Goal: Task Accomplishment & Management: Manage account settings

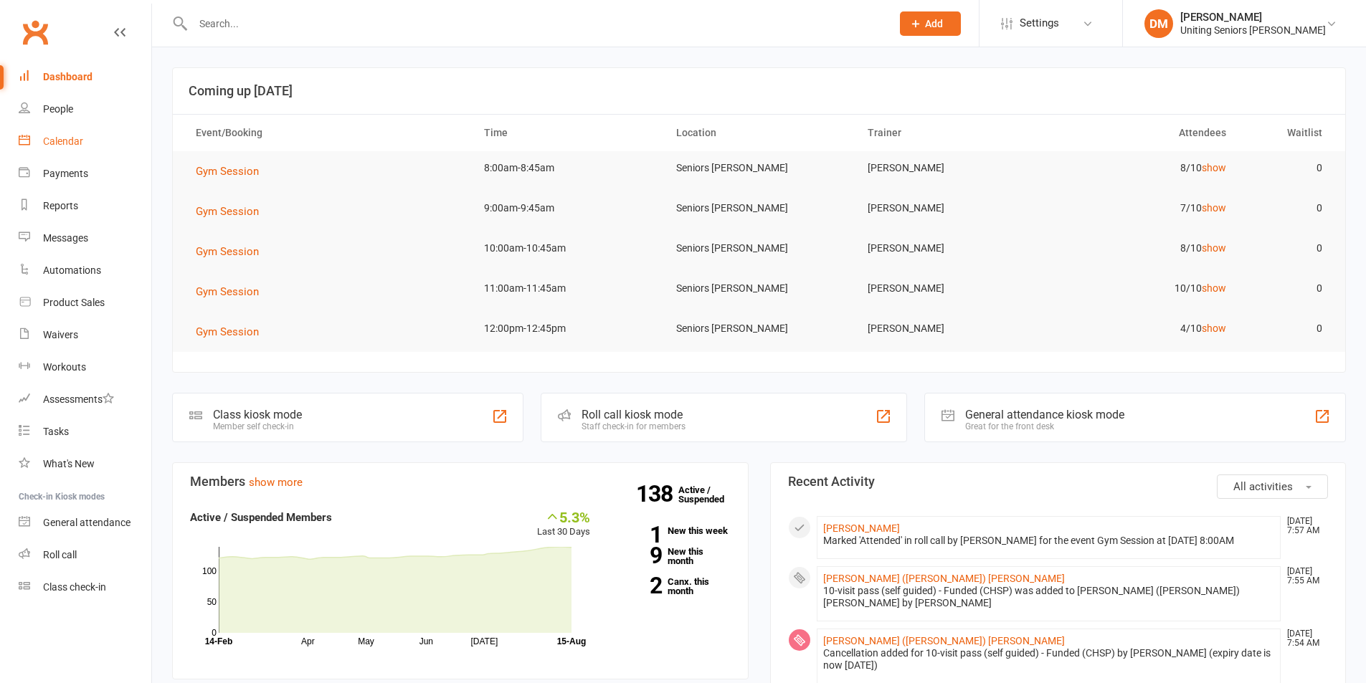
click at [71, 146] on div "Calendar" at bounding box center [63, 140] width 40 height 11
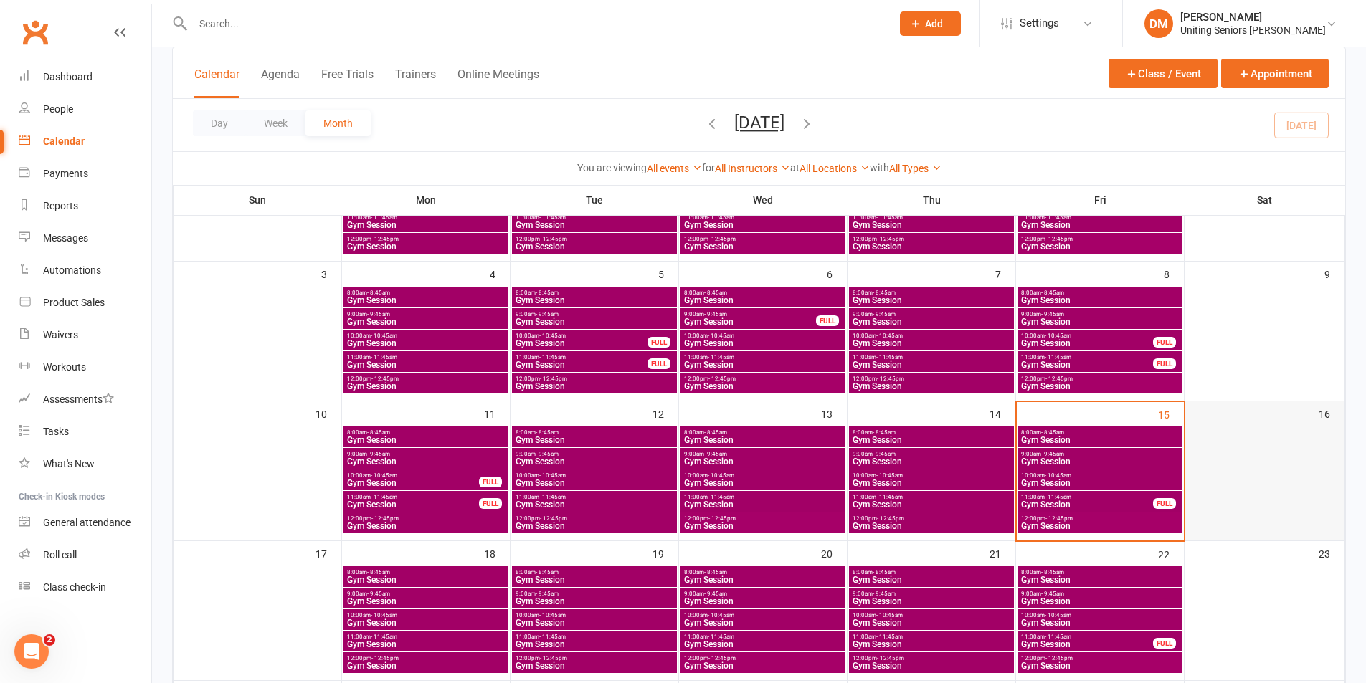
scroll to position [215, 0]
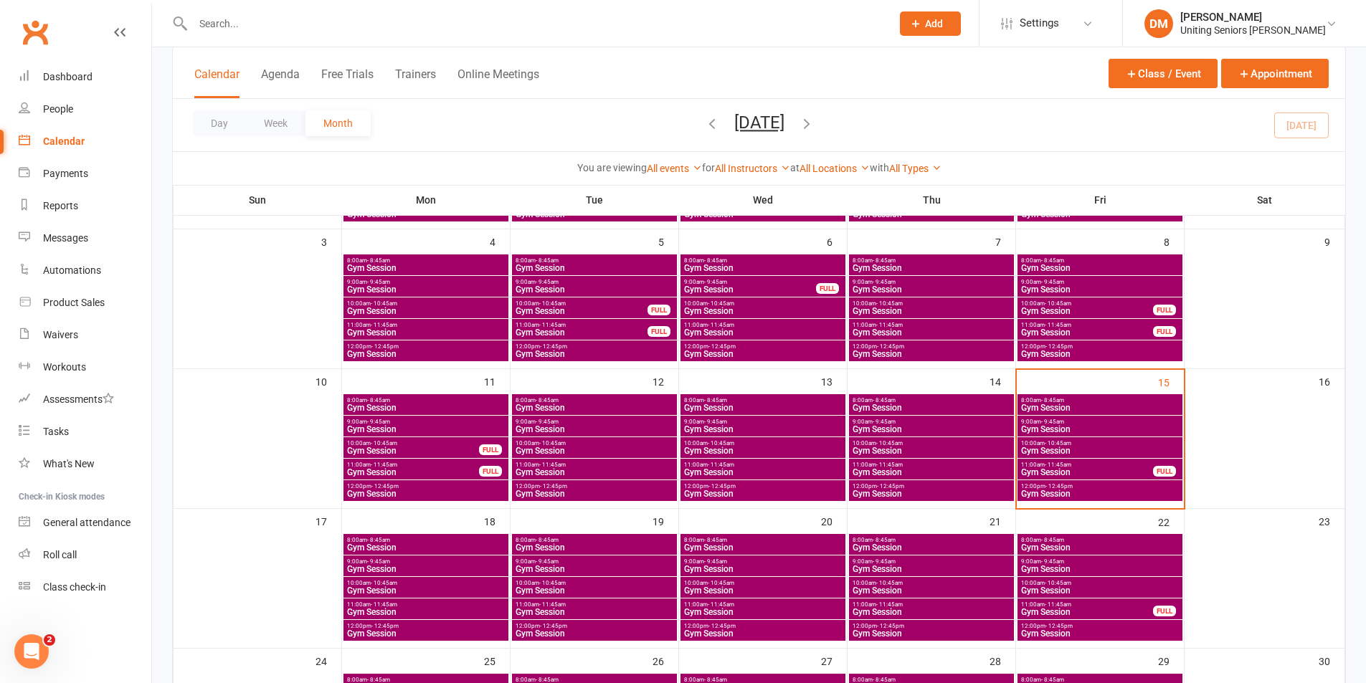
click at [1040, 409] on span "Gym Session" at bounding box center [1099, 408] width 159 height 9
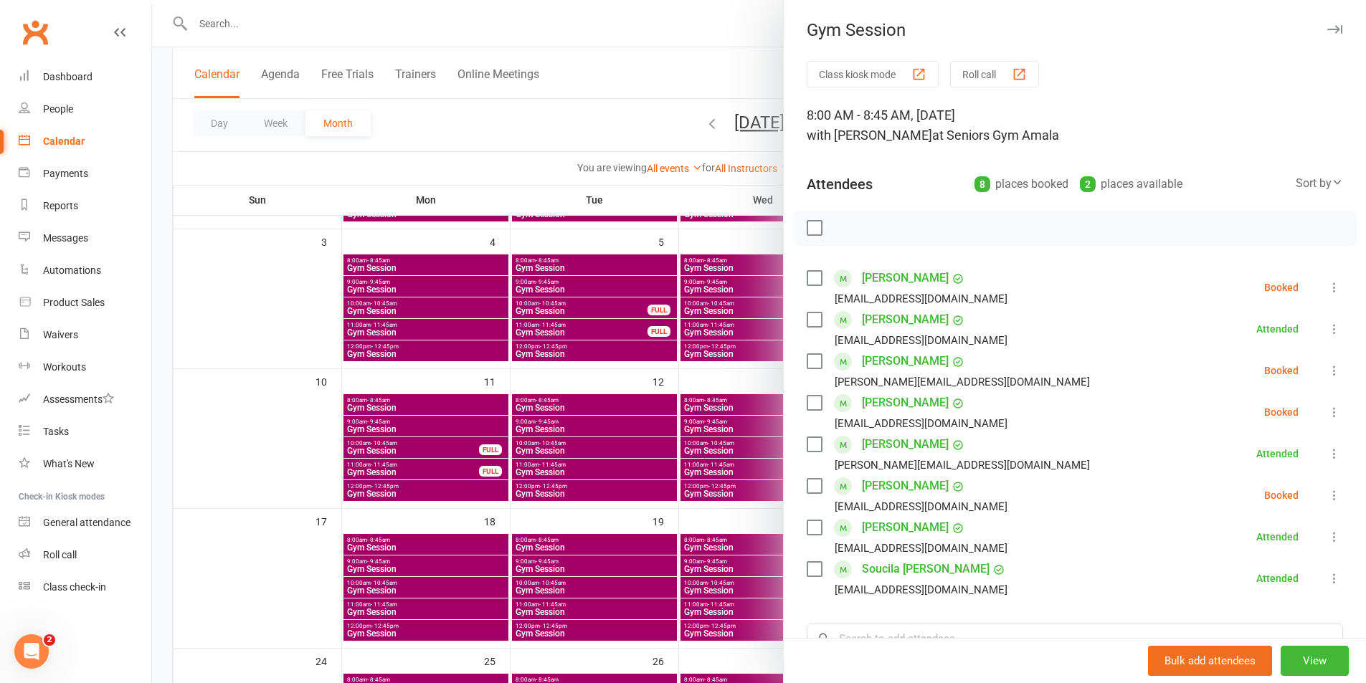
click at [654, 47] on div at bounding box center [759, 341] width 1214 height 683
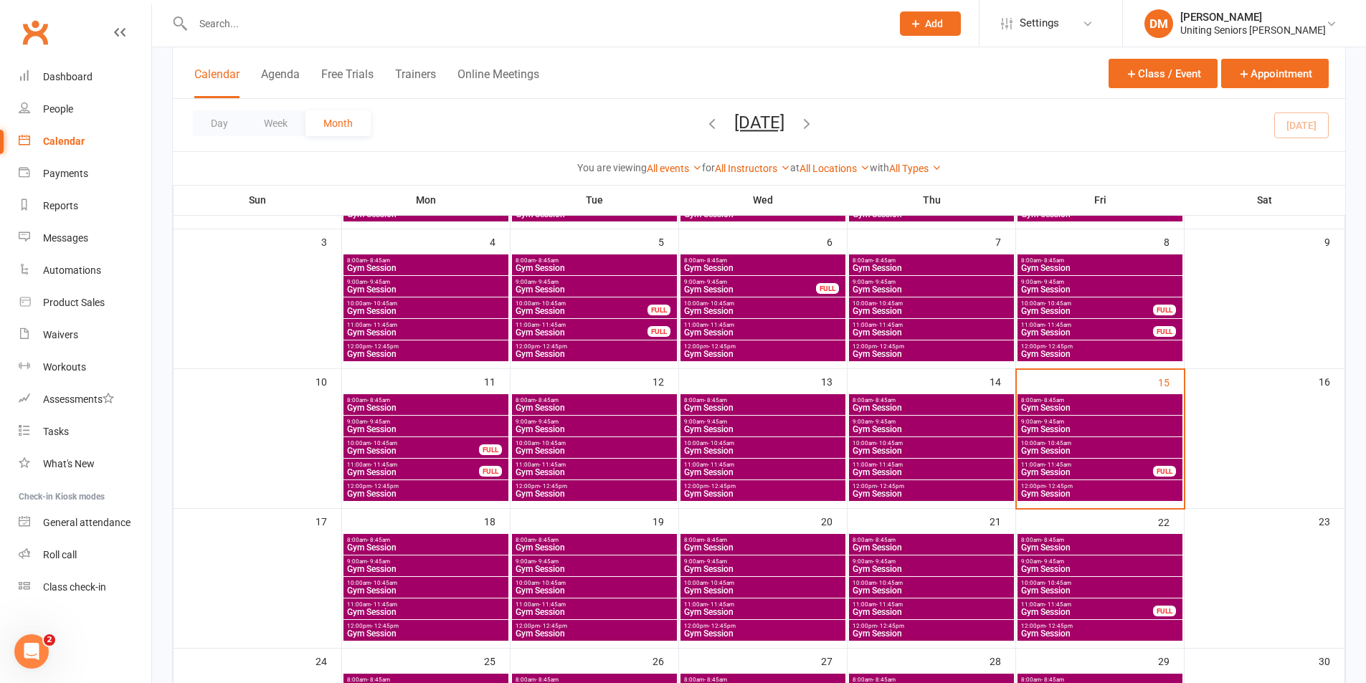
click at [1041, 548] on span "Gym Session" at bounding box center [1099, 547] width 159 height 9
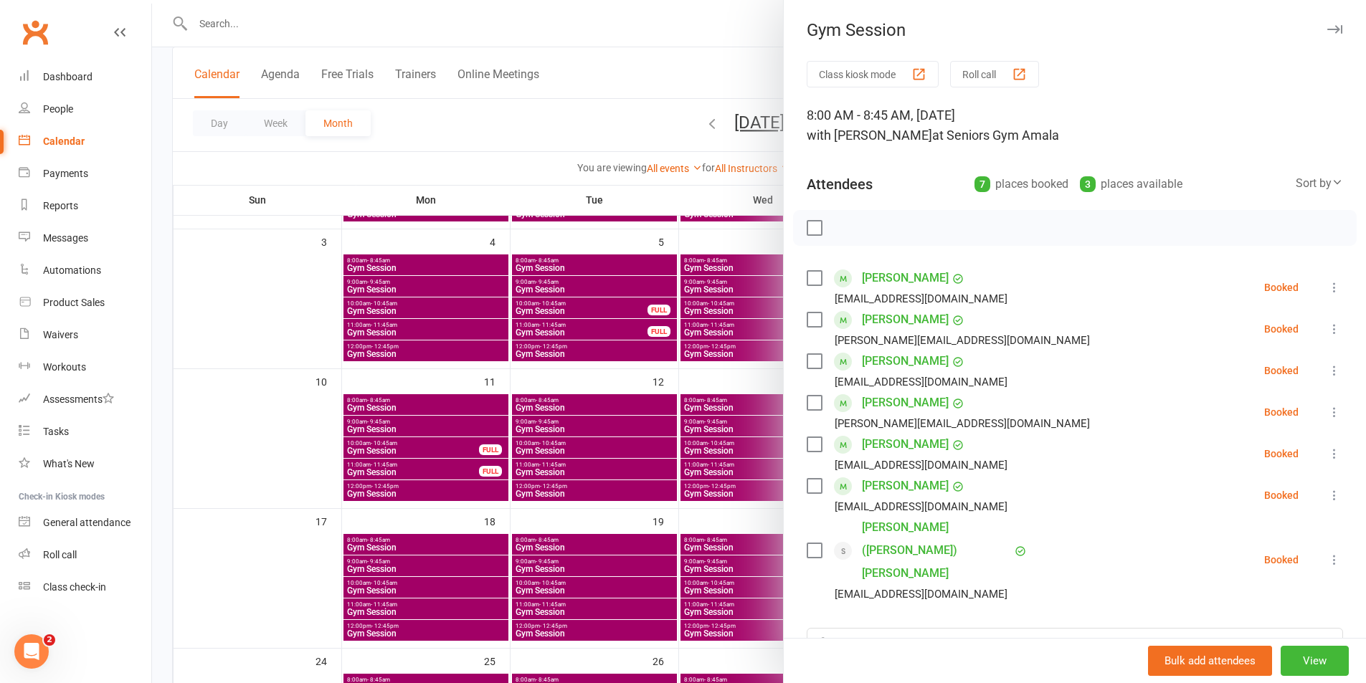
click at [626, 34] on div at bounding box center [759, 341] width 1214 height 683
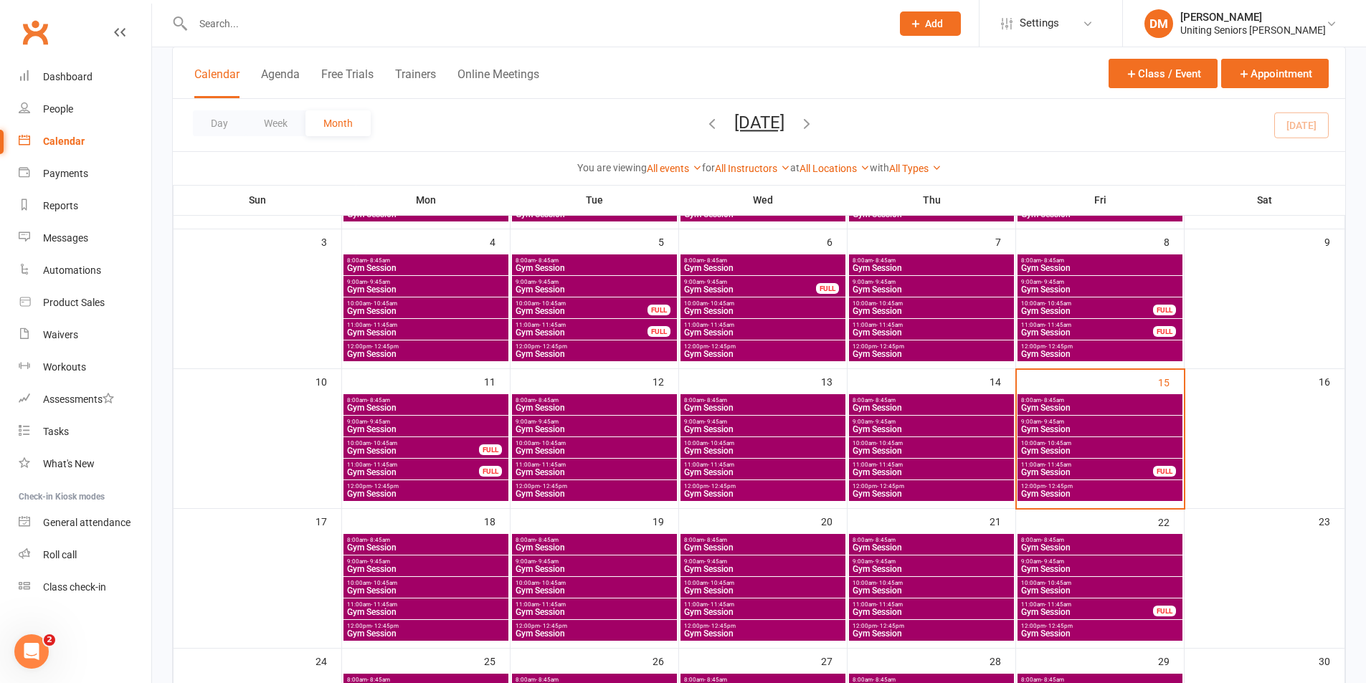
click at [1055, 422] on span "- 9:45am" at bounding box center [1052, 422] width 23 height 6
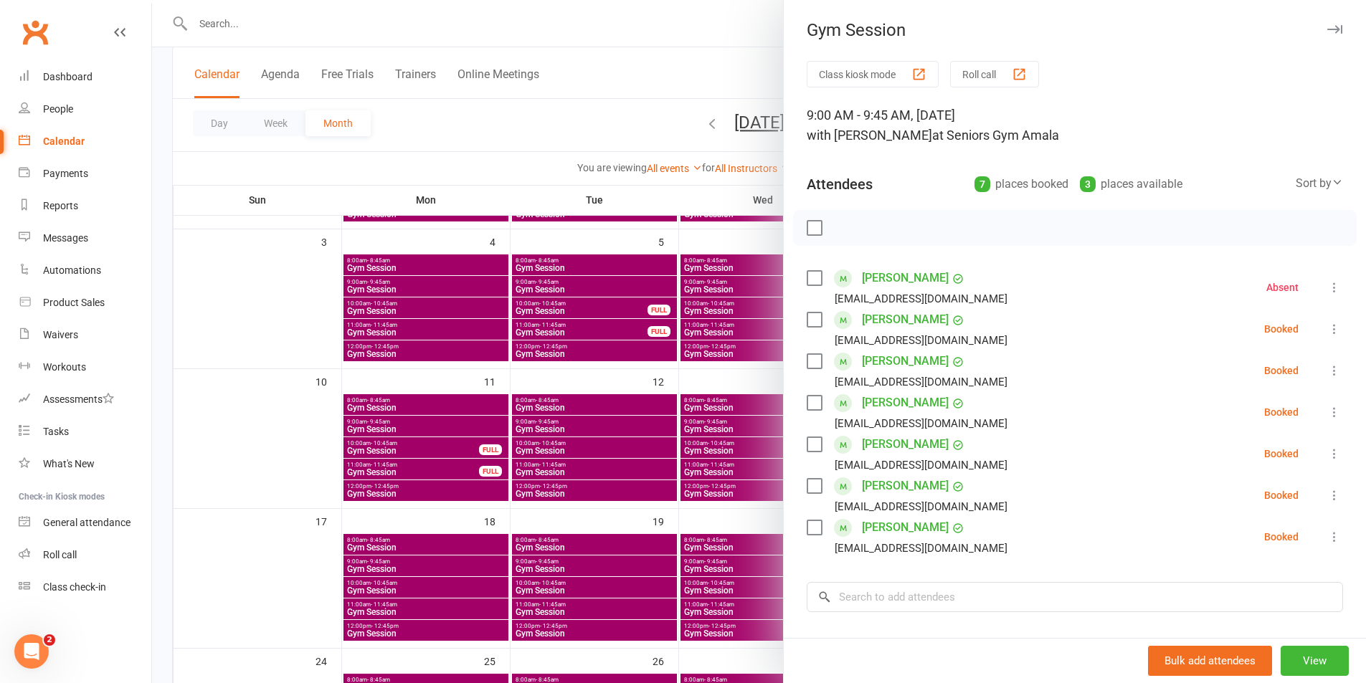
scroll to position [72, 0]
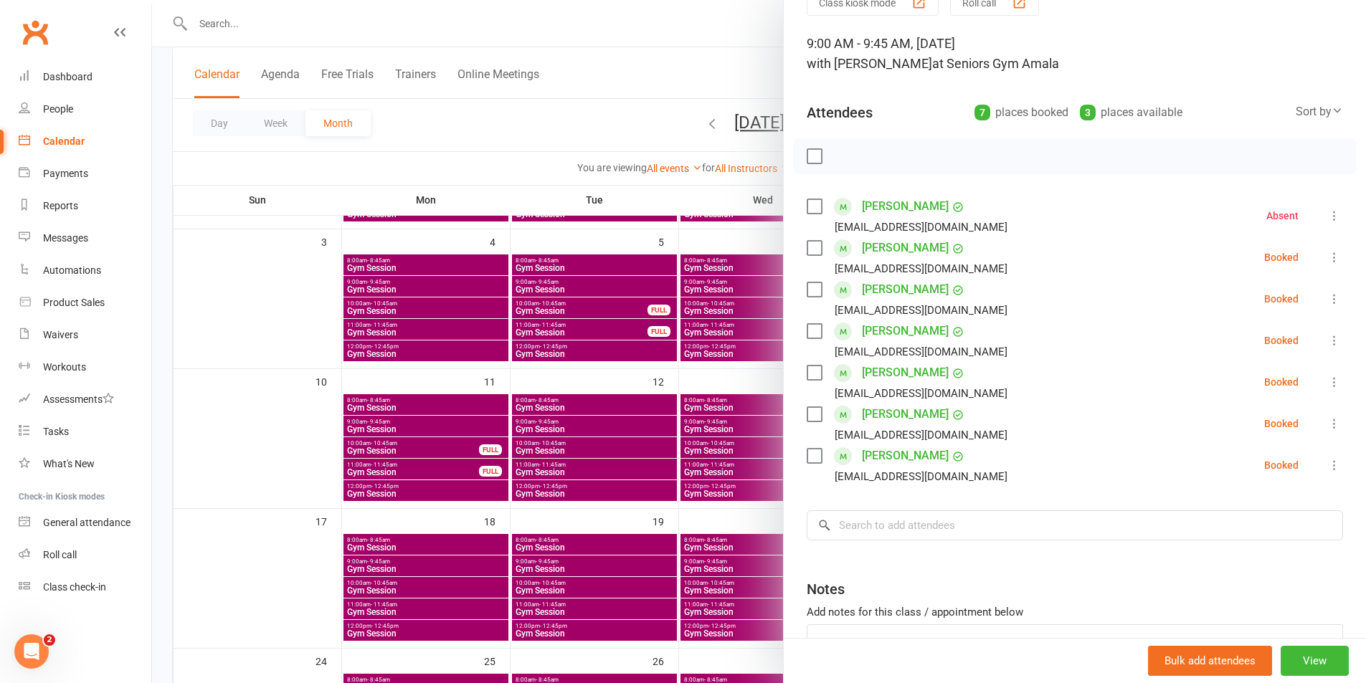
drag, startPoint x: 624, startPoint y: 32, endPoint x: 574, endPoint y: 44, distance: 50.9
click at [614, 26] on div at bounding box center [759, 341] width 1214 height 683
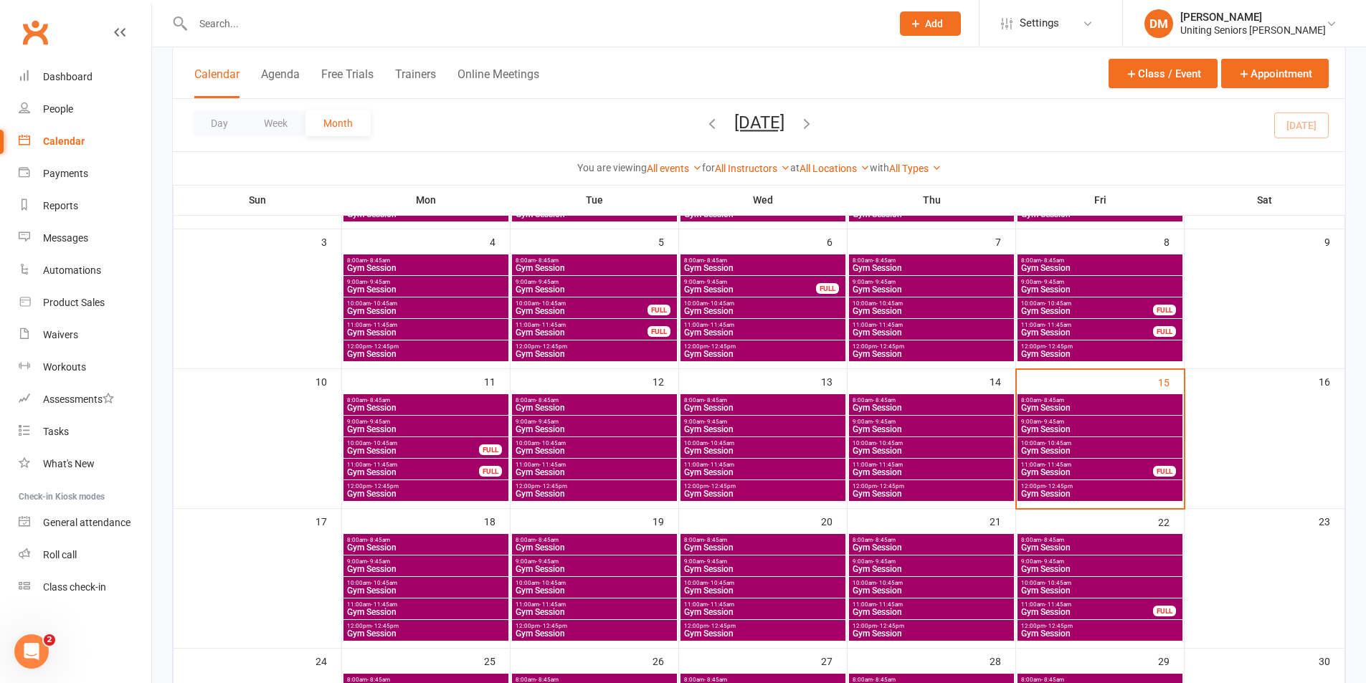
click at [1042, 425] on span "Gym Session" at bounding box center [1099, 429] width 159 height 9
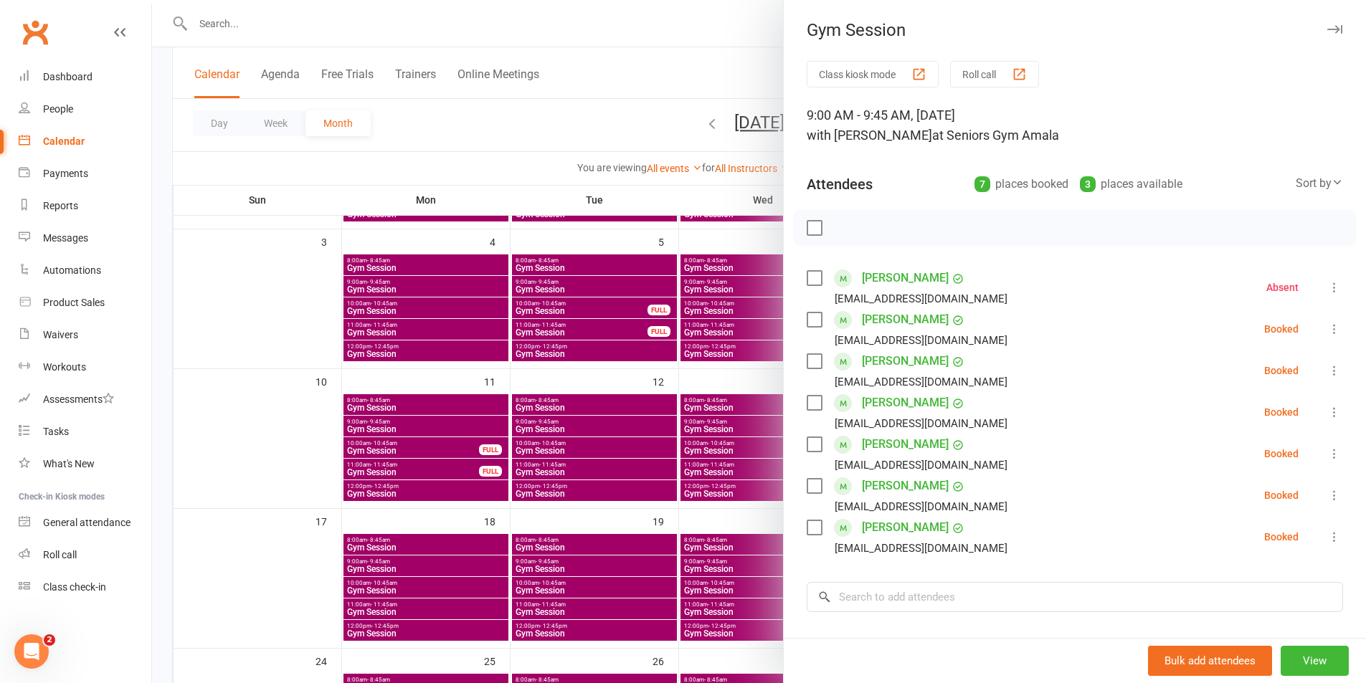
click at [603, 48] on div at bounding box center [759, 341] width 1214 height 683
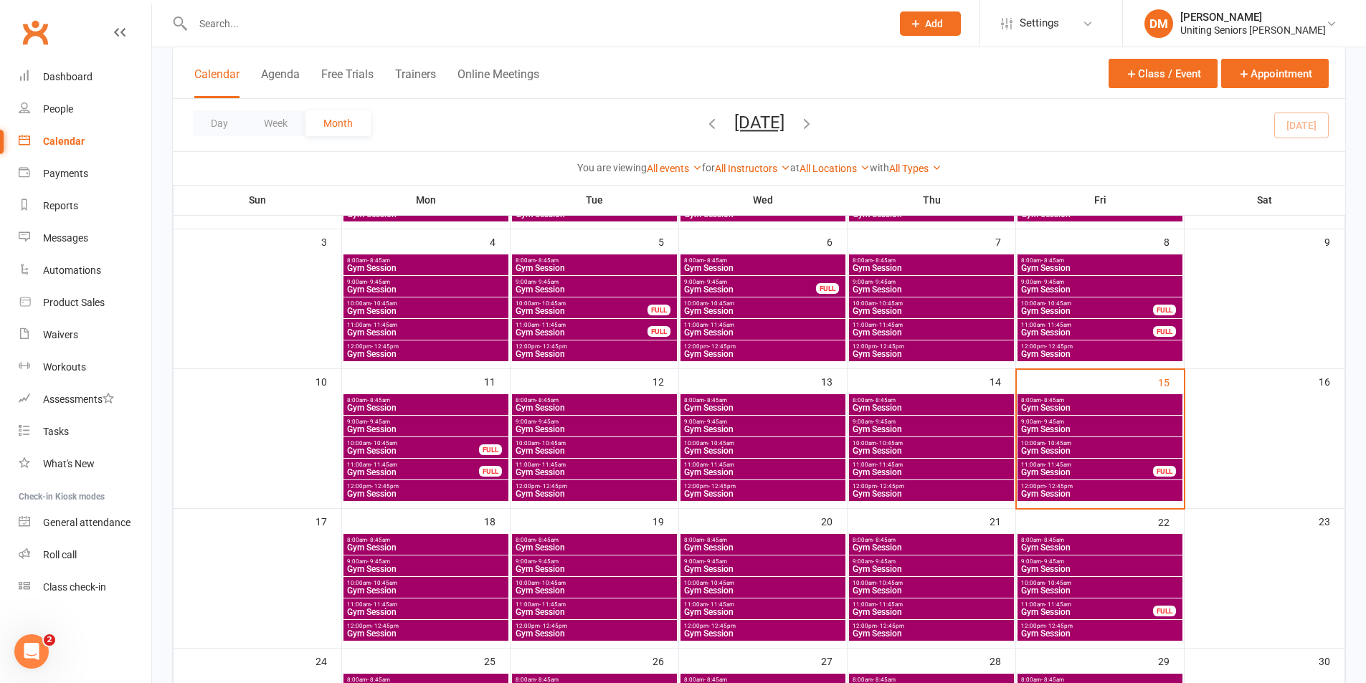
click at [1059, 427] on span "Gym Session" at bounding box center [1099, 429] width 159 height 9
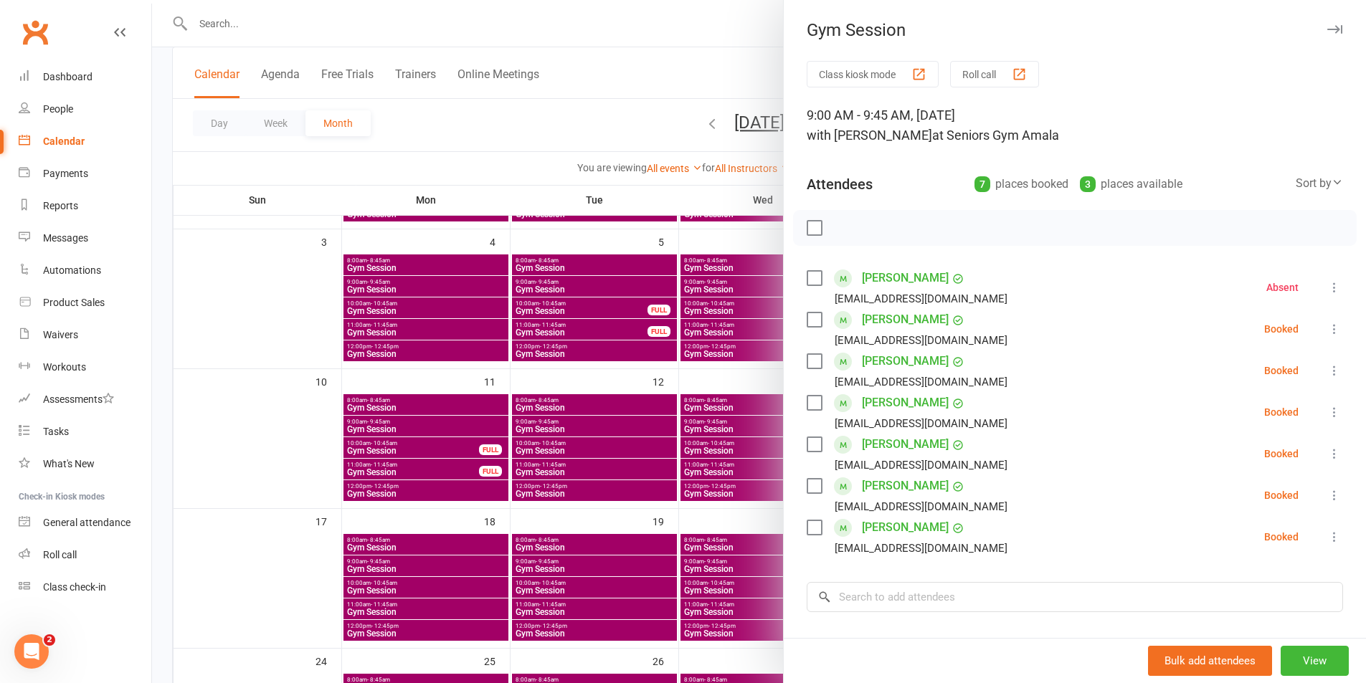
click at [672, 33] on div at bounding box center [759, 341] width 1214 height 683
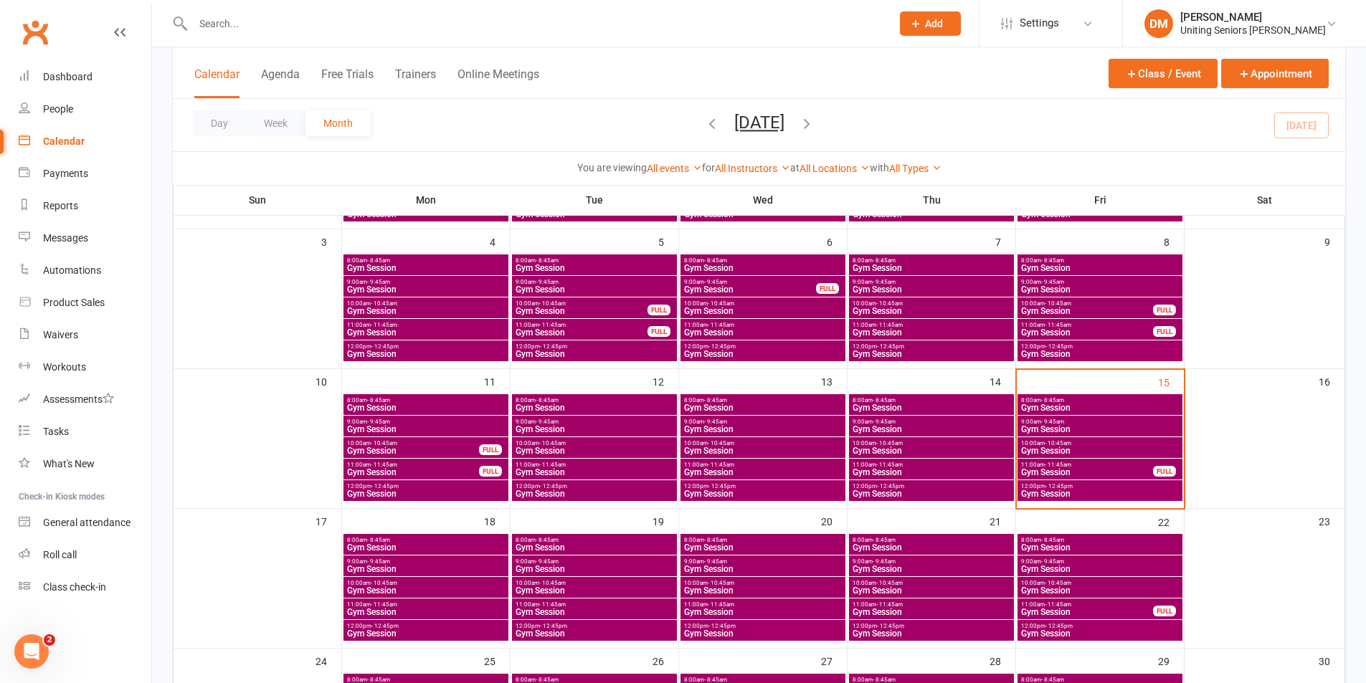
click at [1066, 409] on span "Gym Session" at bounding box center [1099, 408] width 159 height 9
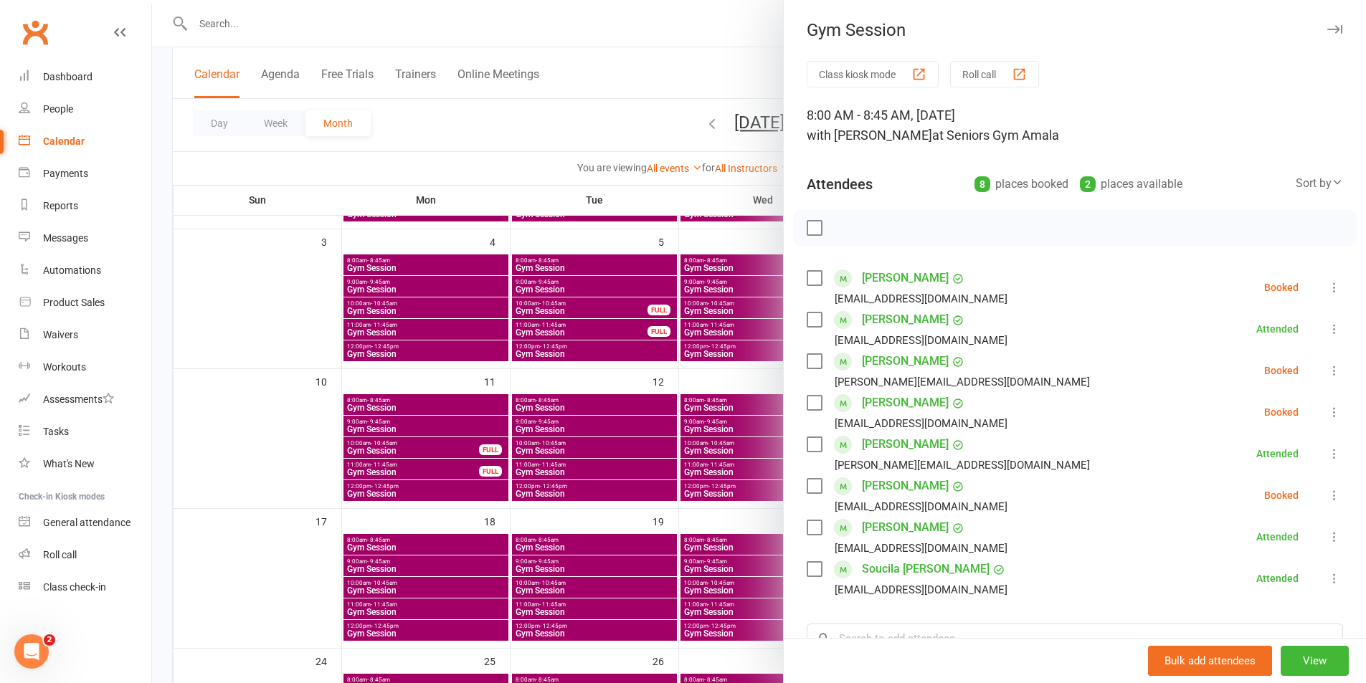
click at [1327, 492] on icon at bounding box center [1334, 495] width 14 height 14
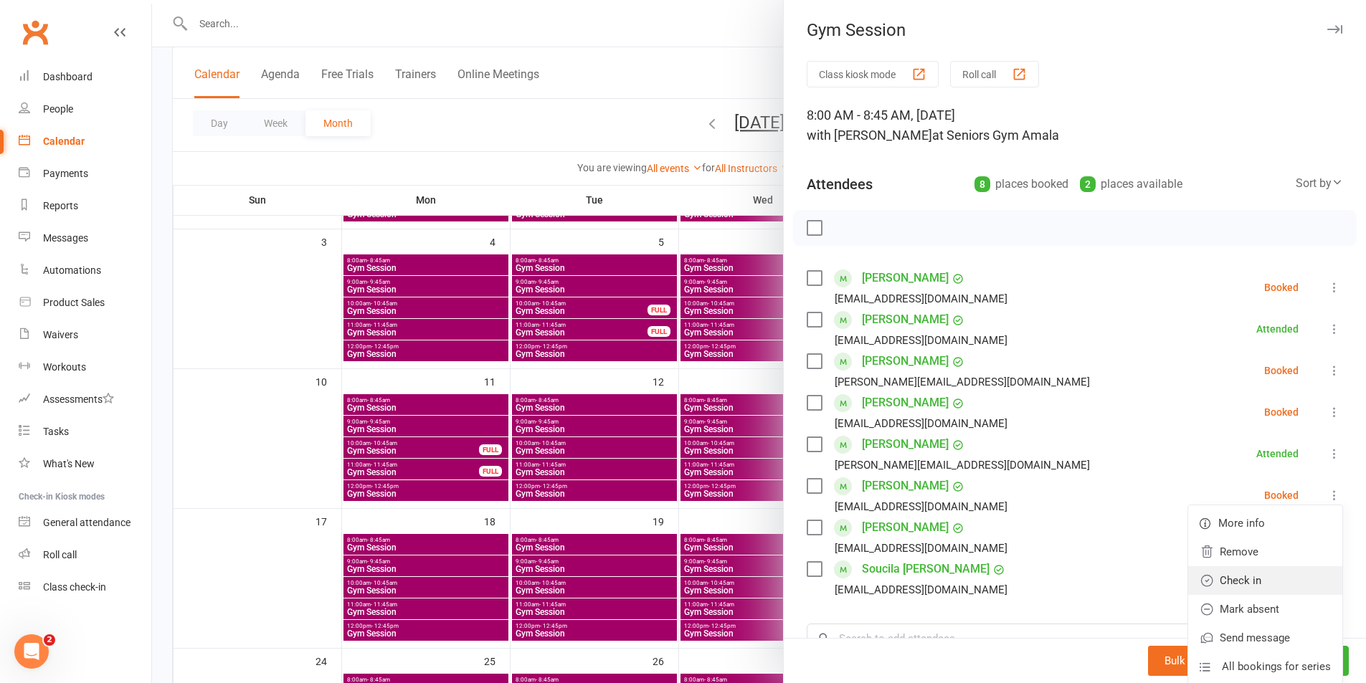
click at [1250, 573] on link "Check in" at bounding box center [1265, 580] width 154 height 29
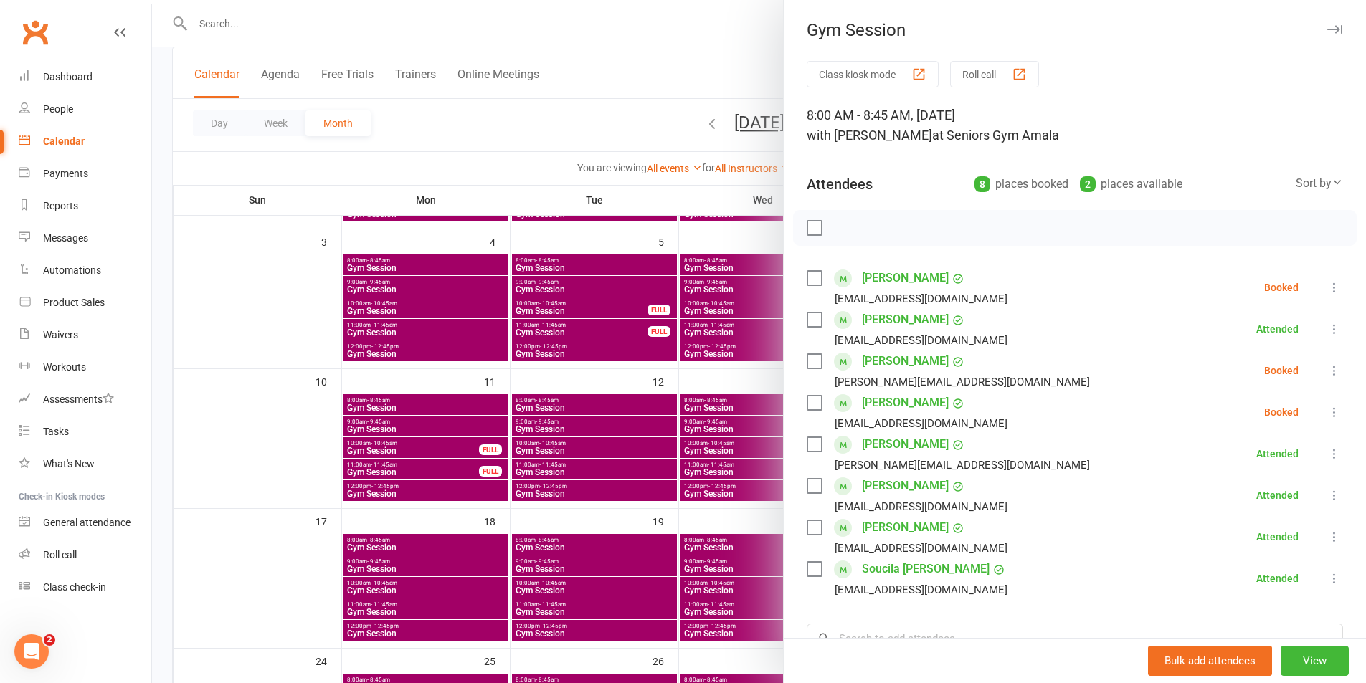
click at [681, 39] on div at bounding box center [759, 341] width 1214 height 683
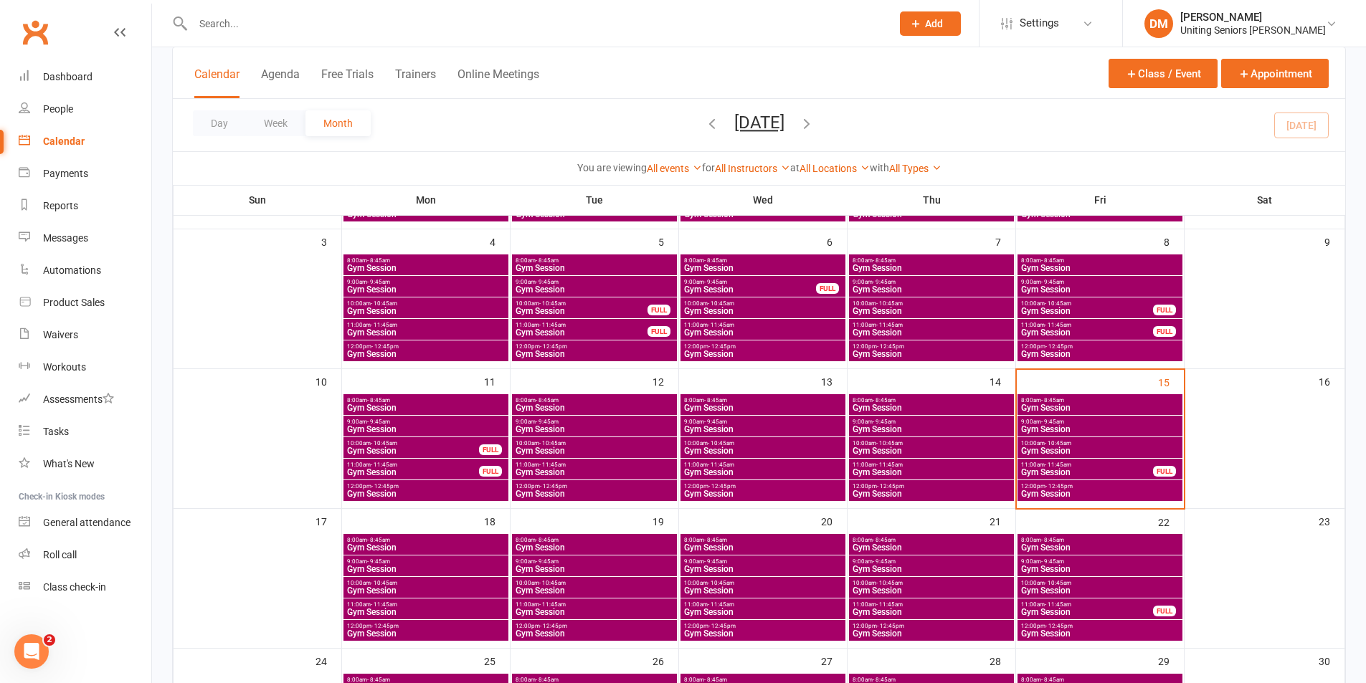
click at [1107, 430] on span "Gym Session" at bounding box center [1099, 429] width 159 height 9
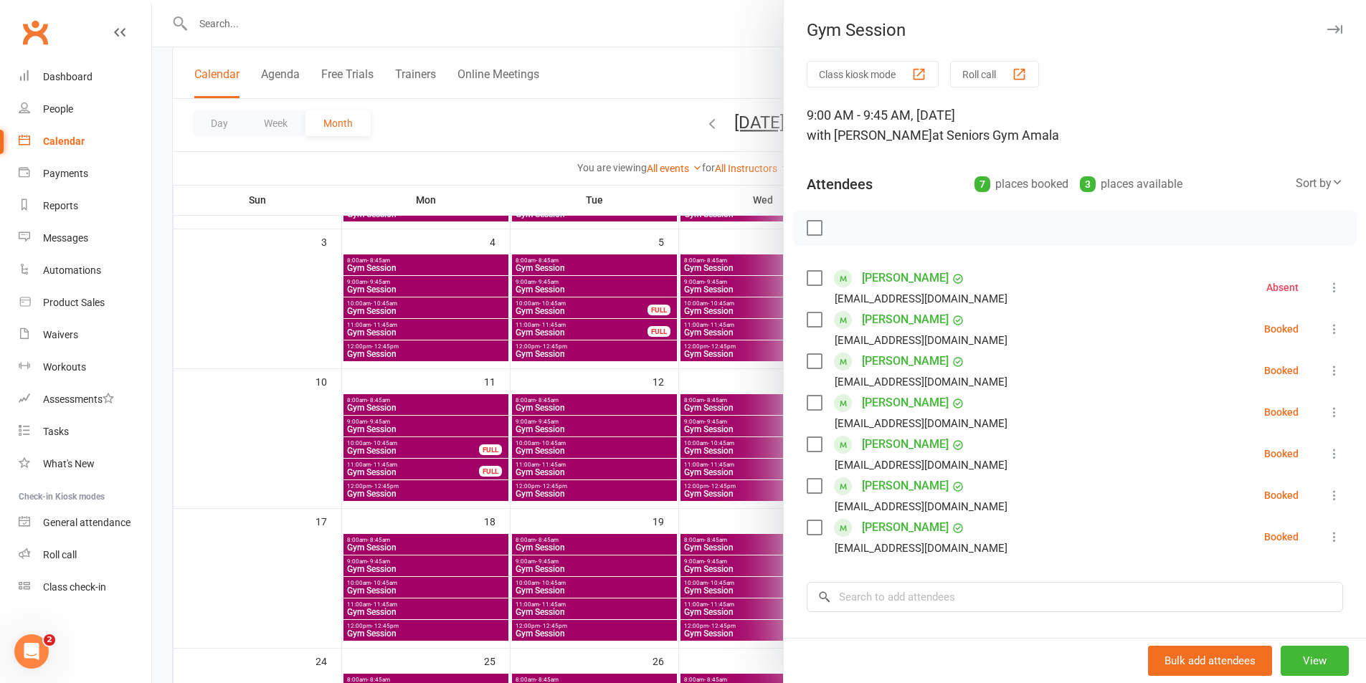
click at [655, 31] on div at bounding box center [759, 341] width 1214 height 683
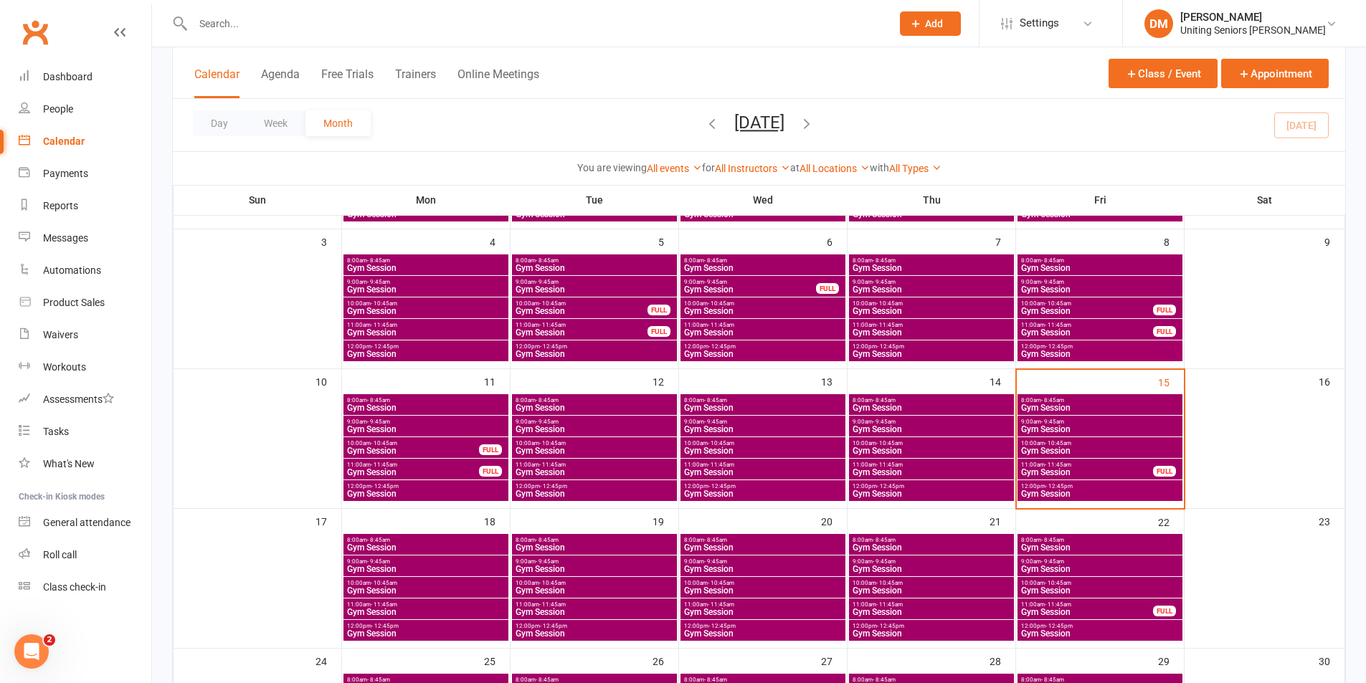
click at [1048, 445] on span "- 10:45am" at bounding box center [1057, 443] width 27 height 6
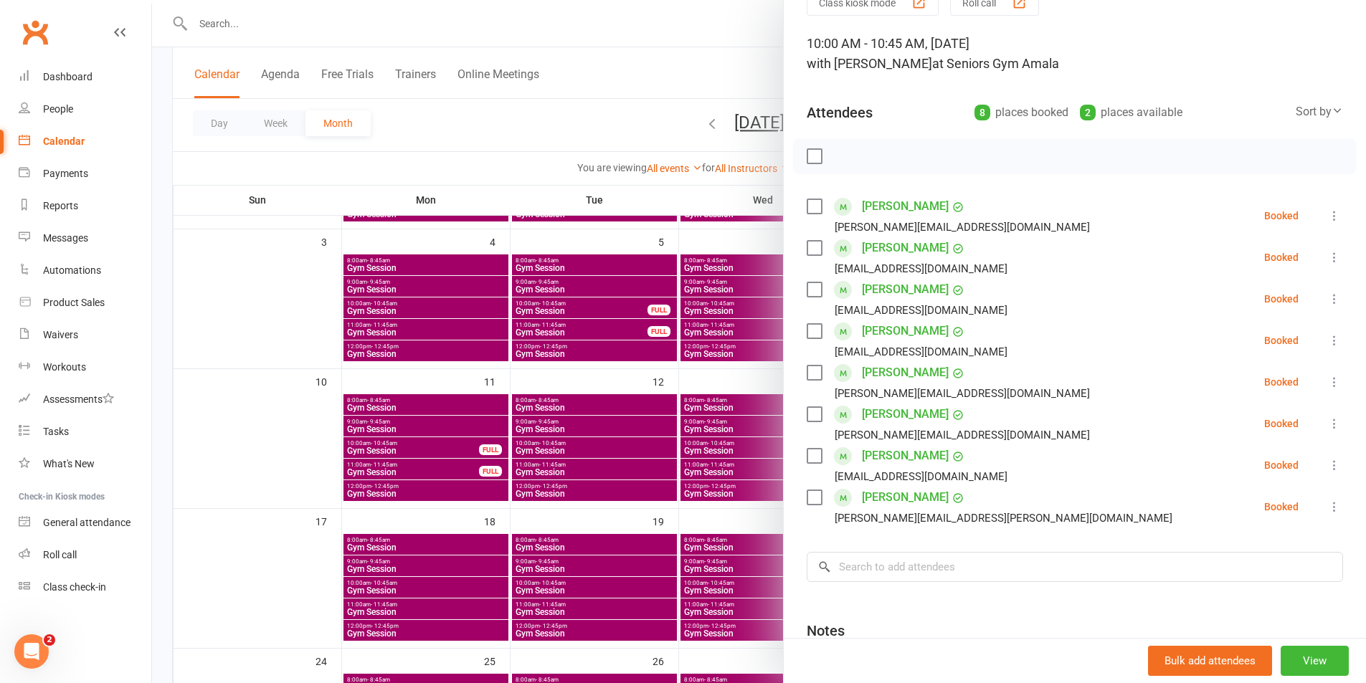
click at [628, 6] on div at bounding box center [759, 341] width 1214 height 683
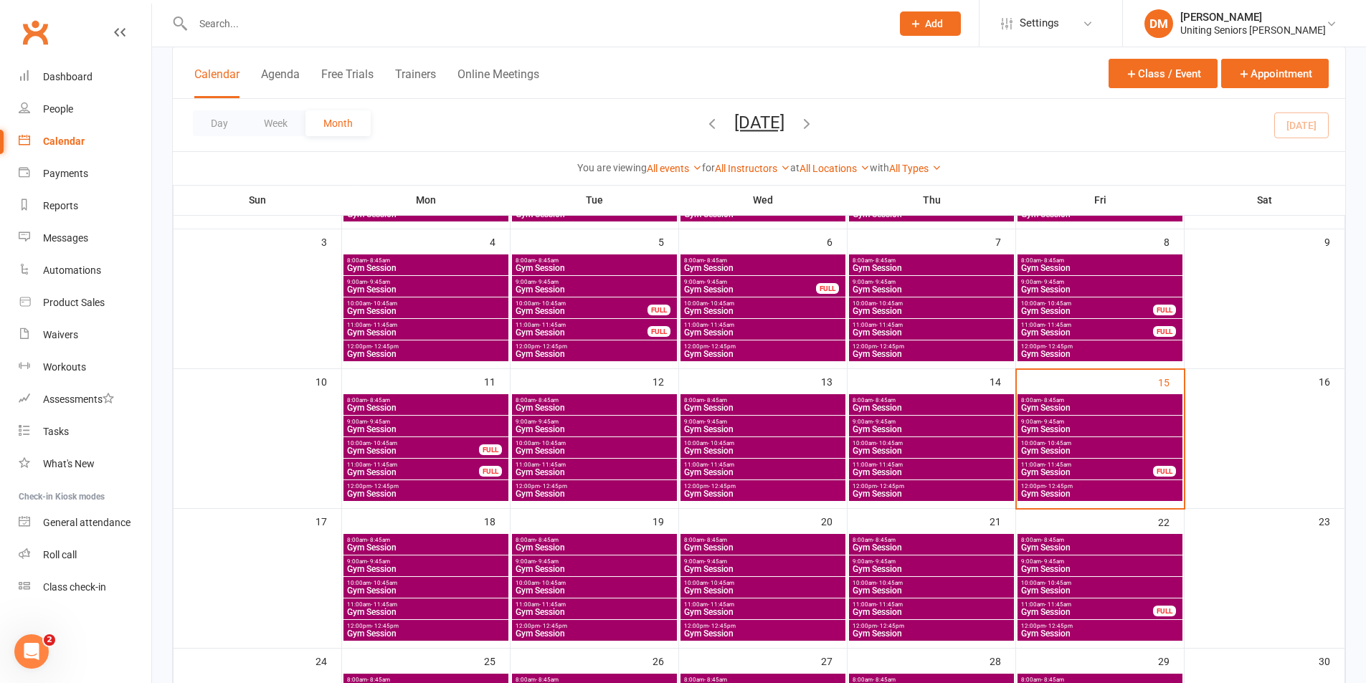
click at [1062, 425] on span "Gym Session" at bounding box center [1099, 429] width 159 height 9
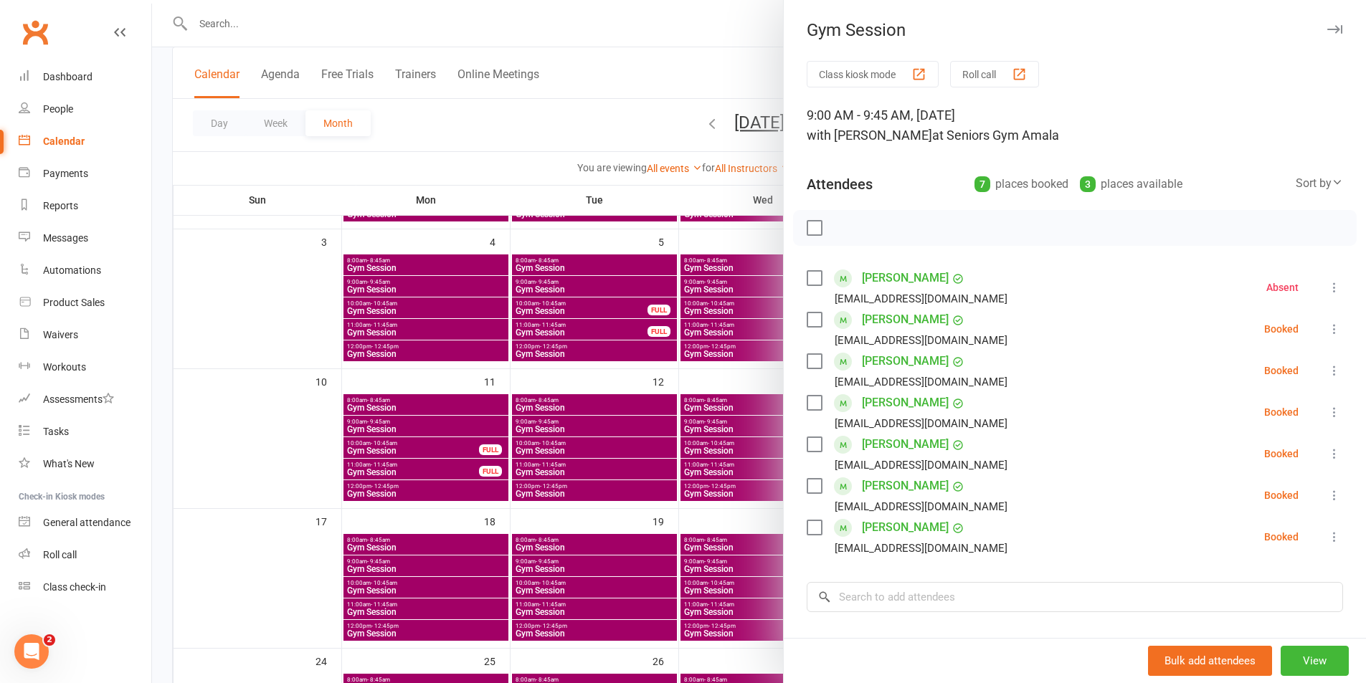
click at [649, 74] on div at bounding box center [759, 341] width 1214 height 683
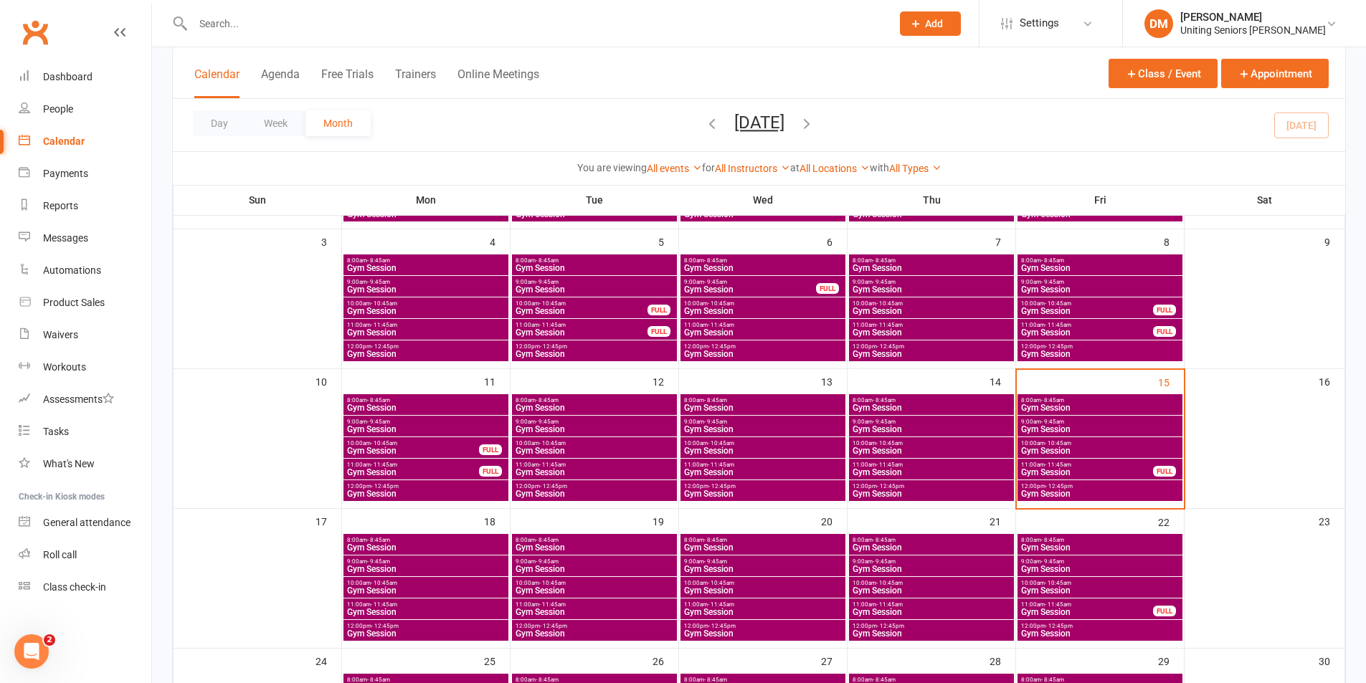
click at [1044, 432] on span "Gym Session" at bounding box center [1099, 429] width 159 height 9
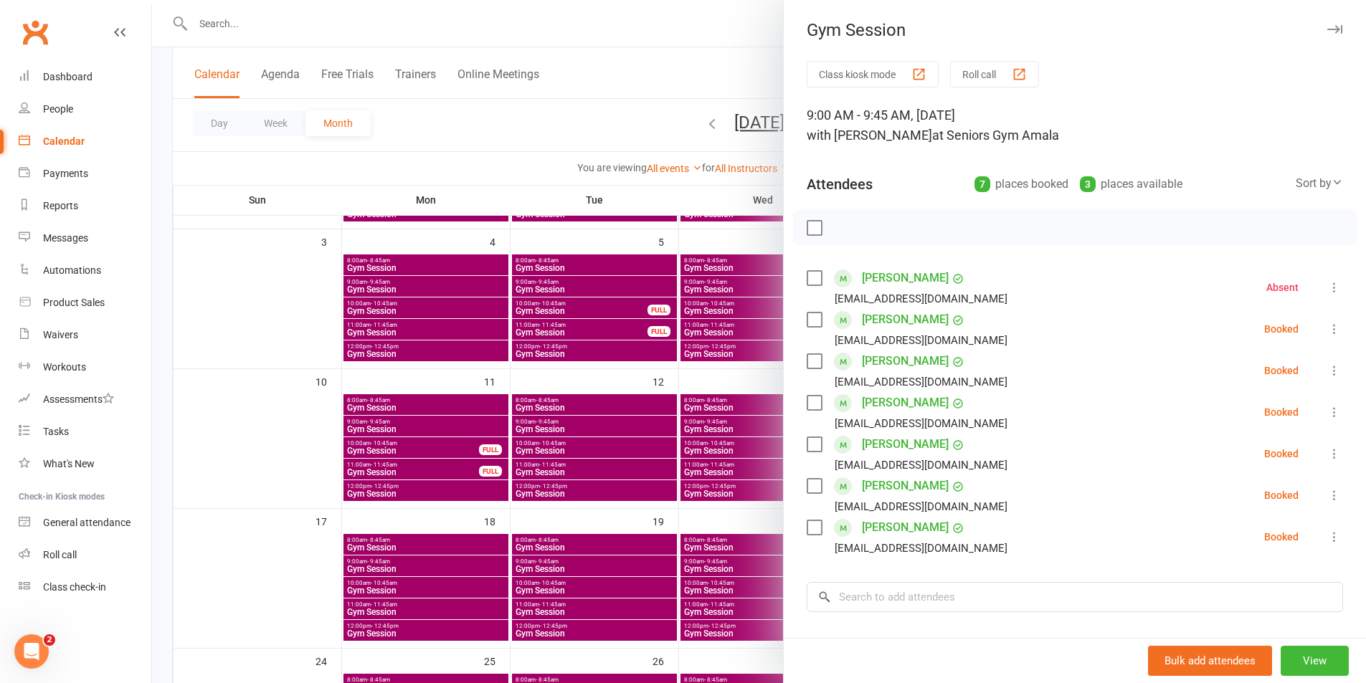
click at [587, 32] on div at bounding box center [759, 341] width 1214 height 683
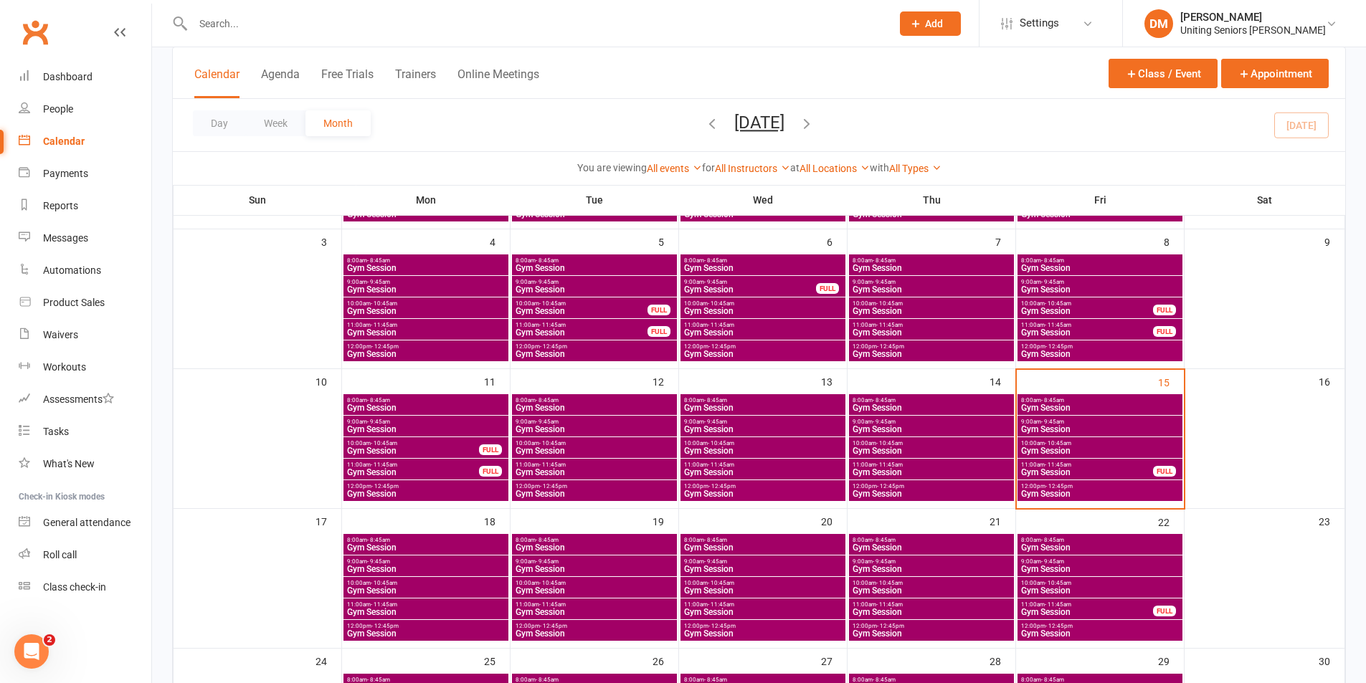
click at [1039, 442] on span "10:00am - 10:45am" at bounding box center [1099, 443] width 159 height 6
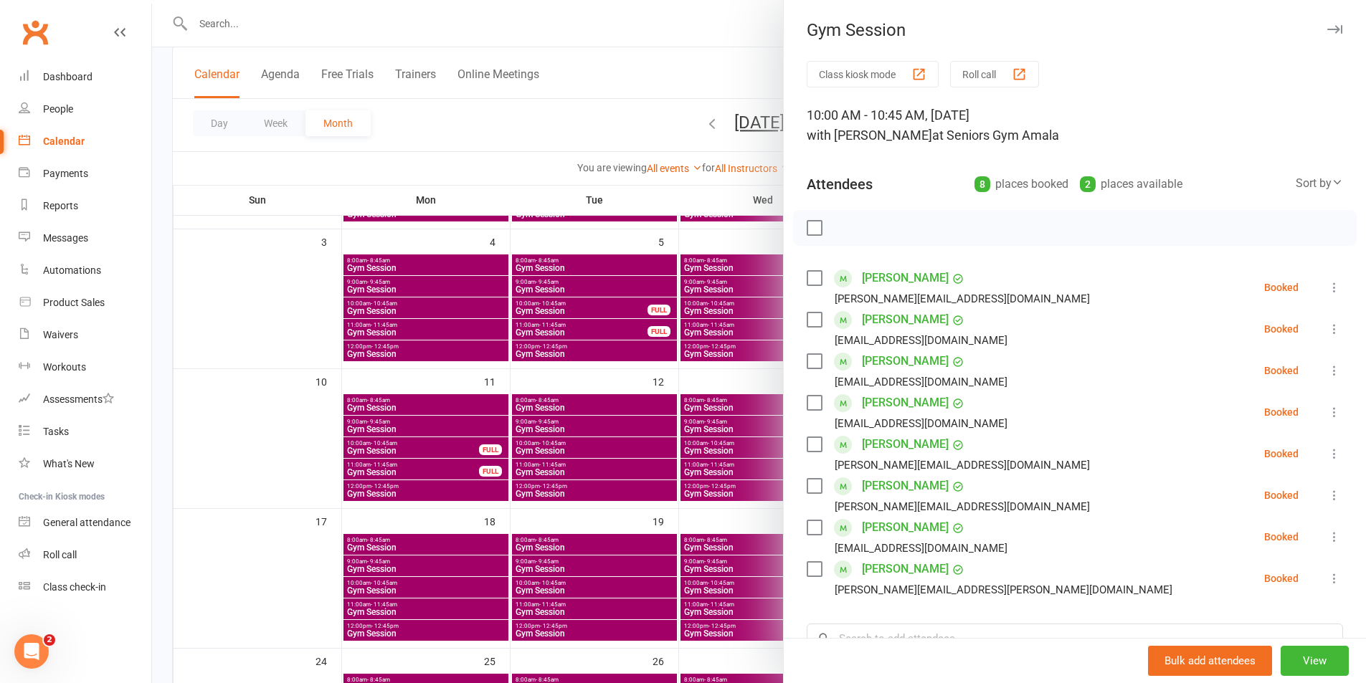
click at [607, 60] on div at bounding box center [759, 341] width 1214 height 683
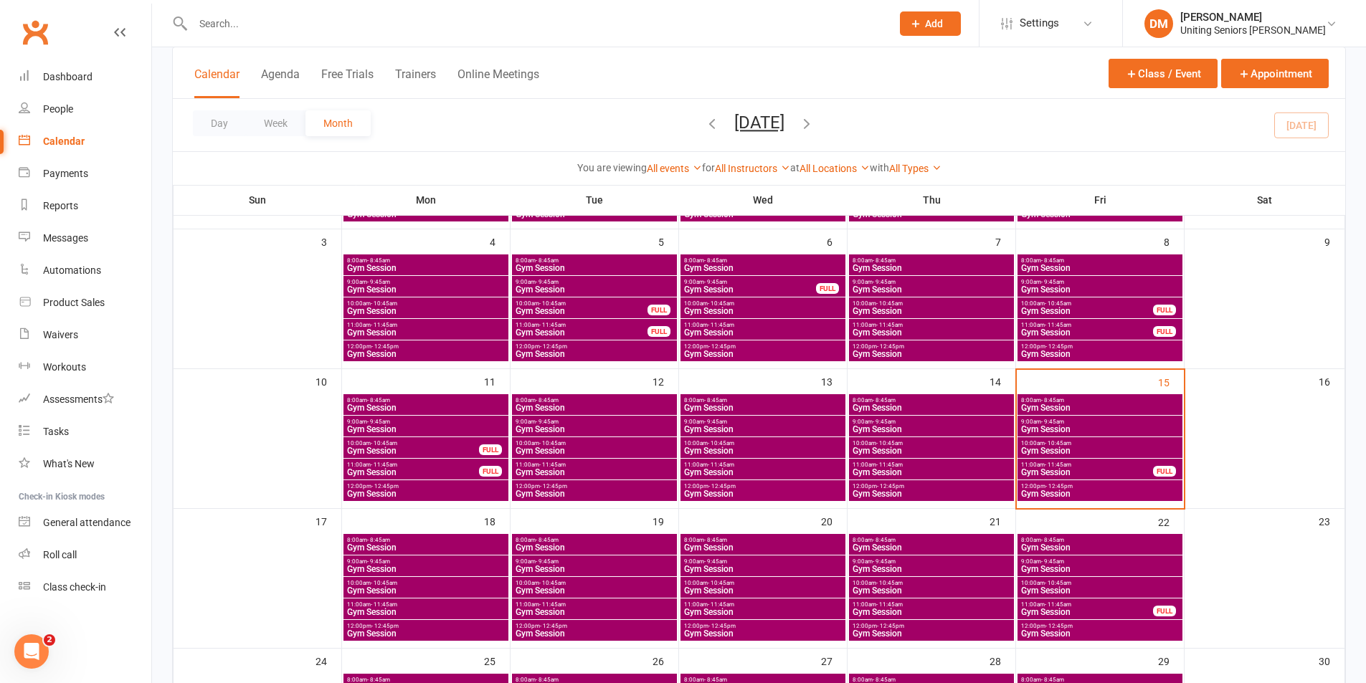
click at [1030, 447] on span "Gym Session" at bounding box center [1099, 451] width 159 height 9
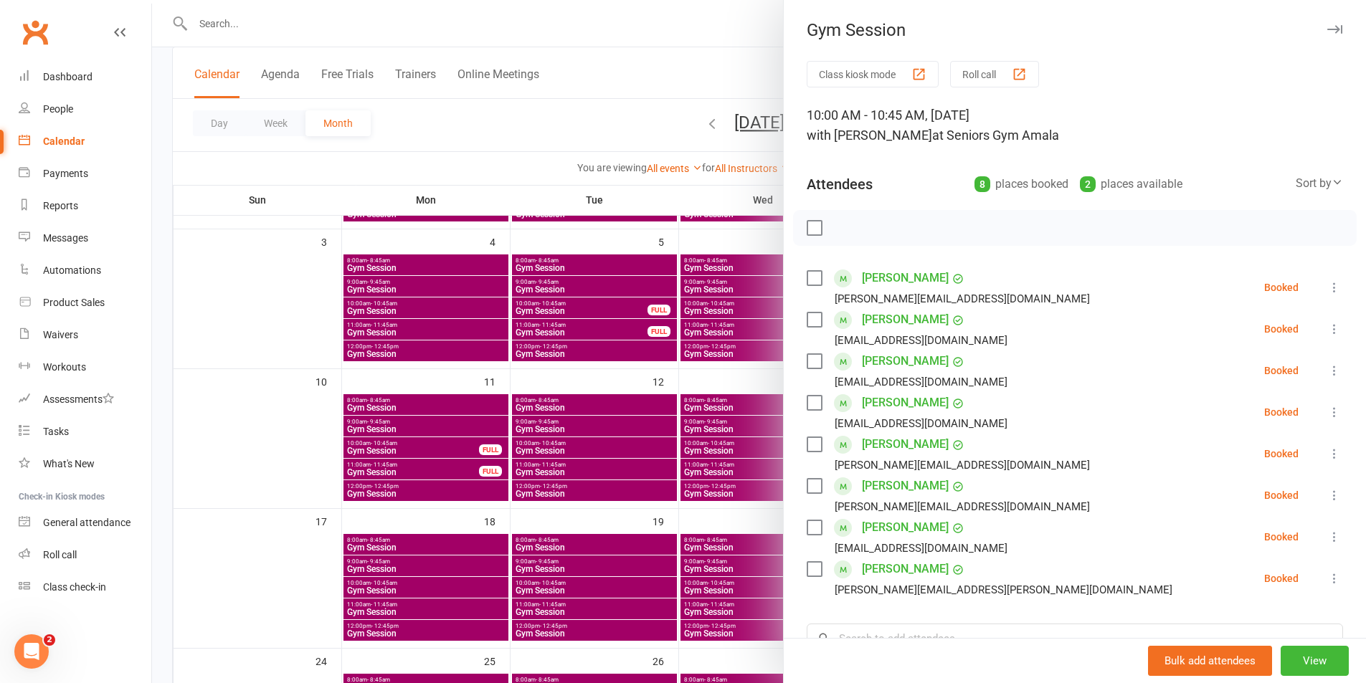
click at [613, 52] on div at bounding box center [759, 341] width 1214 height 683
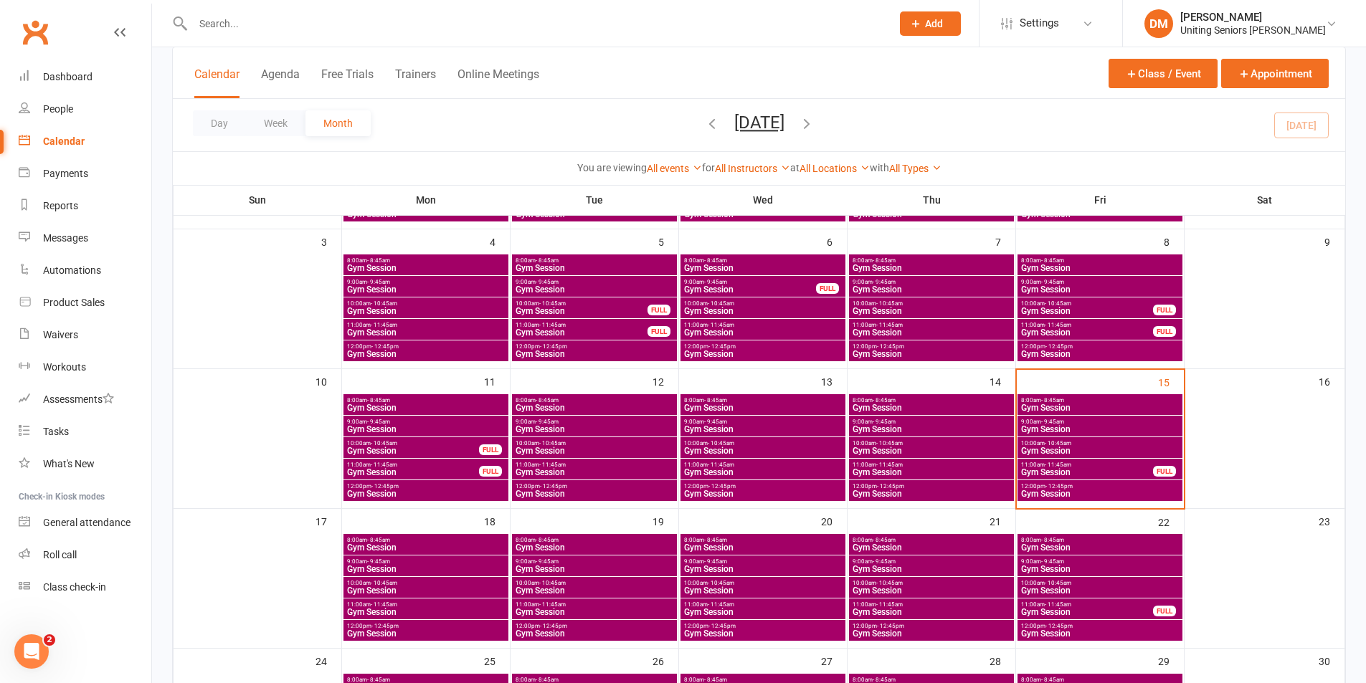
click at [1055, 404] on span "Gym Session" at bounding box center [1099, 408] width 159 height 9
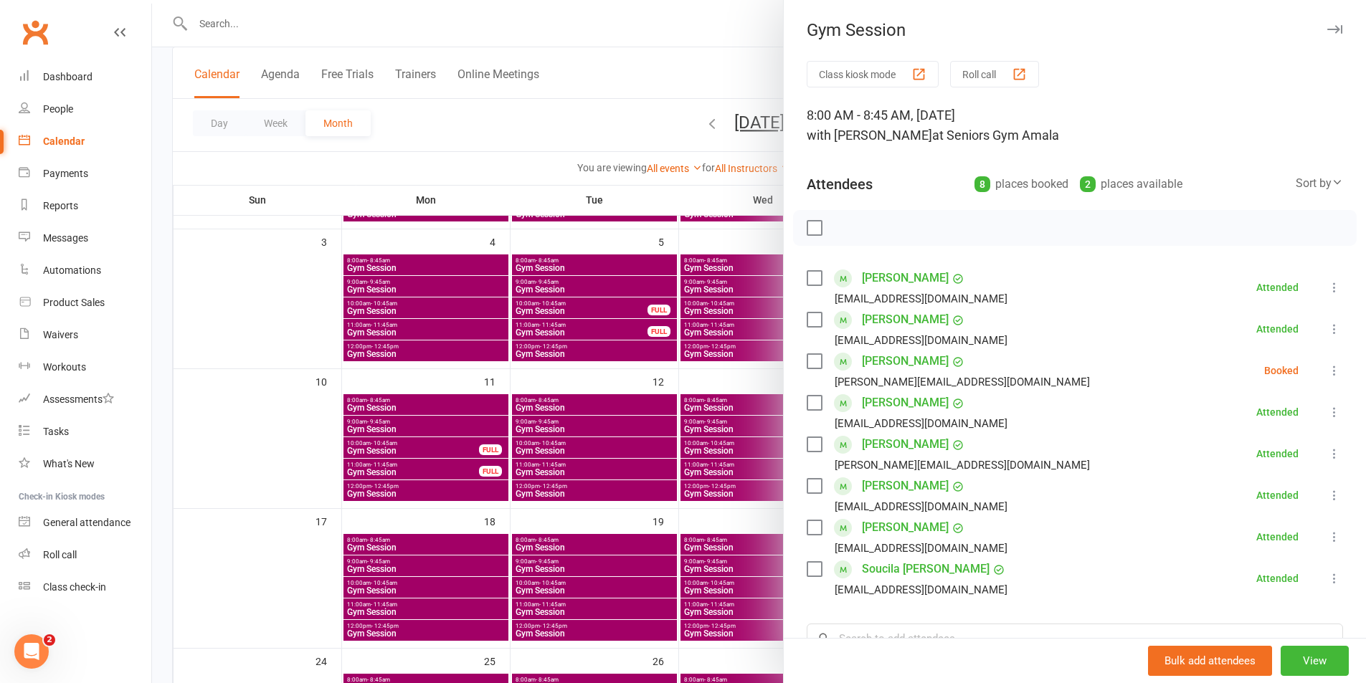
click at [1327, 373] on icon at bounding box center [1334, 370] width 14 height 14
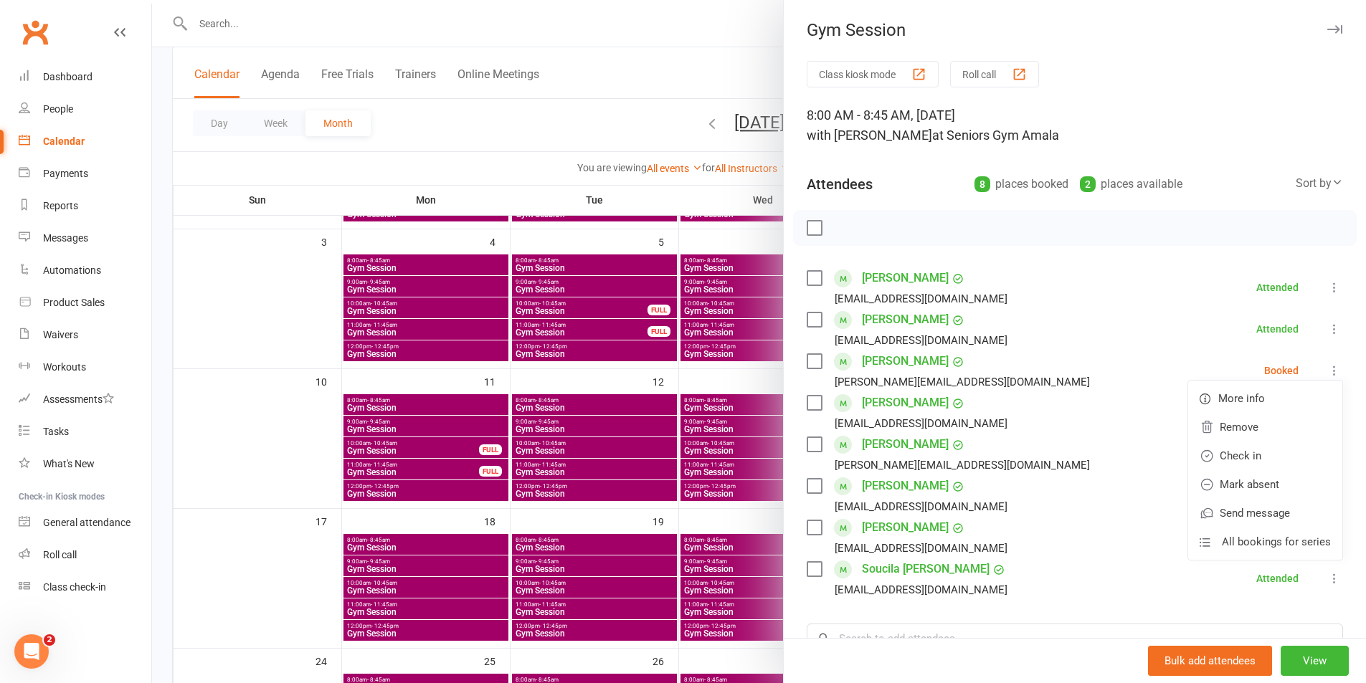
click at [640, 47] on div at bounding box center [759, 341] width 1214 height 683
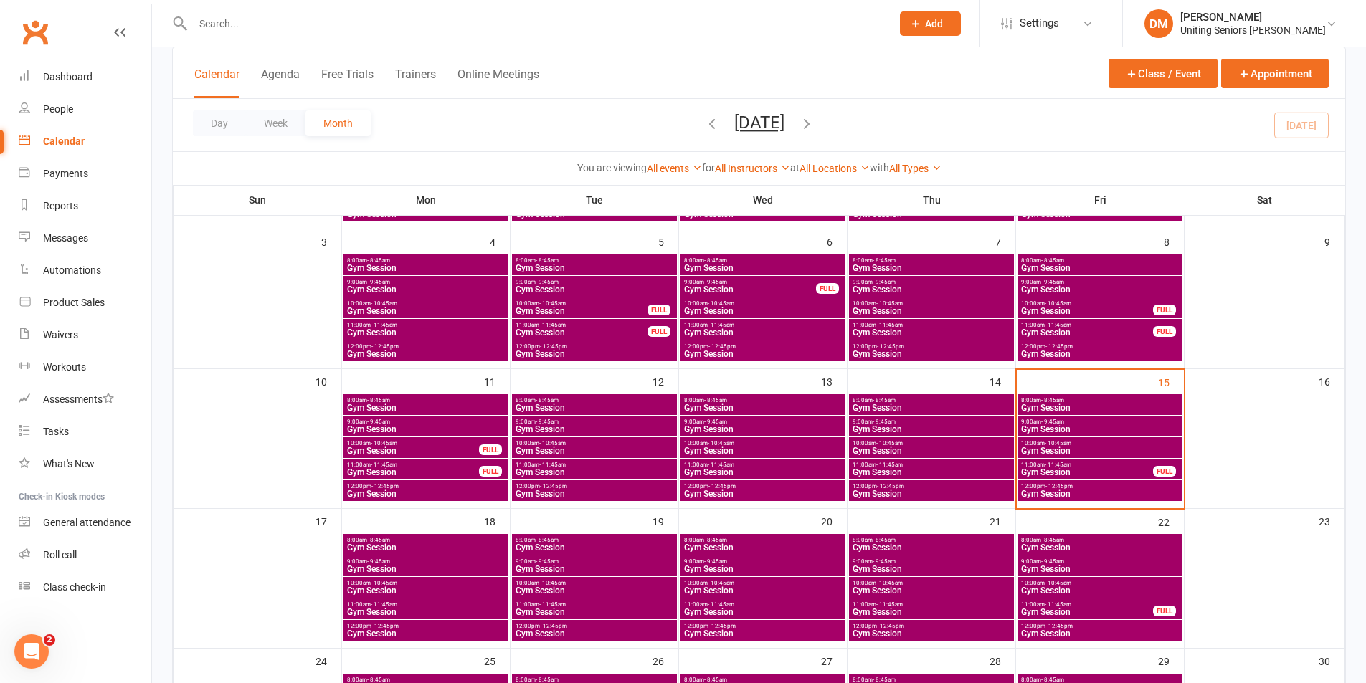
click at [1068, 491] on span "Gym Session" at bounding box center [1099, 494] width 159 height 9
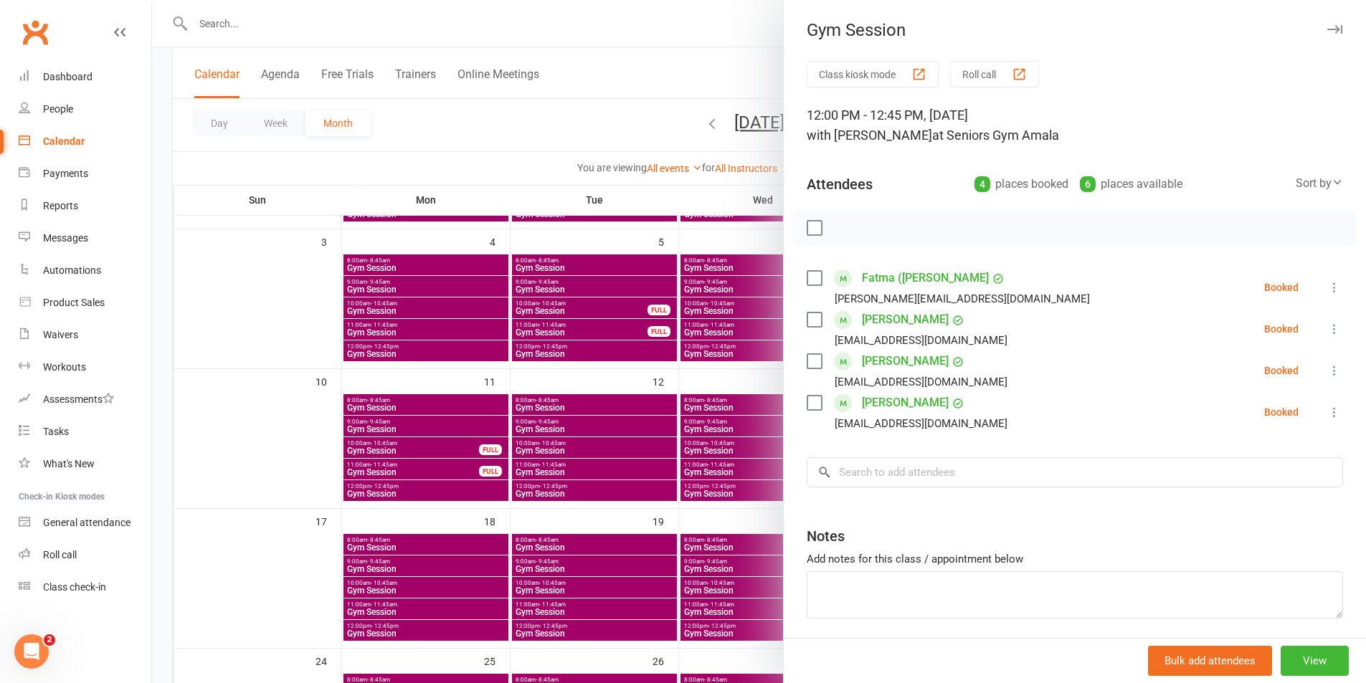
click at [654, 72] on div at bounding box center [759, 341] width 1214 height 683
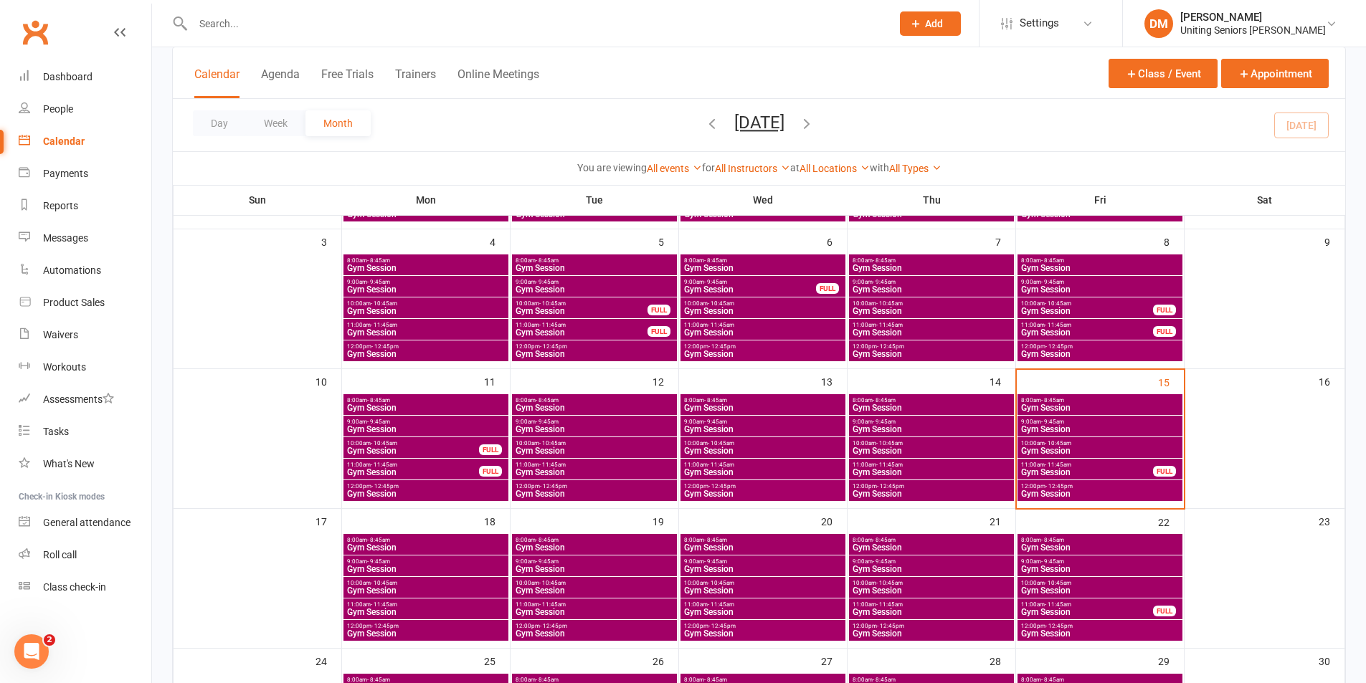
click at [1062, 466] on span "- 11:45am" at bounding box center [1057, 465] width 27 height 6
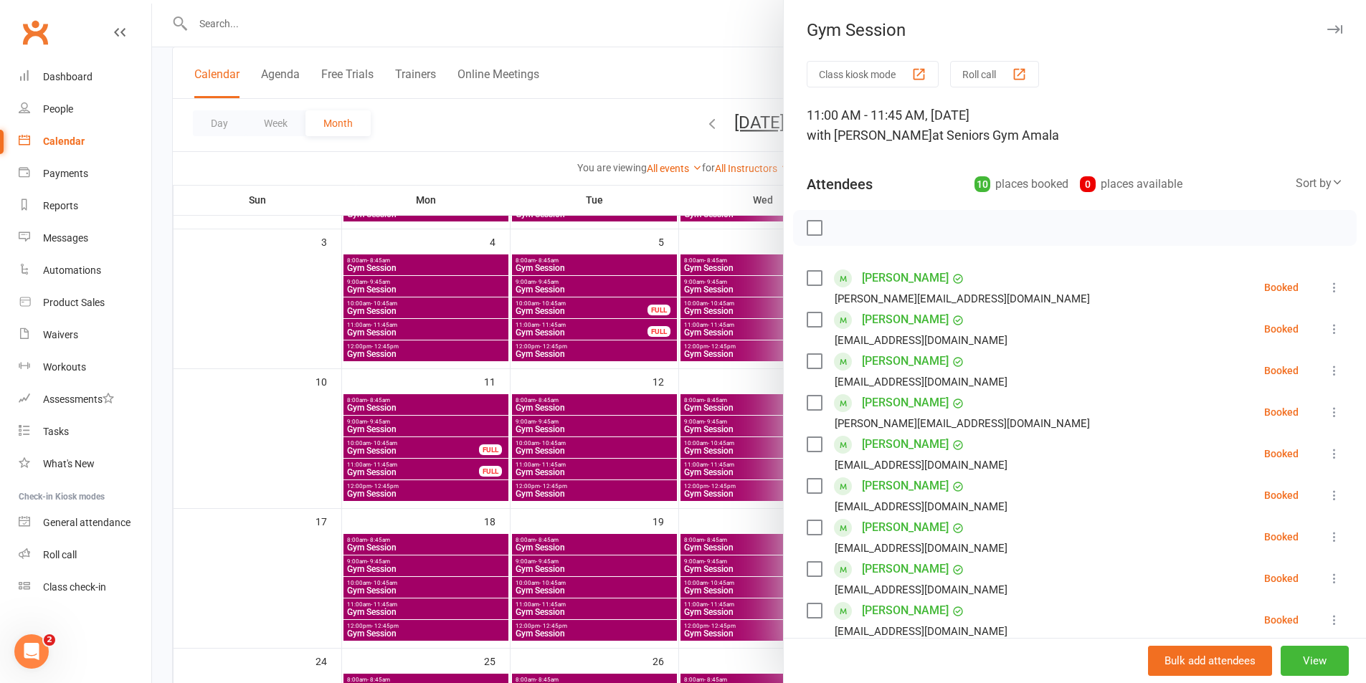
click at [725, 62] on div at bounding box center [759, 341] width 1214 height 683
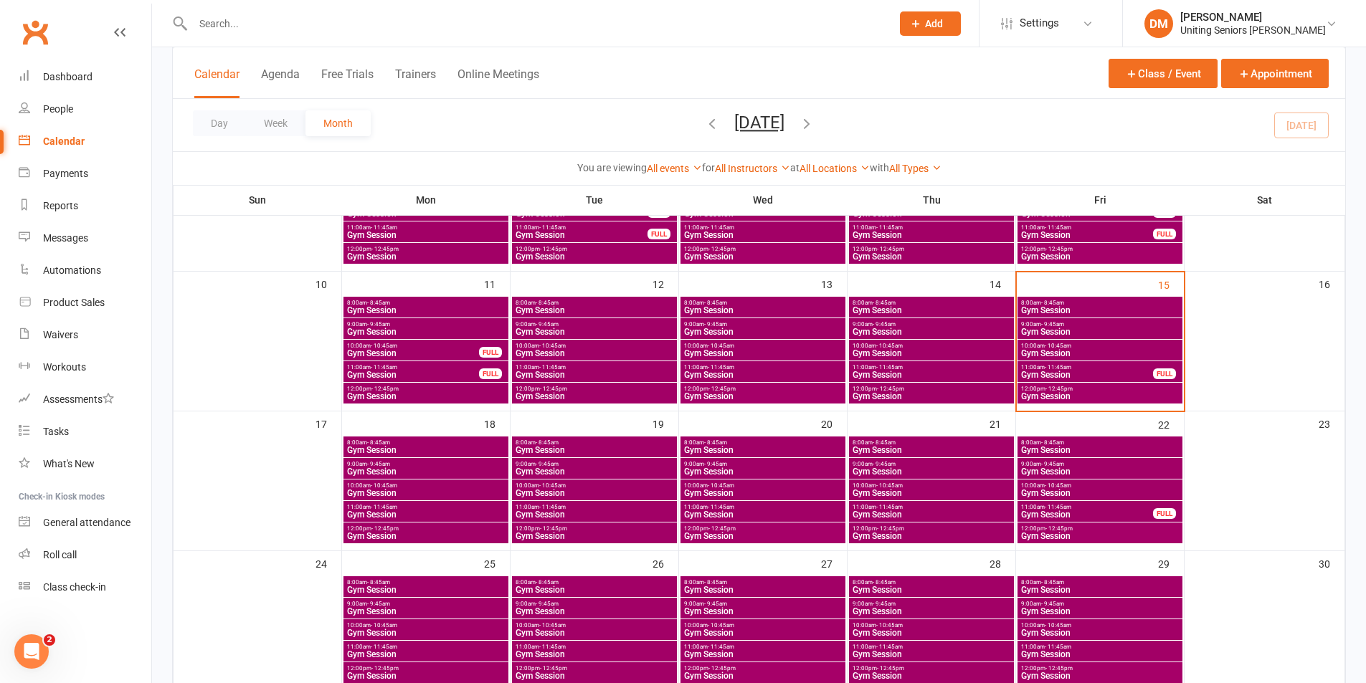
scroll to position [287, 0]
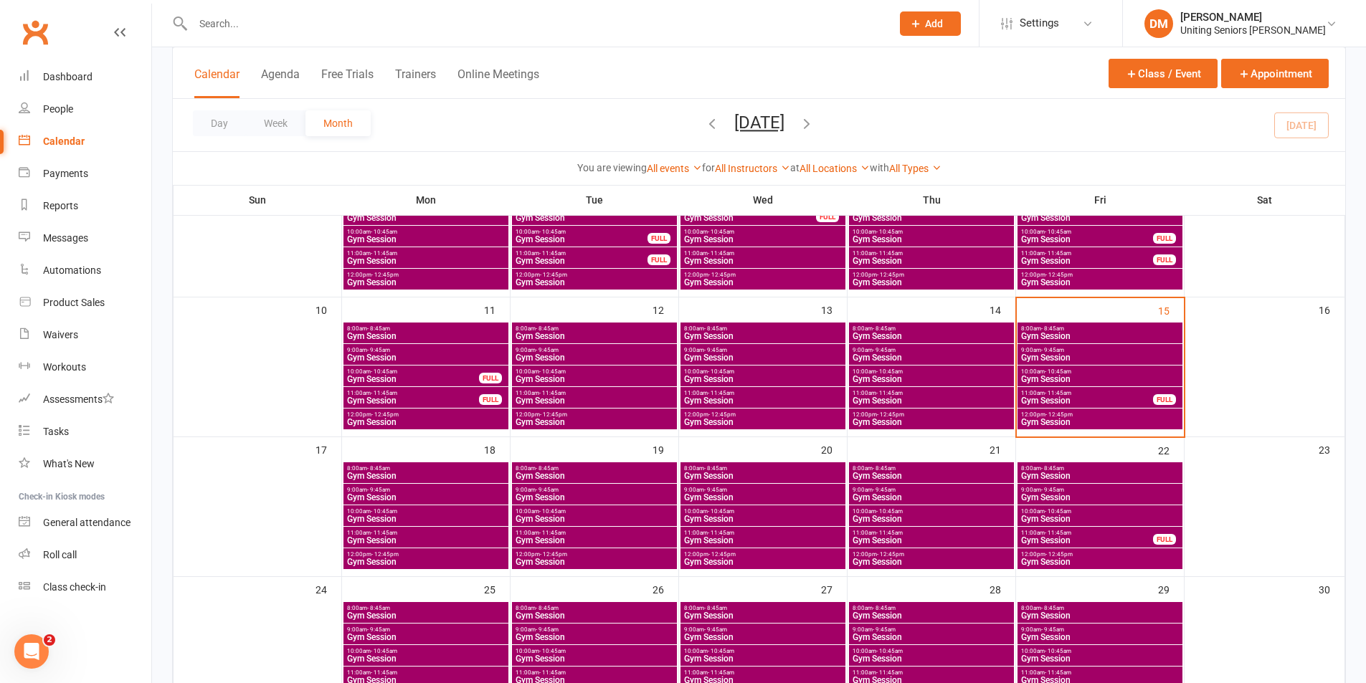
click at [1049, 348] on span "- 9:45am" at bounding box center [1052, 350] width 23 height 6
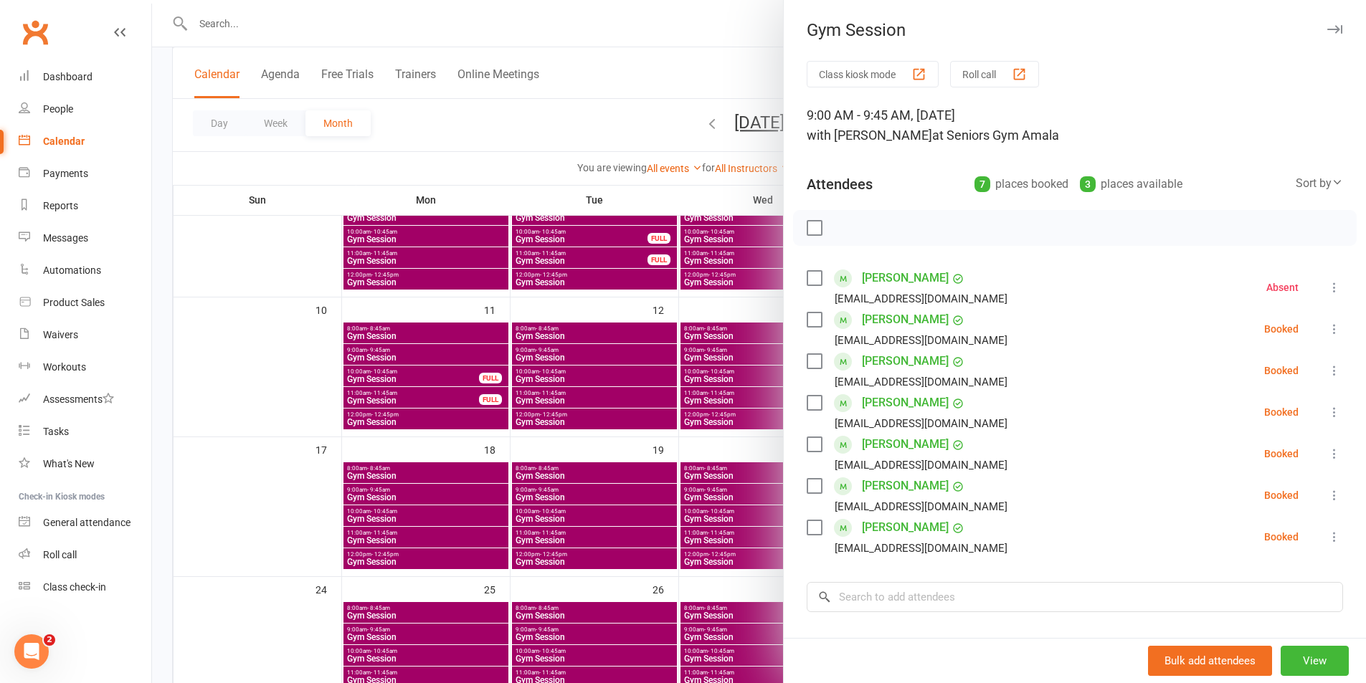
click at [660, 85] on div at bounding box center [759, 341] width 1214 height 683
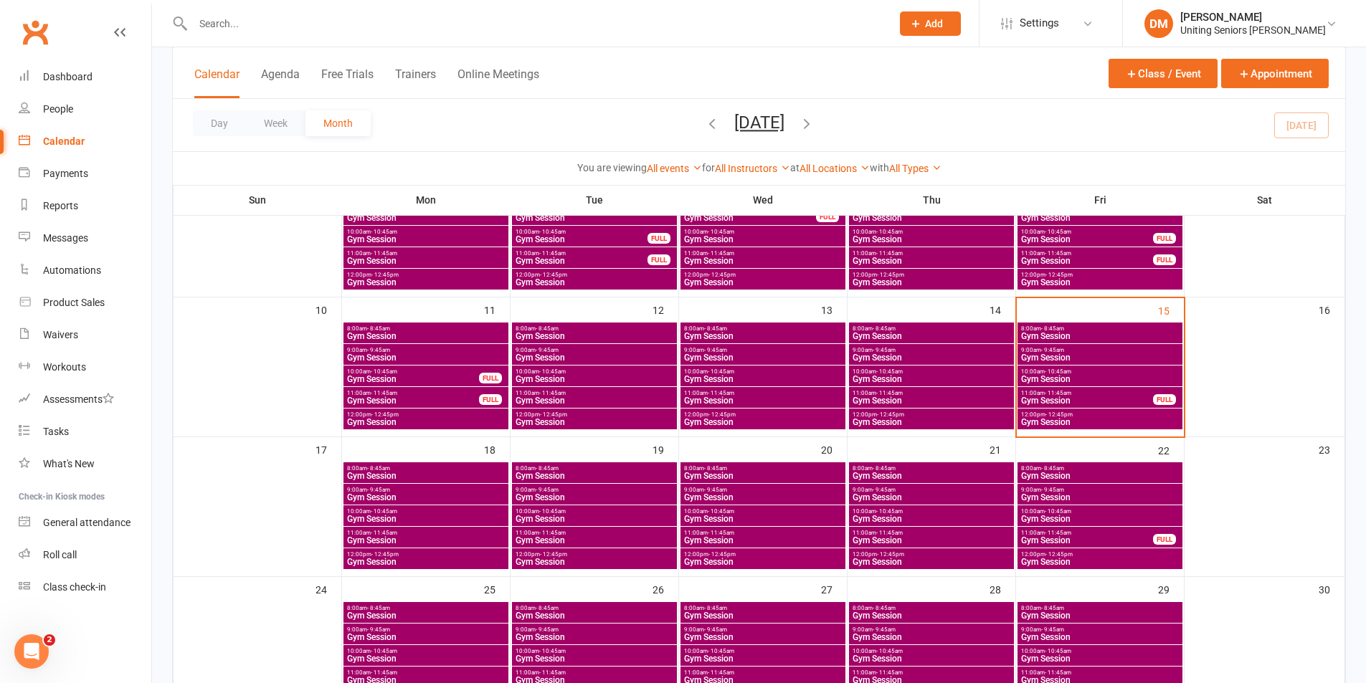
click at [1156, 333] on span "Gym Session" at bounding box center [1099, 336] width 159 height 9
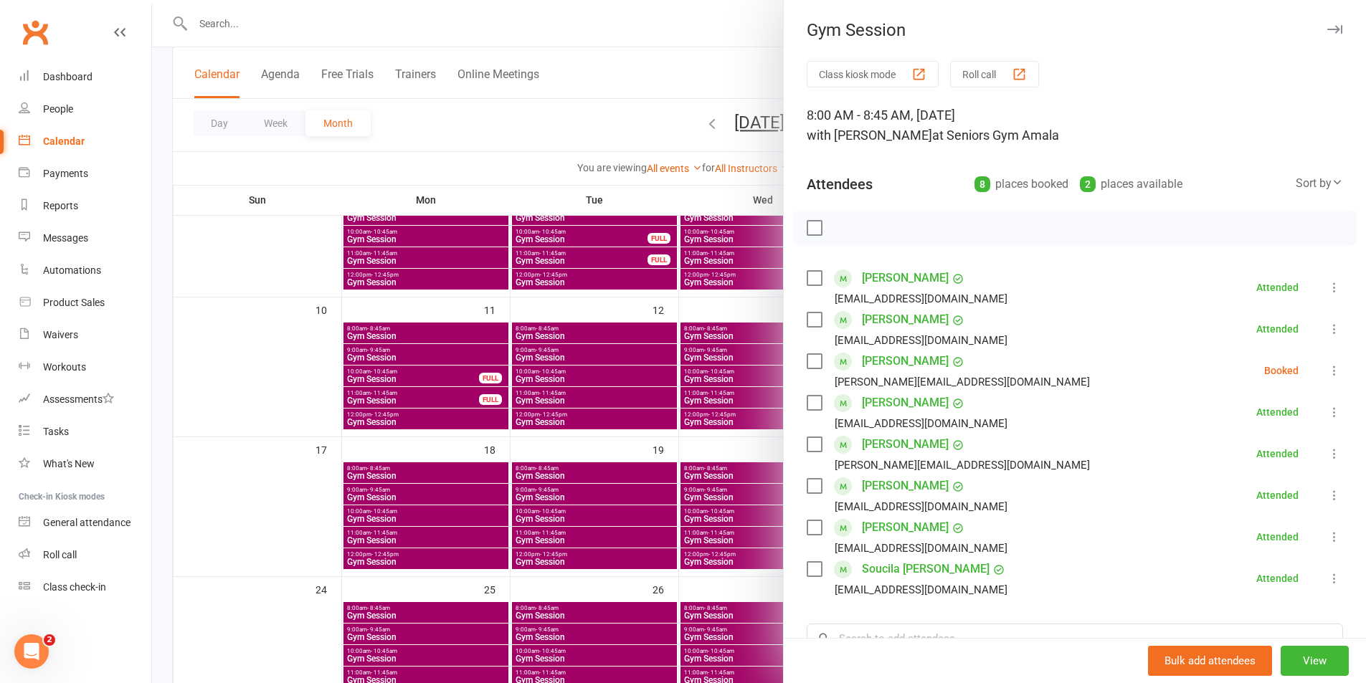
click at [1327, 368] on icon at bounding box center [1334, 370] width 14 height 14
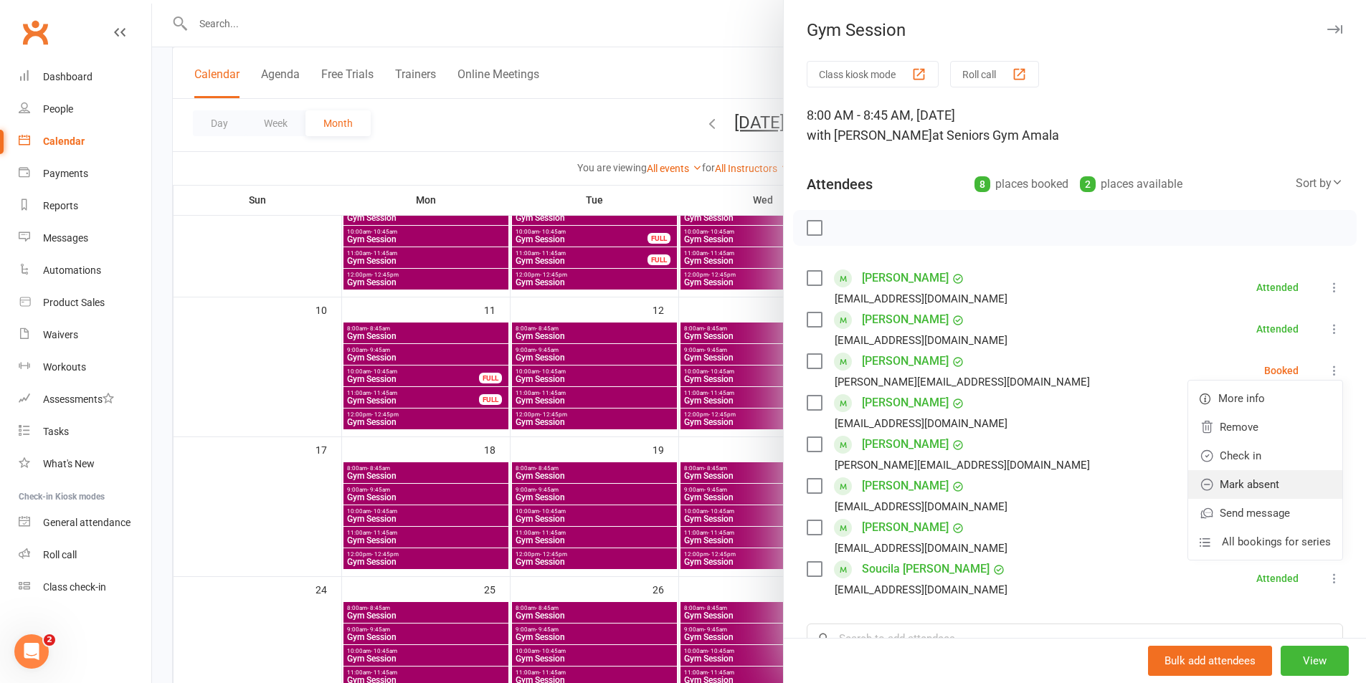
click at [1238, 475] on link "Mark absent" at bounding box center [1265, 484] width 154 height 29
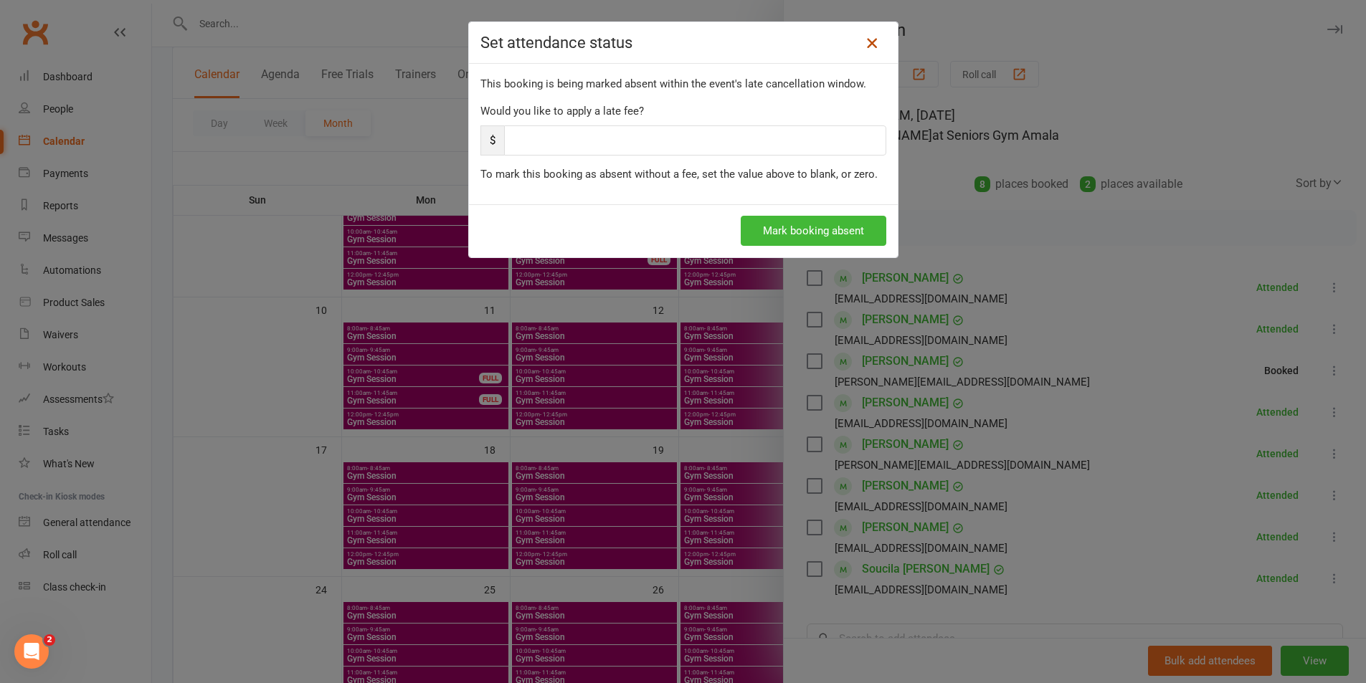
click at [865, 44] on icon at bounding box center [871, 42] width 17 height 17
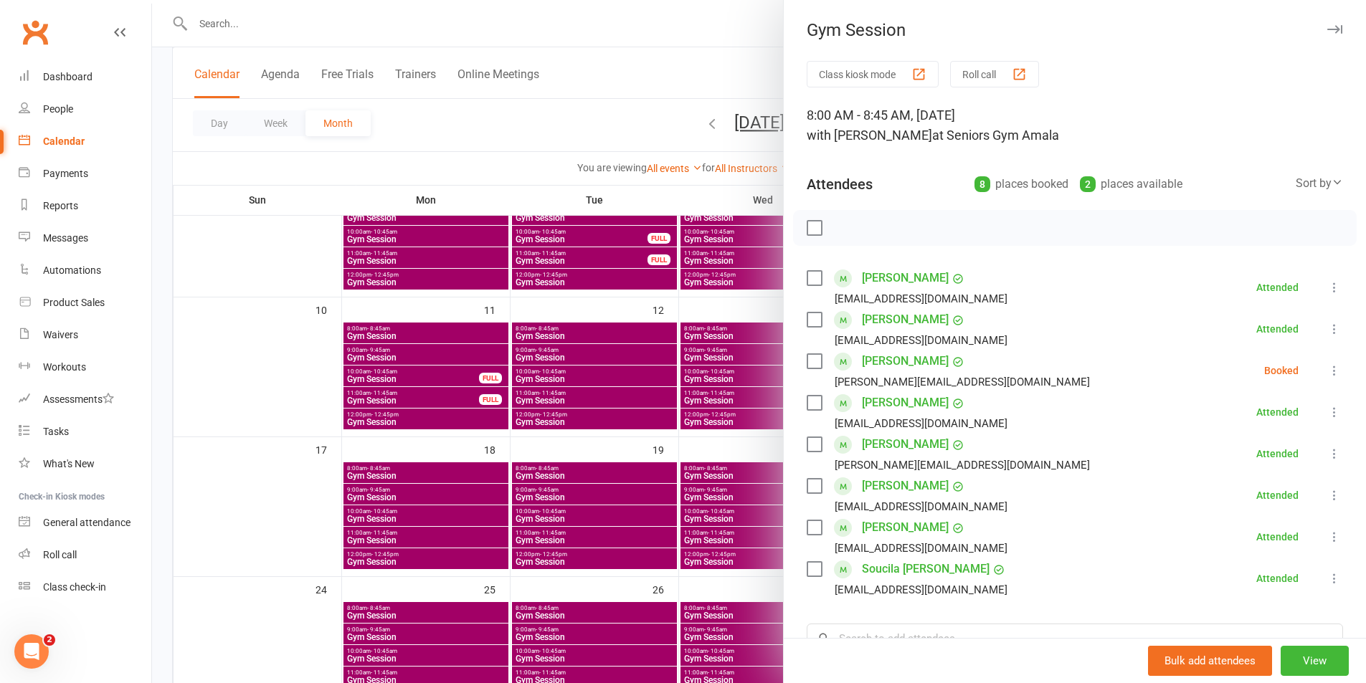
click at [736, 34] on div at bounding box center [759, 341] width 1214 height 683
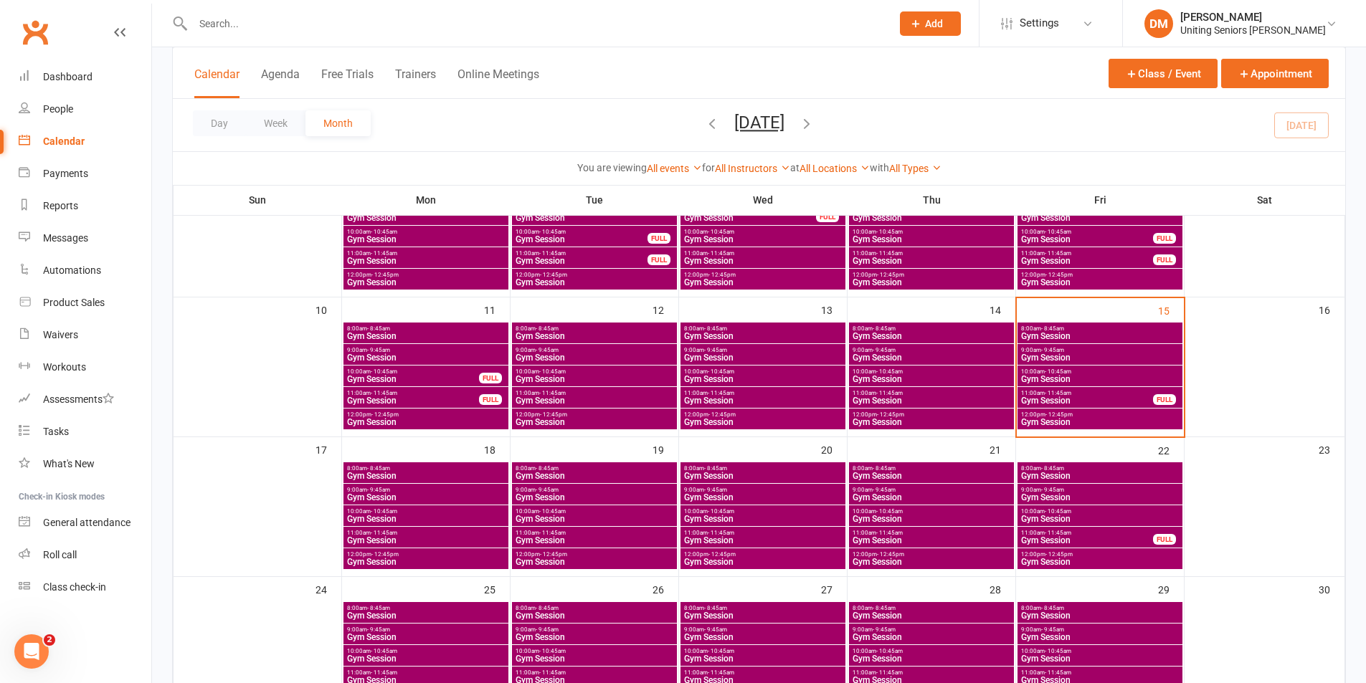
click at [1065, 378] on span "Gym Session" at bounding box center [1099, 379] width 159 height 9
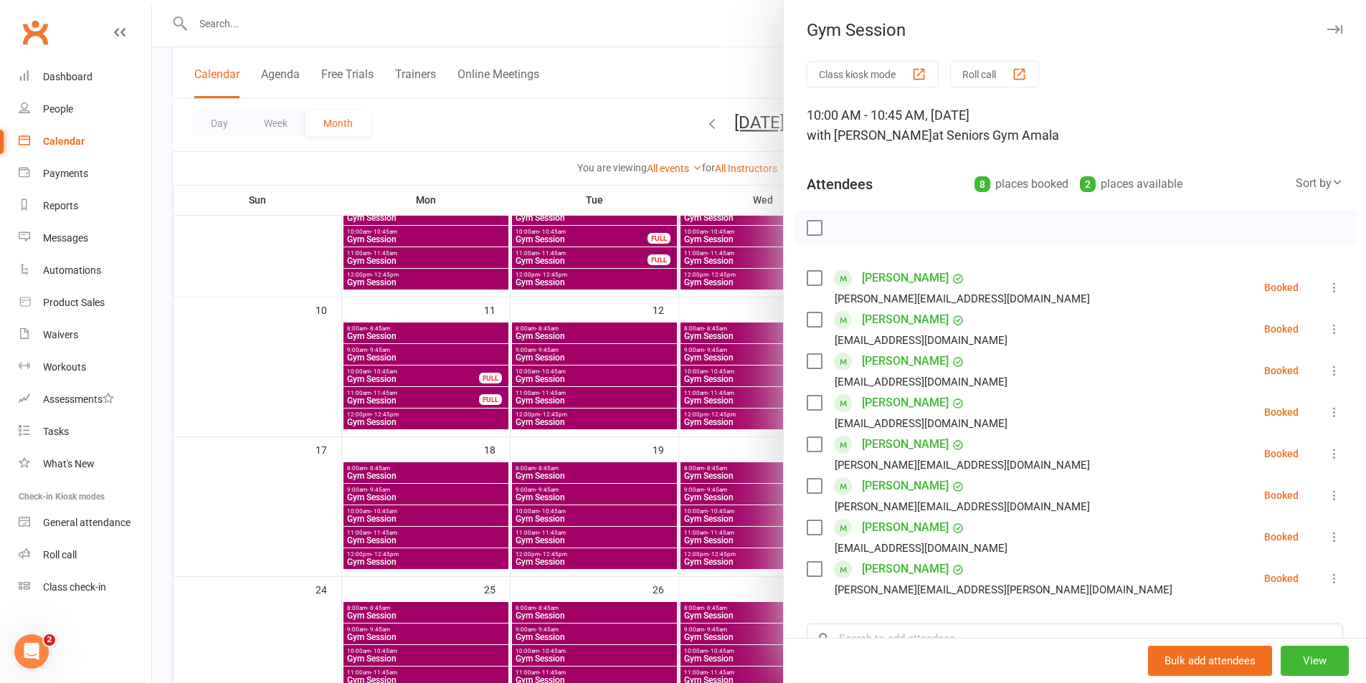
click at [573, 77] on div at bounding box center [759, 341] width 1214 height 683
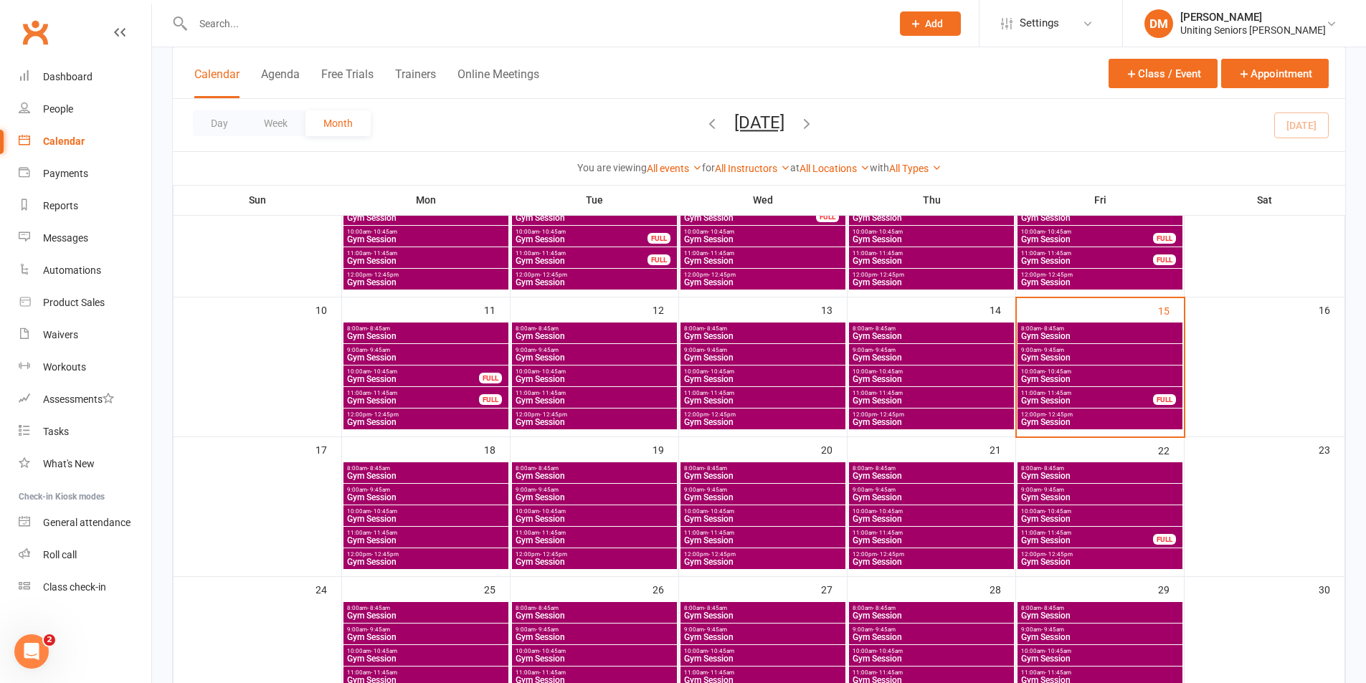
click at [1064, 559] on span "Gym Session" at bounding box center [1099, 562] width 159 height 9
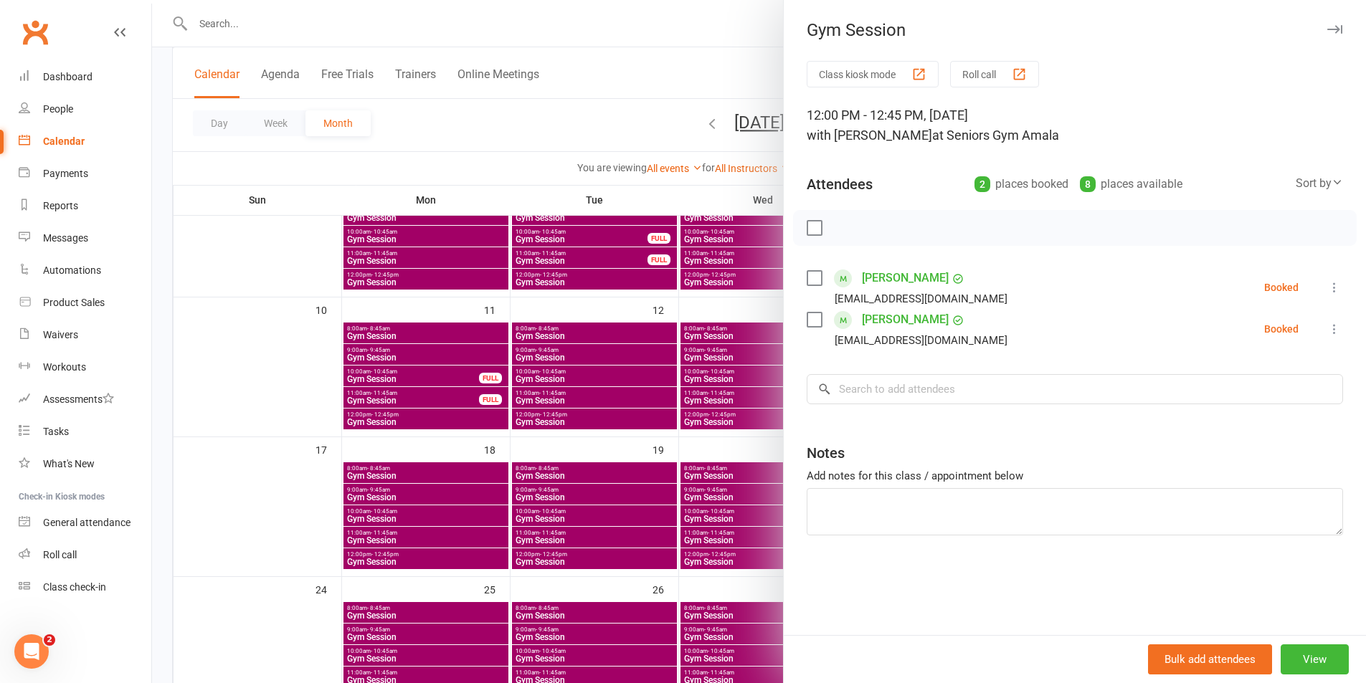
click at [702, 64] on div at bounding box center [759, 341] width 1214 height 683
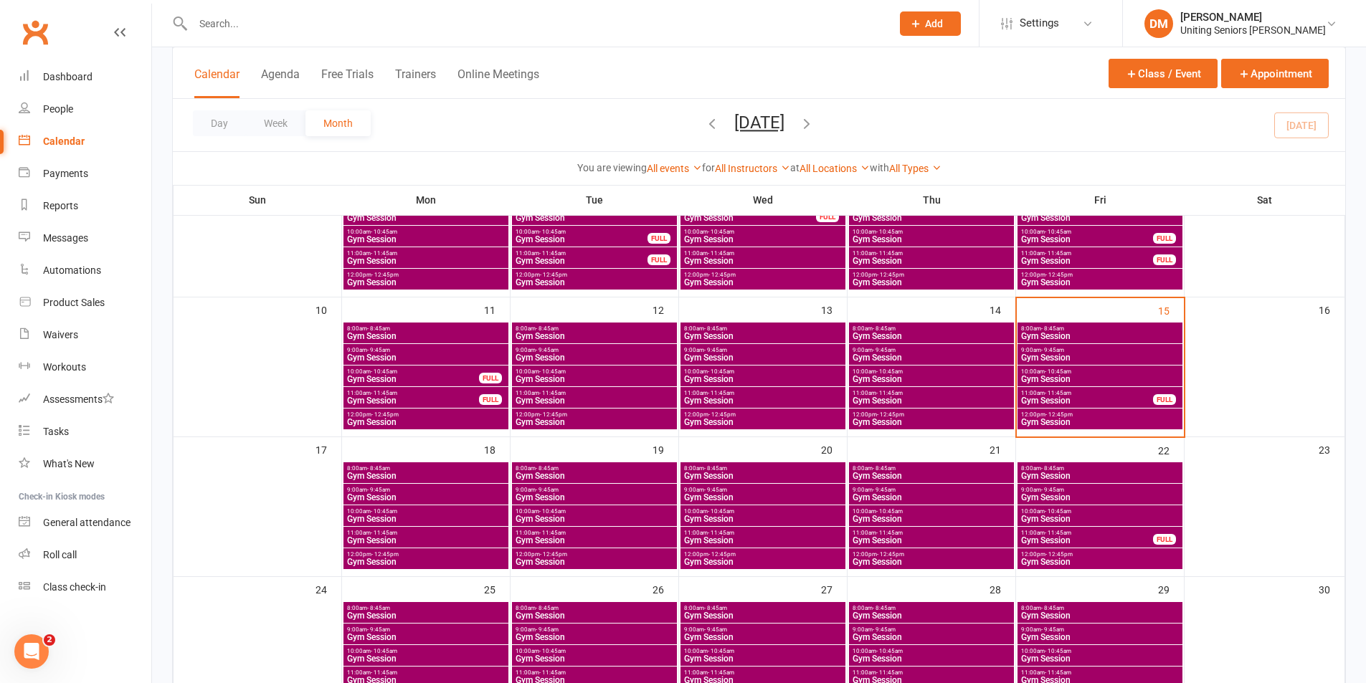
click at [1108, 536] on span "11:00am - 11:45am" at bounding box center [1086, 533] width 133 height 6
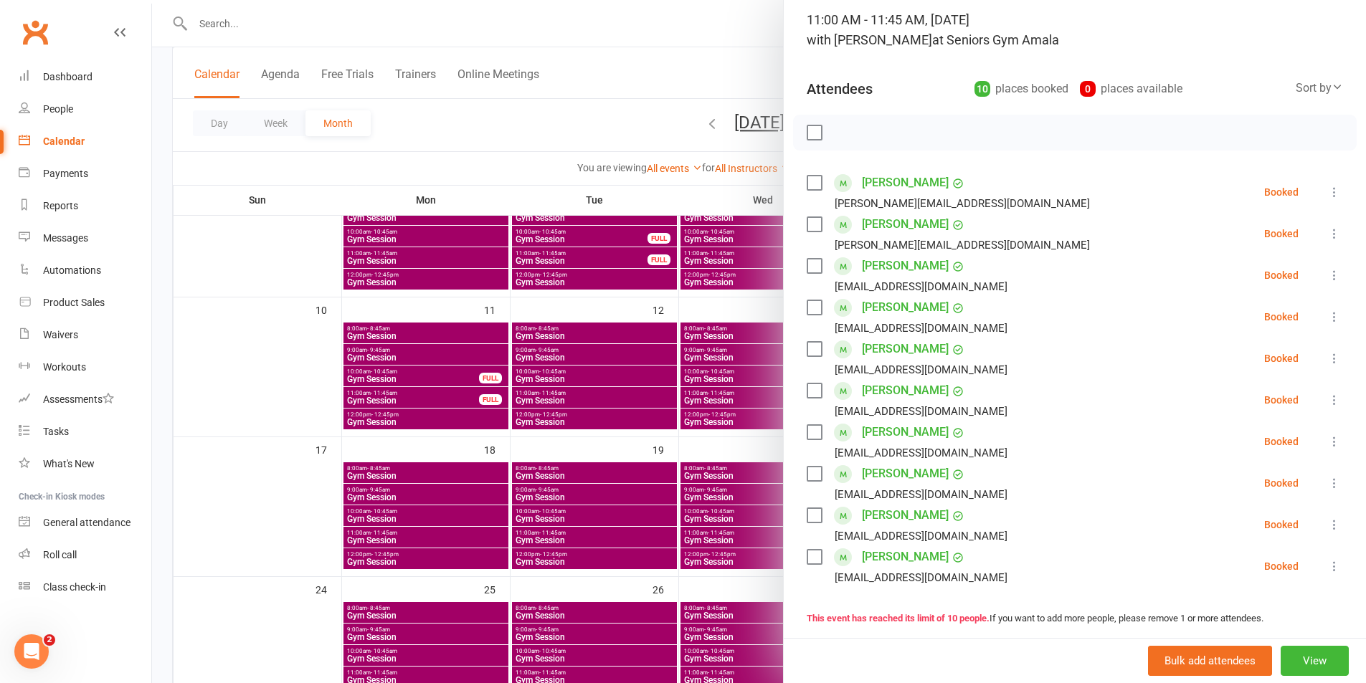
scroll to position [72, 0]
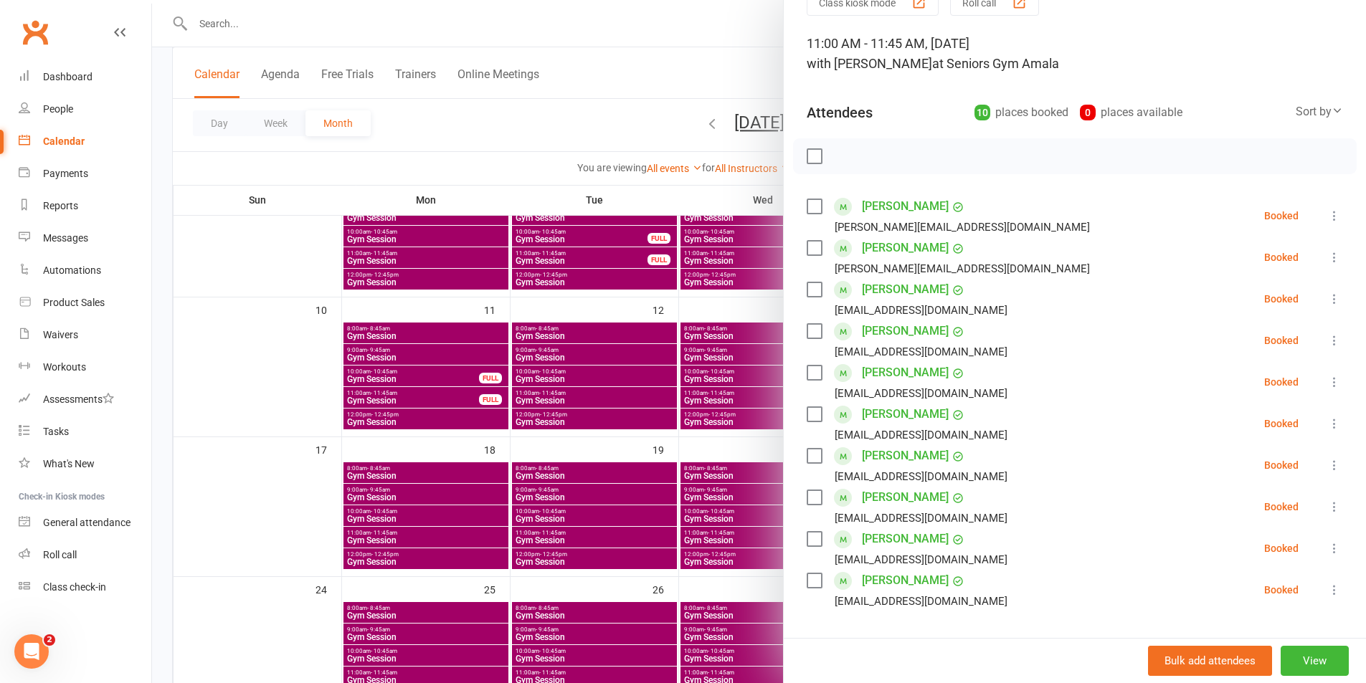
click at [710, 48] on div at bounding box center [759, 341] width 1214 height 683
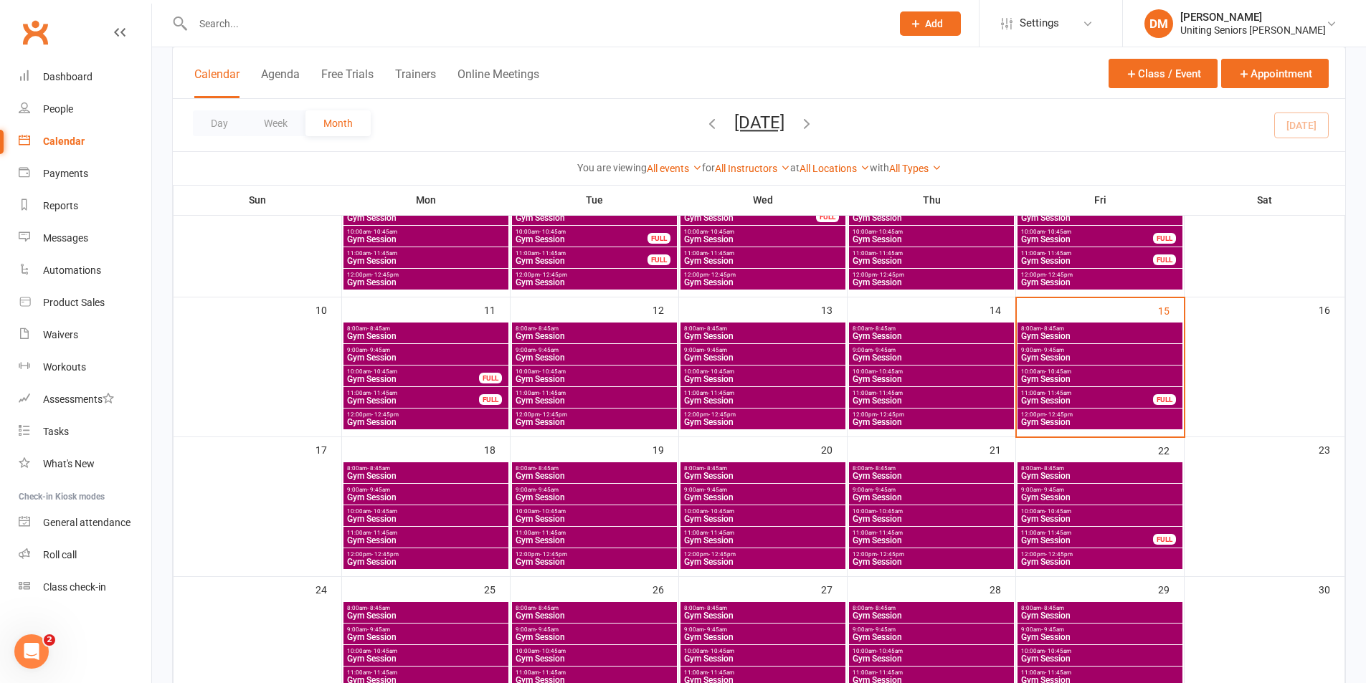
click at [1054, 358] on span "Gym Session" at bounding box center [1099, 357] width 159 height 9
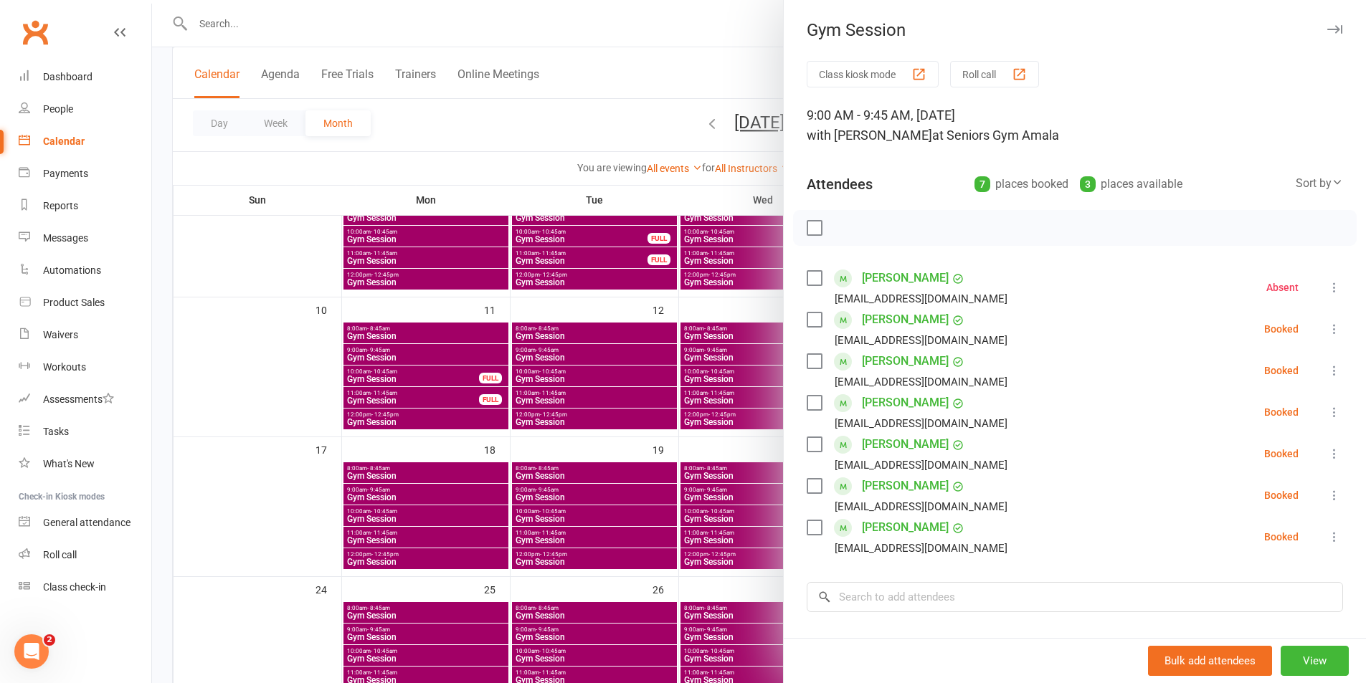
click at [1327, 330] on icon at bounding box center [1334, 329] width 14 height 14
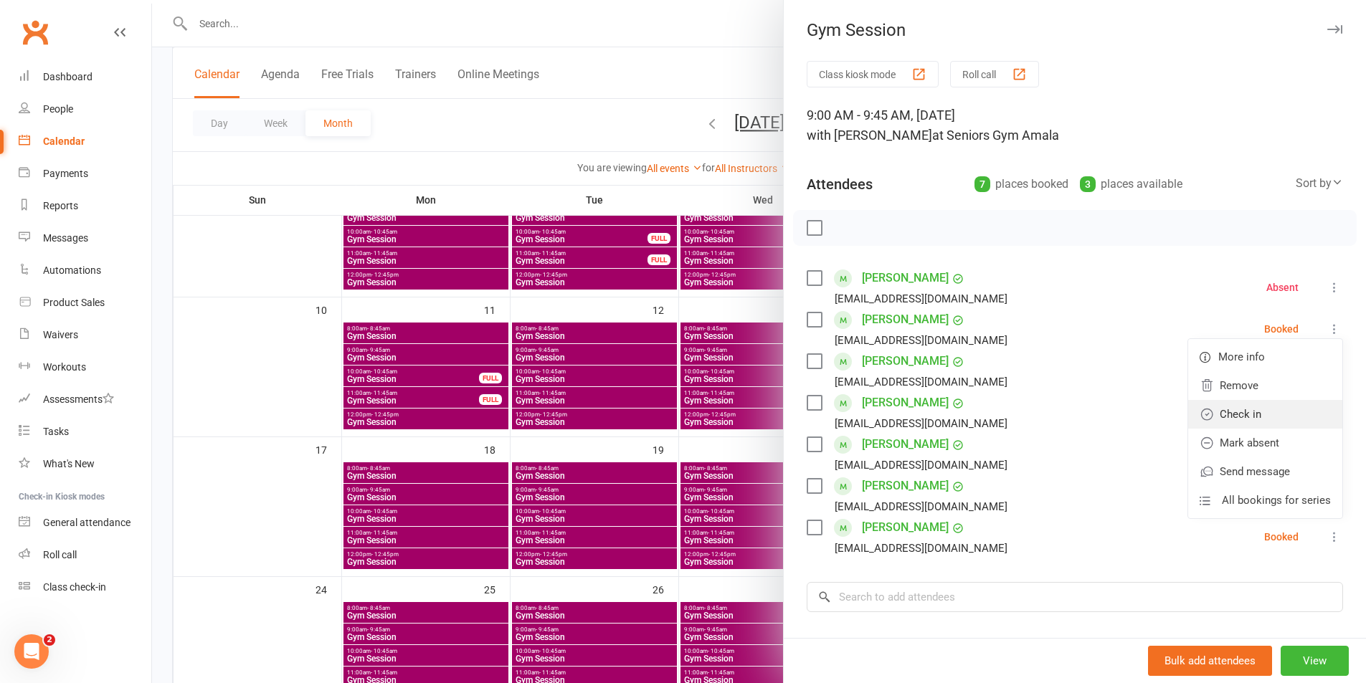
click at [1257, 413] on link "Check in" at bounding box center [1265, 414] width 154 height 29
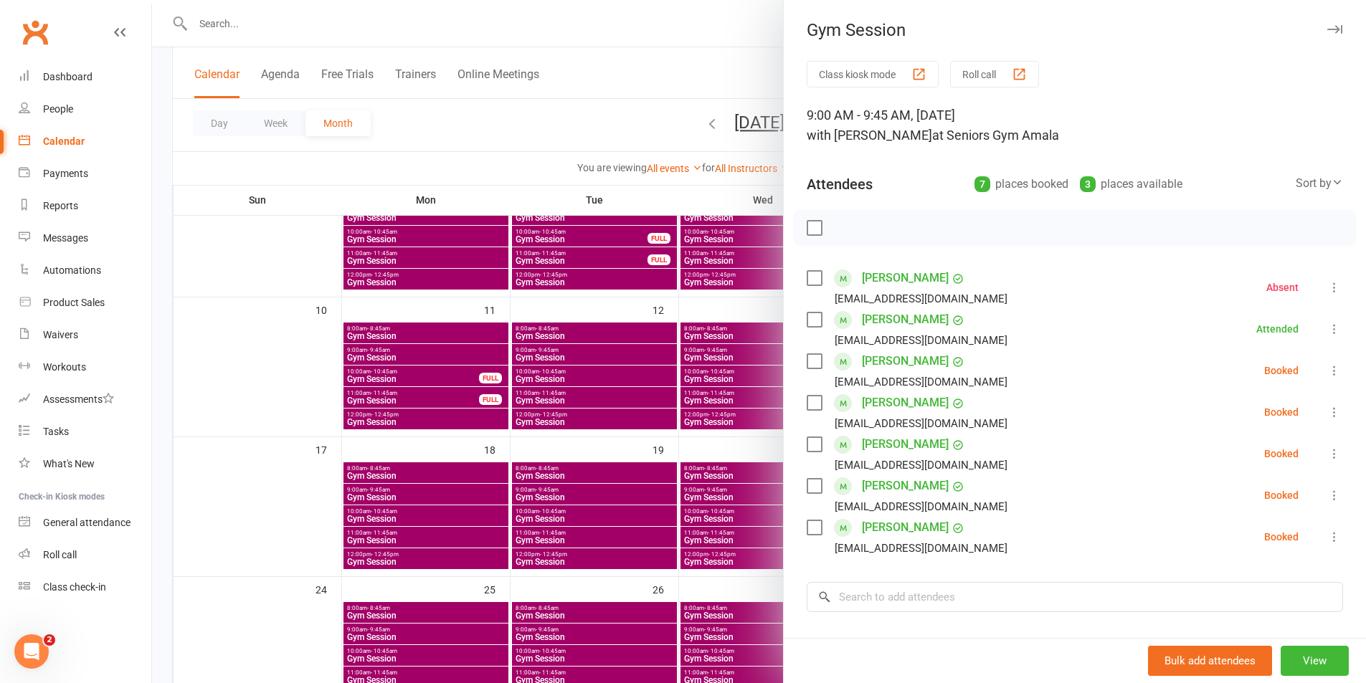
click at [660, 22] on div at bounding box center [759, 341] width 1214 height 683
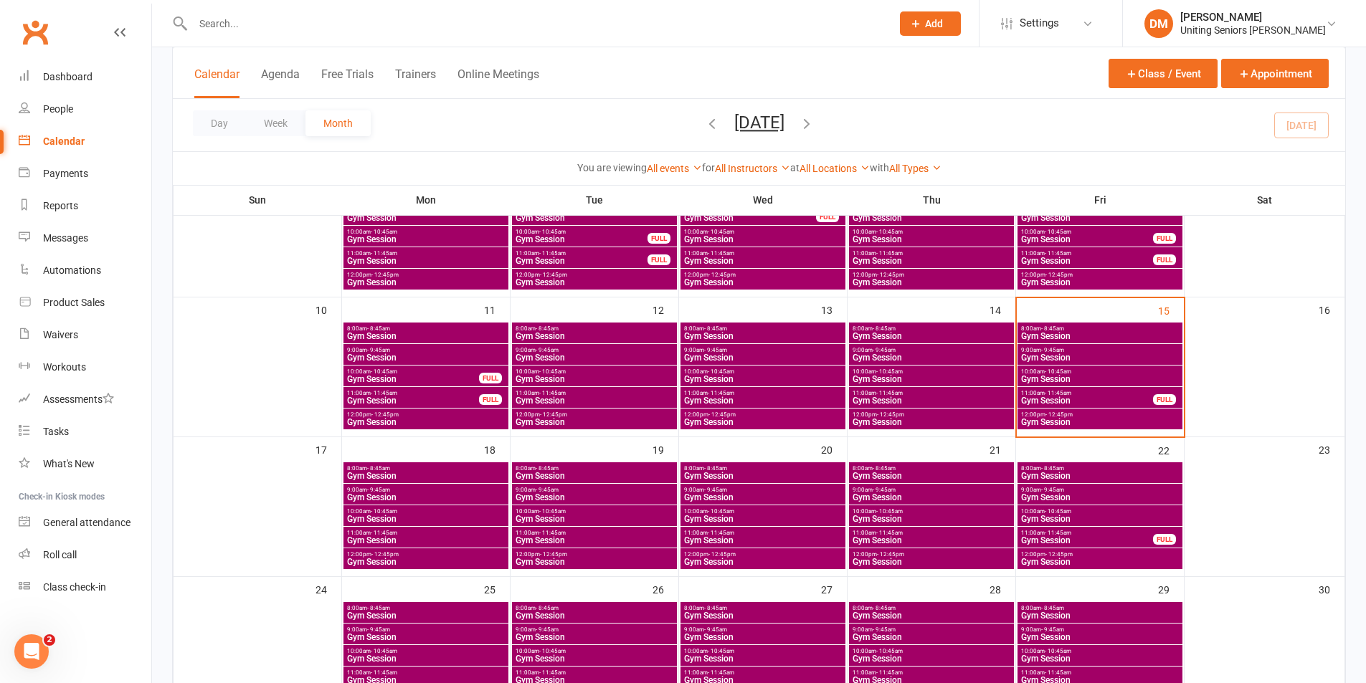
click at [385, 488] on span "- 9:45am" at bounding box center [378, 490] width 23 height 6
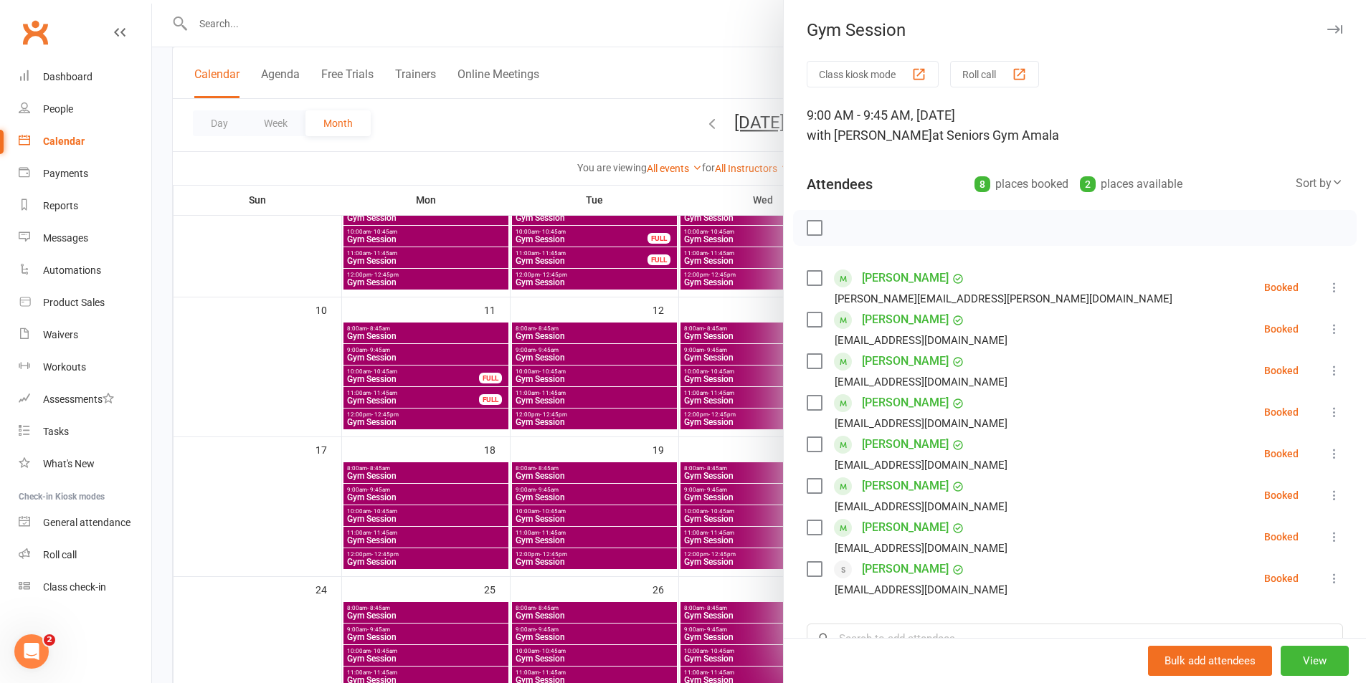
click at [677, 71] on div at bounding box center [759, 341] width 1214 height 683
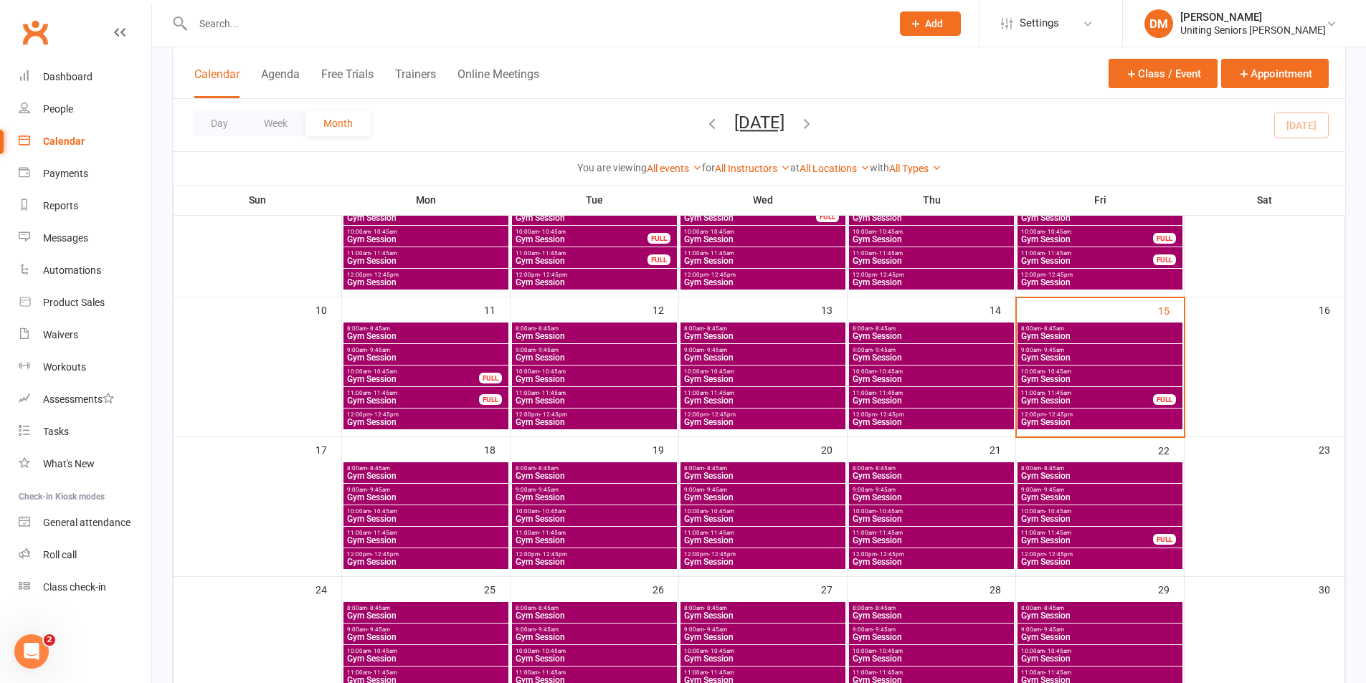
click at [553, 495] on span "Gym Session" at bounding box center [594, 497] width 159 height 9
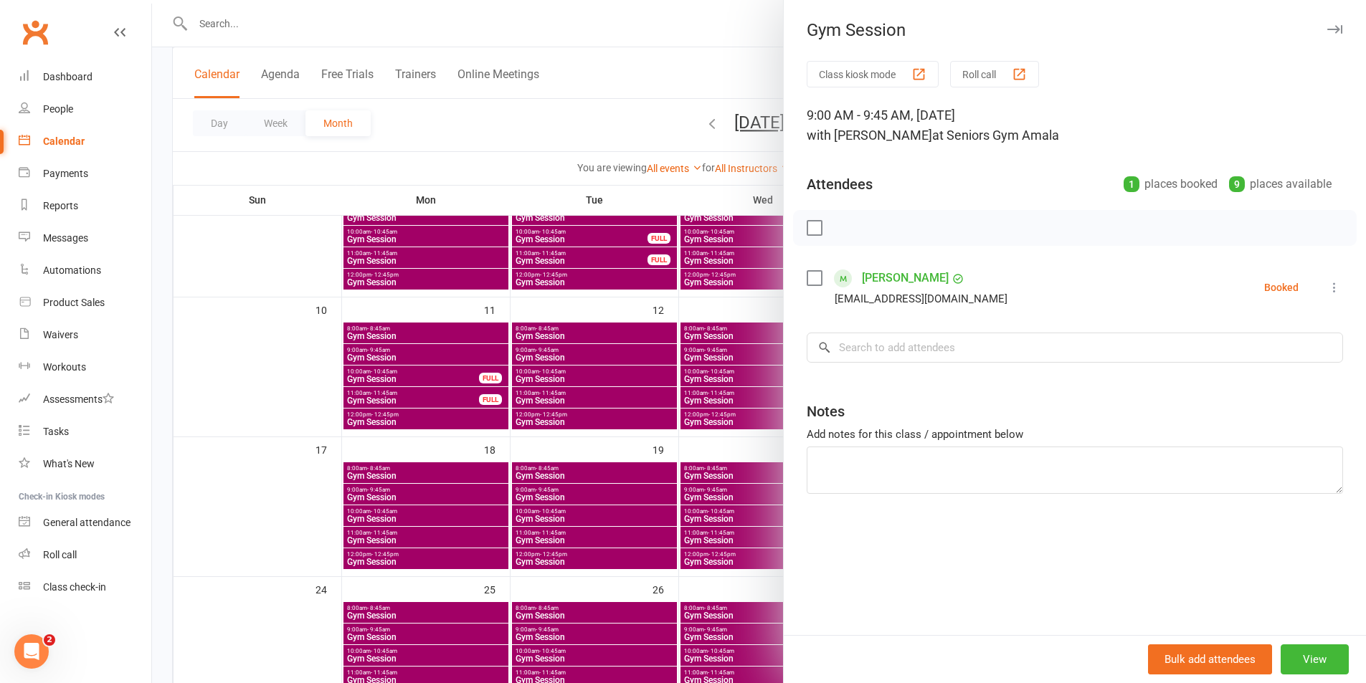
click at [643, 32] on div at bounding box center [759, 341] width 1214 height 683
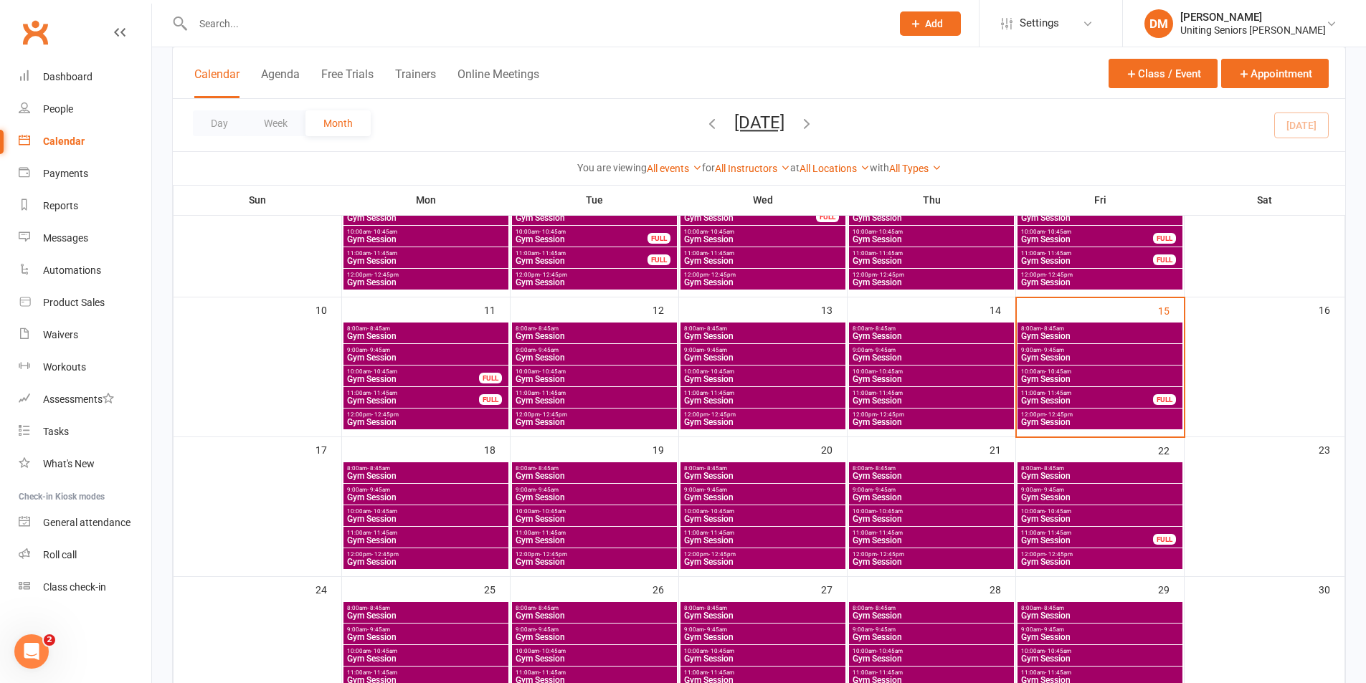
click at [740, 486] on div "9:00am - 9:45am Gym Session" at bounding box center [762, 494] width 165 height 21
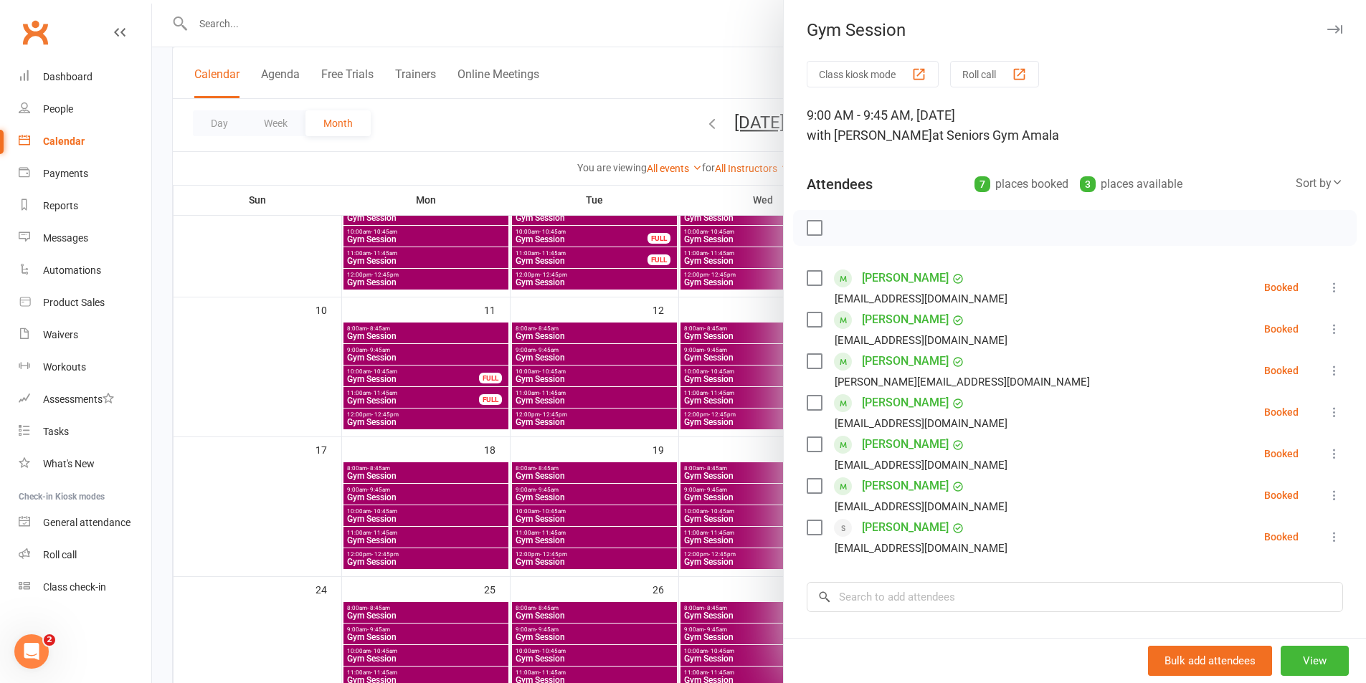
click at [633, 87] on div at bounding box center [759, 341] width 1214 height 683
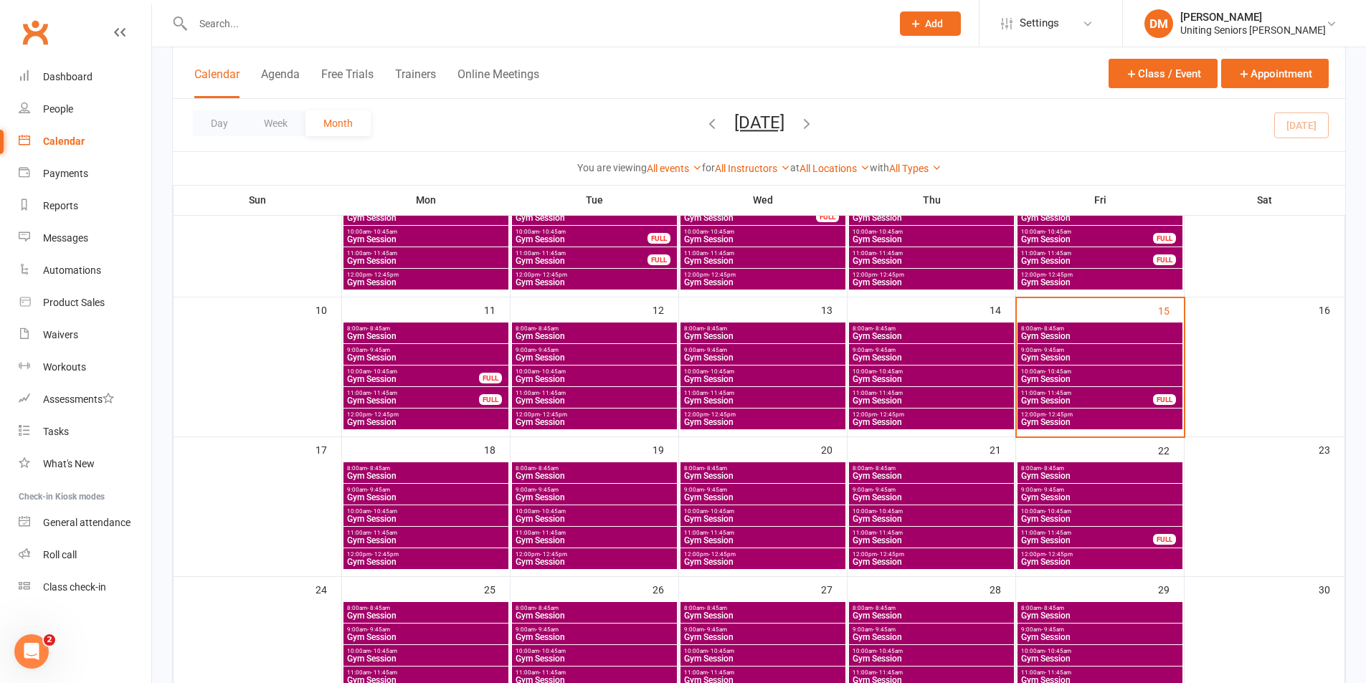
click at [914, 499] on span "Gym Session" at bounding box center [931, 497] width 159 height 9
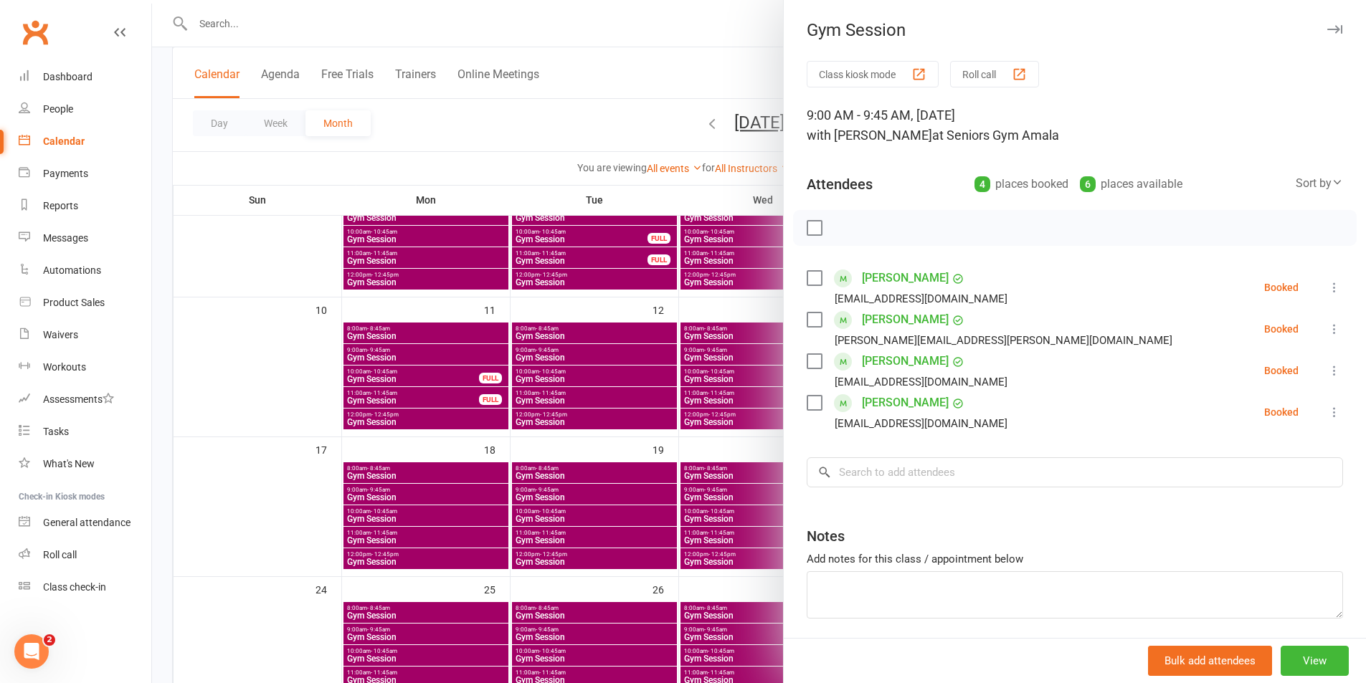
click at [692, 100] on div at bounding box center [759, 341] width 1214 height 683
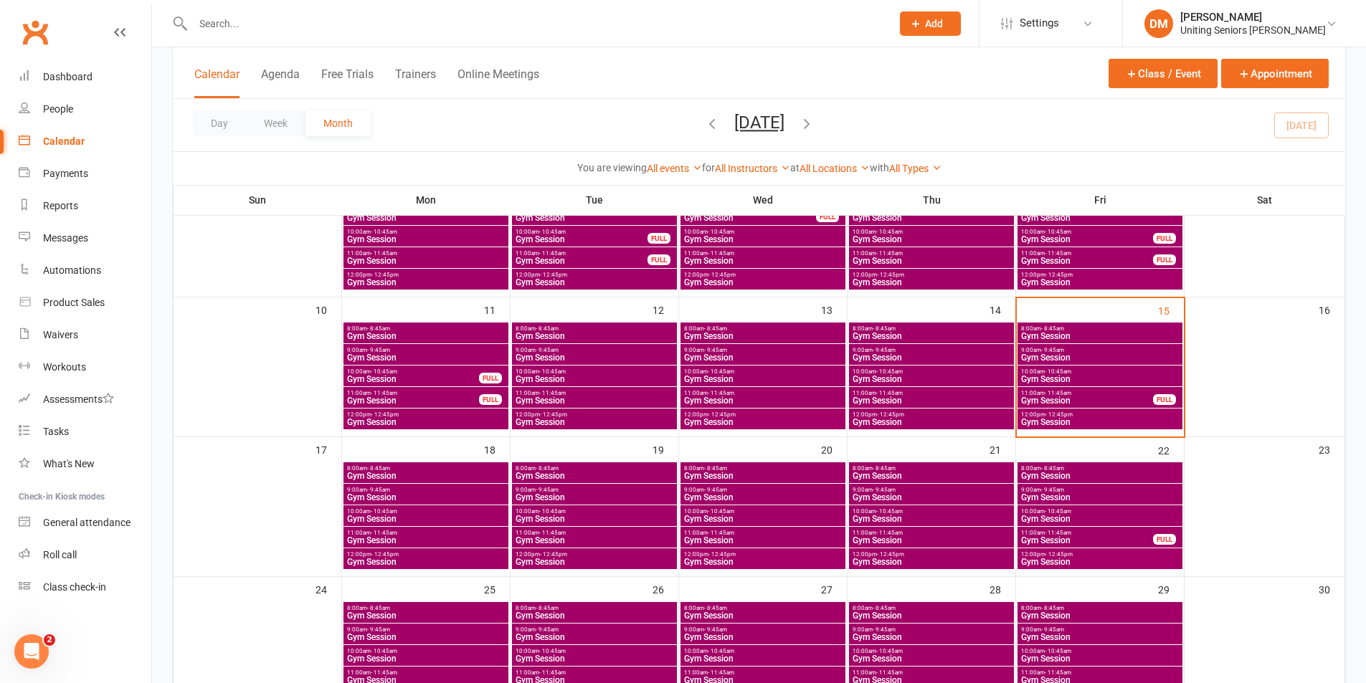
click at [1091, 490] on span "9:00am - 9:45am" at bounding box center [1099, 490] width 159 height 6
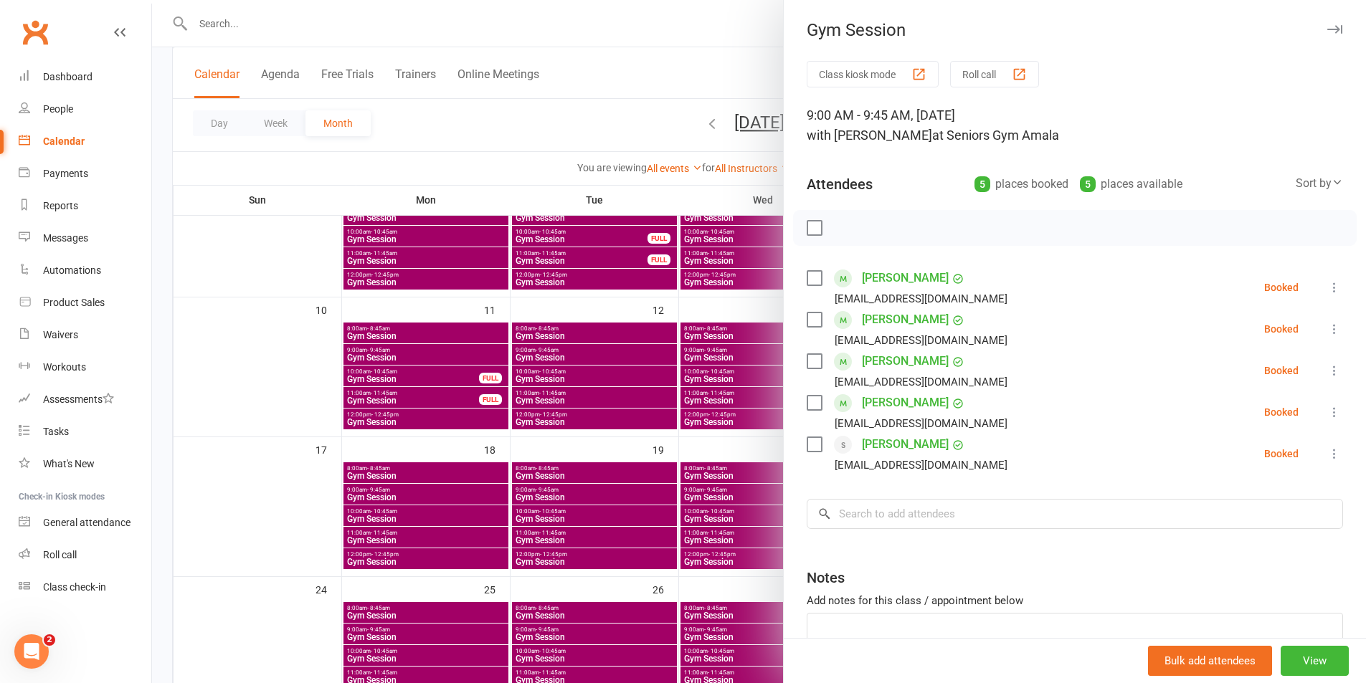
click at [557, 123] on div at bounding box center [759, 341] width 1214 height 683
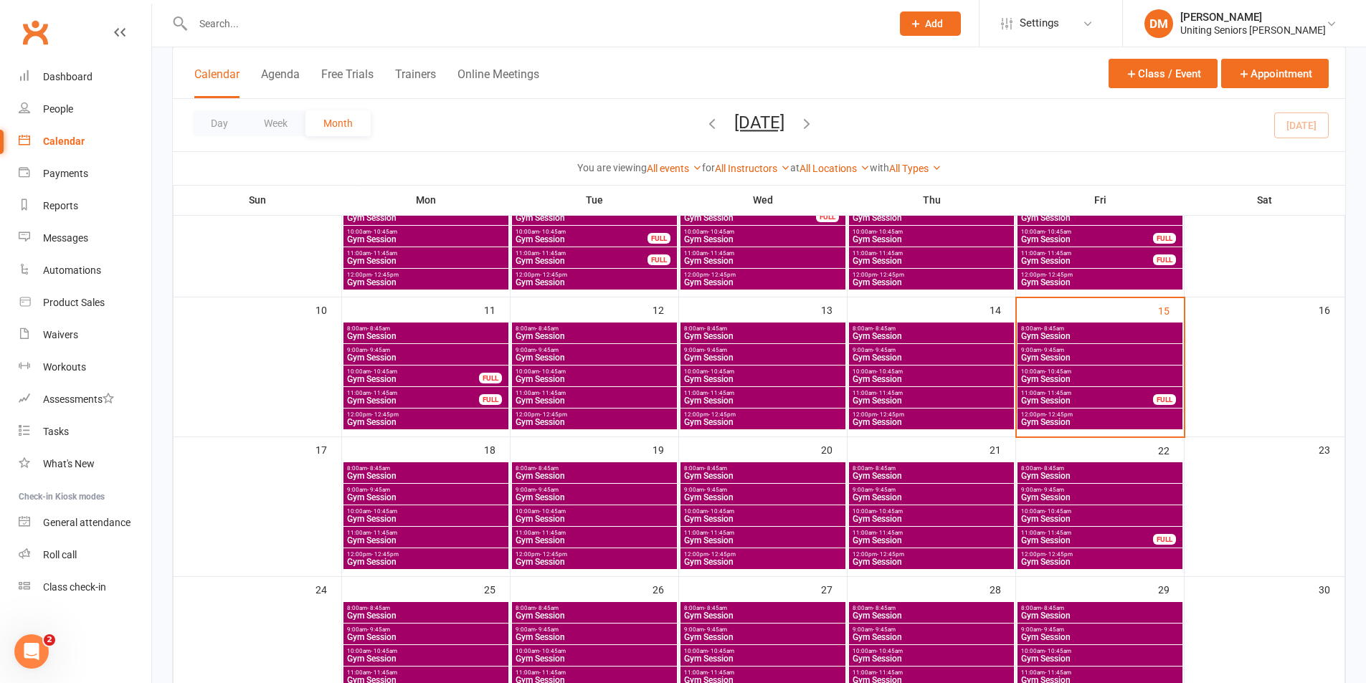
click at [1045, 399] on span "Gym Session" at bounding box center [1086, 400] width 133 height 9
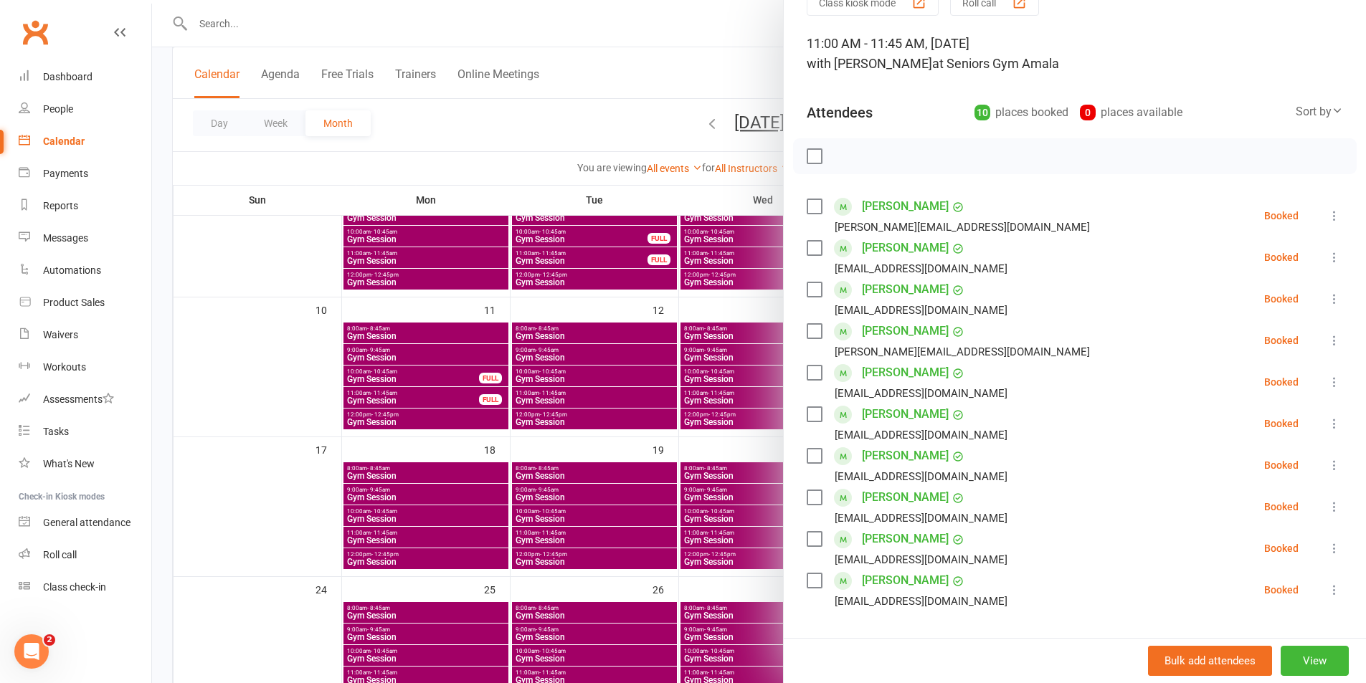
click at [1326, 271] on div "Class kiosk mode Roll call 11:00 AM - 11:45 AM, [DATE] with [PERSON_NAME] at Se…" at bounding box center [1075, 472] width 582 height 966
click at [1327, 254] on icon at bounding box center [1334, 257] width 14 height 14
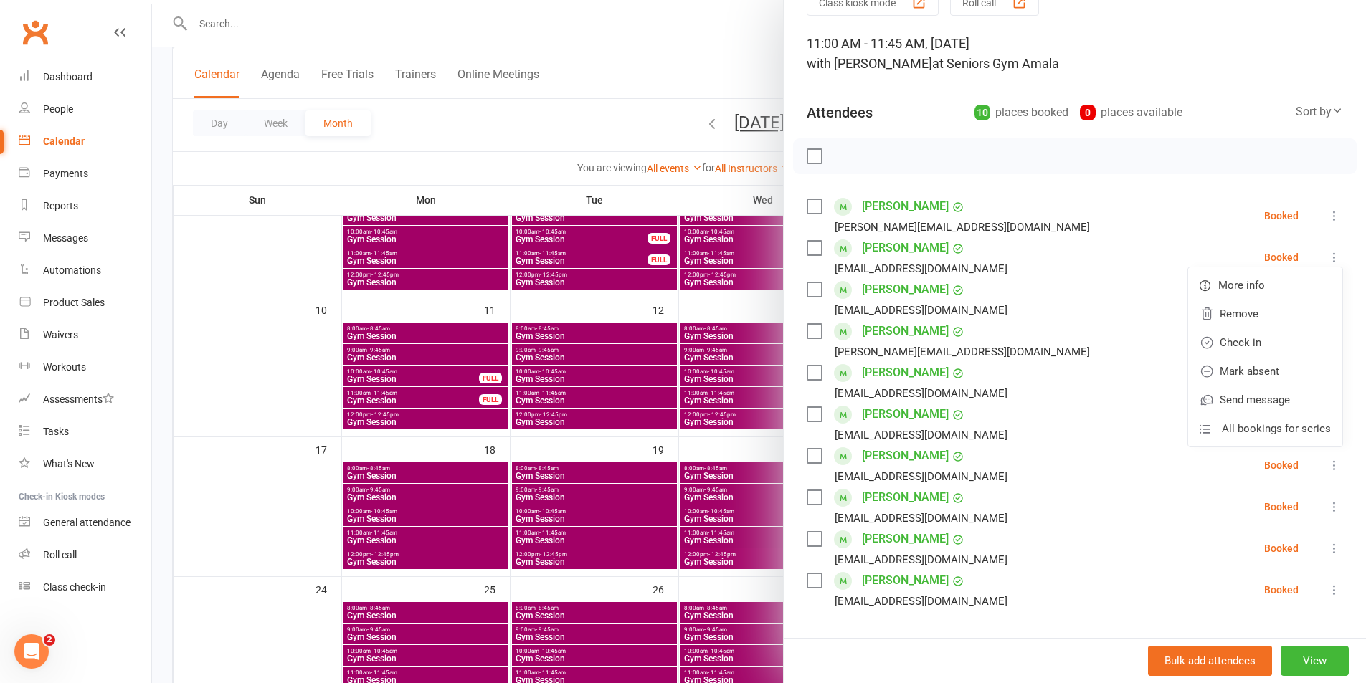
click at [1196, 80] on div "Class kiosk mode Roll call 11:00 AM - 11:45 AM, [DATE] with [PERSON_NAME] at Se…" at bounding box center [1075, 472] width 582 height 966
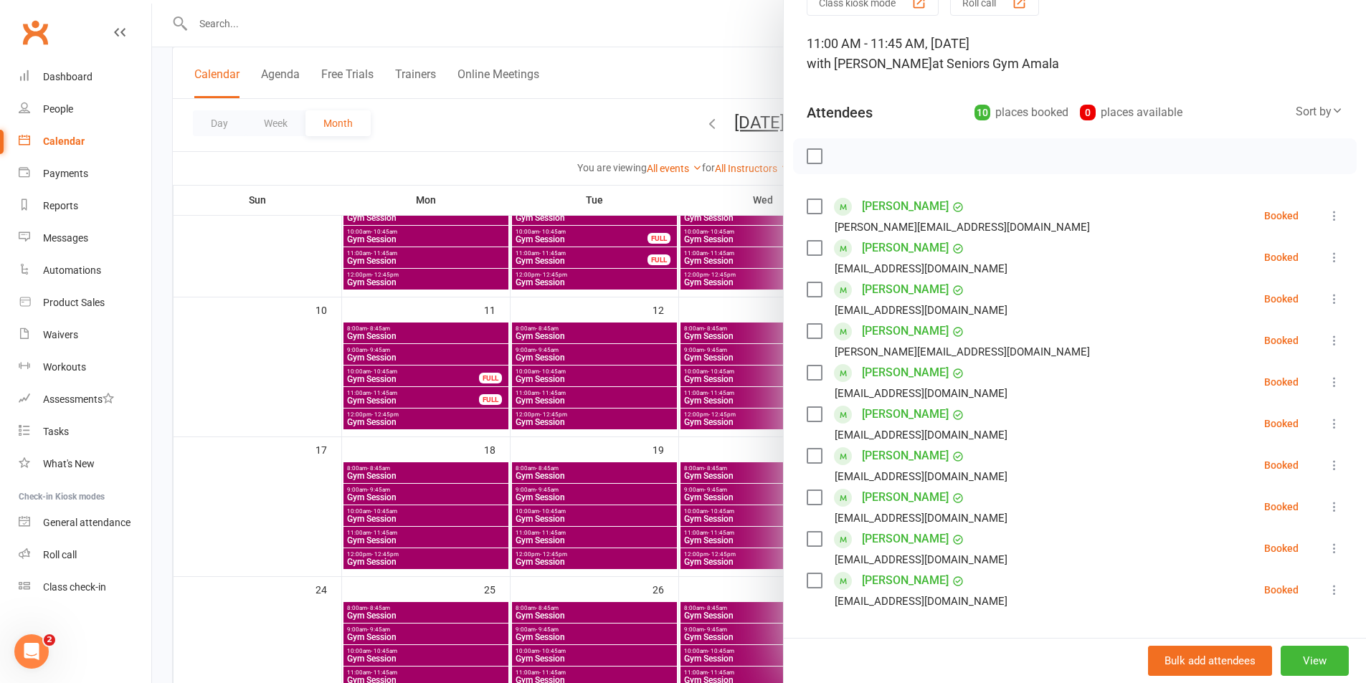
click at [1327, 257] on icon at bounding box center [1334, 257] width 14 height 14
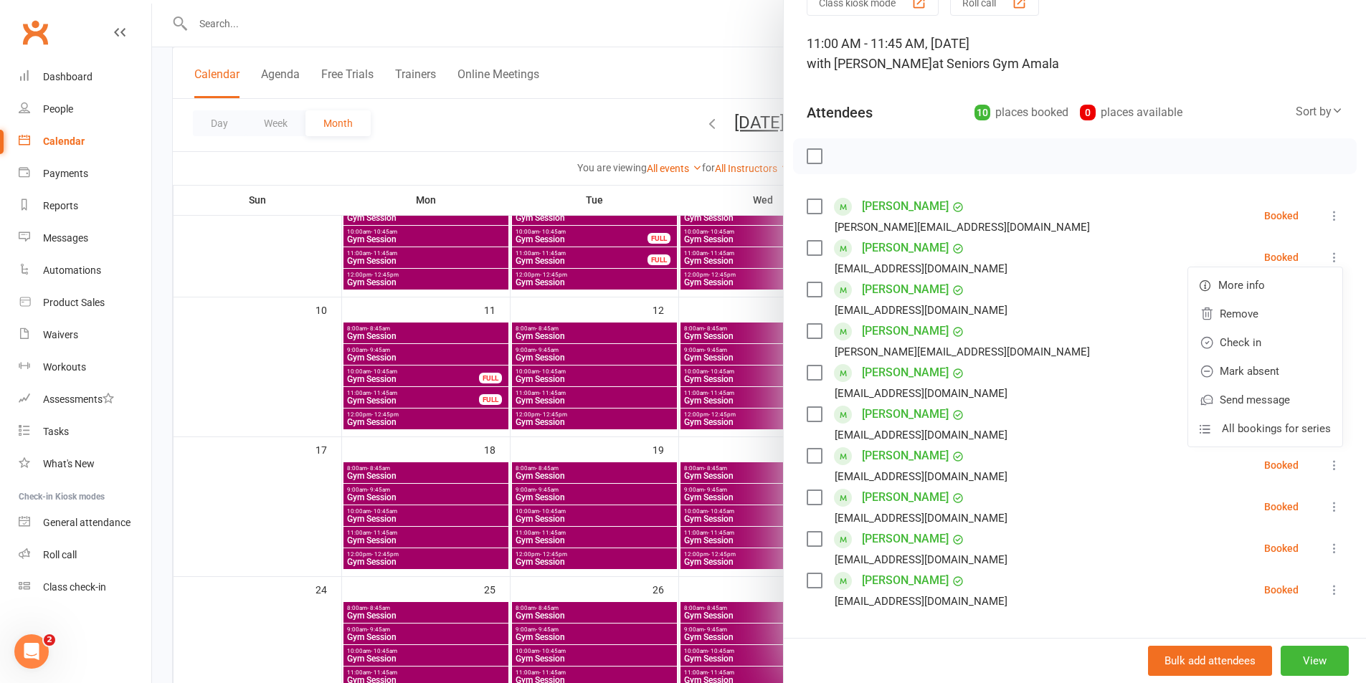
click at [1222, 47] on div "11:00 AM - 11:45 AM, [DATE] with [PERSON_NAME] at Seniors Gym Amala" at bounding box center [1074, 54] width 536 height 40
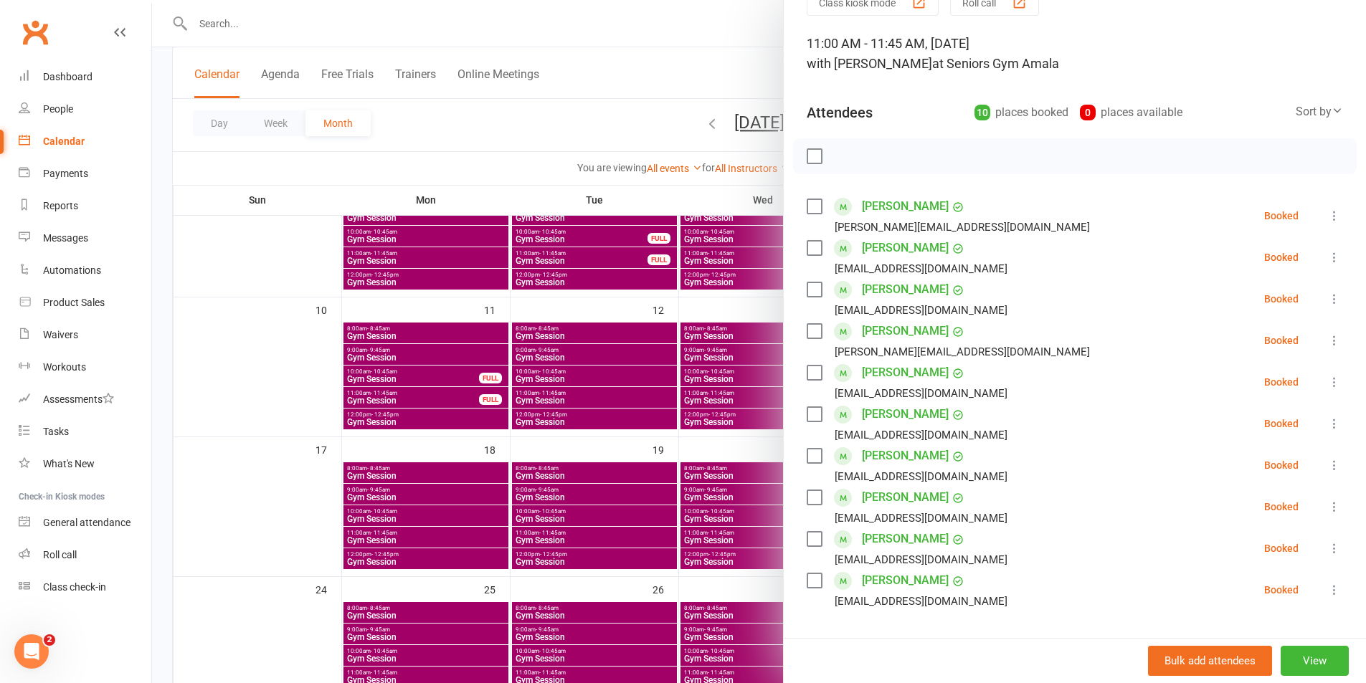
click at [1327, 257] on icon at bounding box center [1334, 257] width 14 height 14
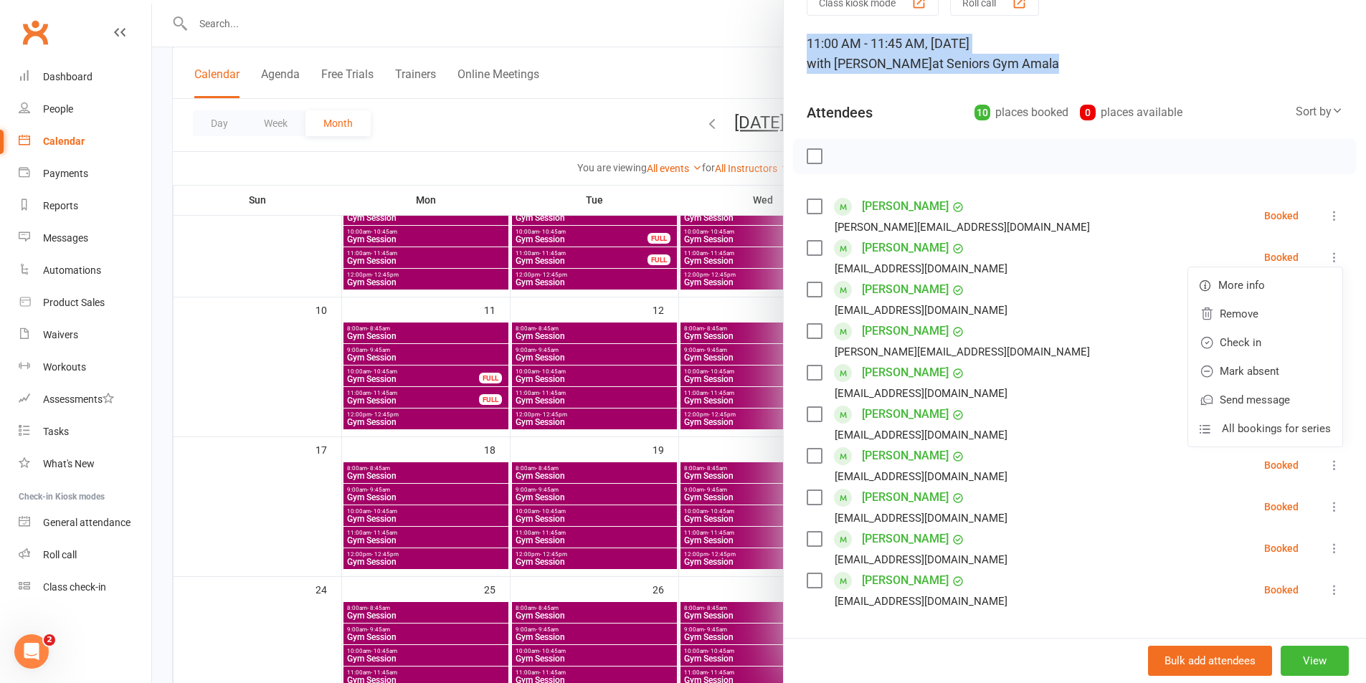
click at [1187, 56] on div "11:00 AM - 11:45 AM, [DATE] with [PERSON_NAME] at Seniors Gym Amala" at bounding box center [1074, 54] width 536 height 40
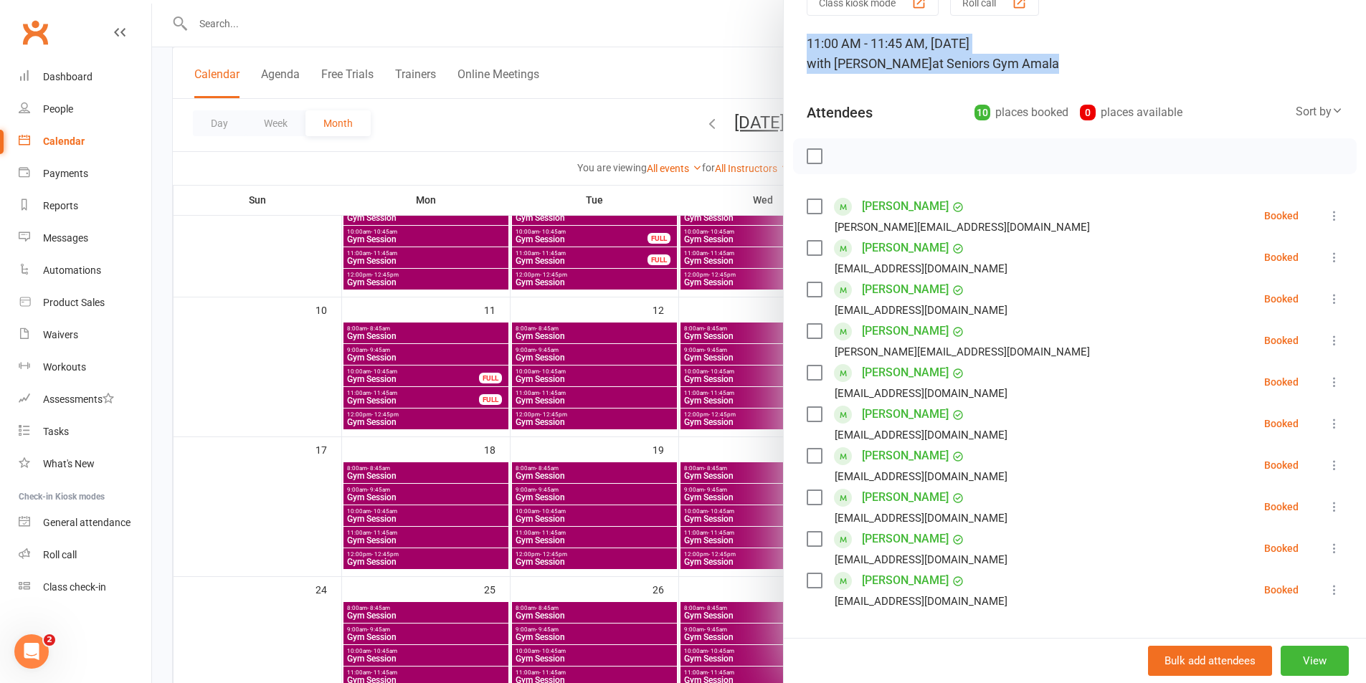
click at [1212, 29] on div "Class kiosk mode Roll call 11:00 AM - 11:45 AM, [DATE] with [PERSON_NAME] at Se…" at bounding box center [1075, 472] width 582 height 966
drag, startPoint x: 678, startPoint y: 84, endPoint x: 691, endPoint y: 103, distance: 23.3
click at [677, 84] on div at bounding box center [759, 341] width 1214 height 683
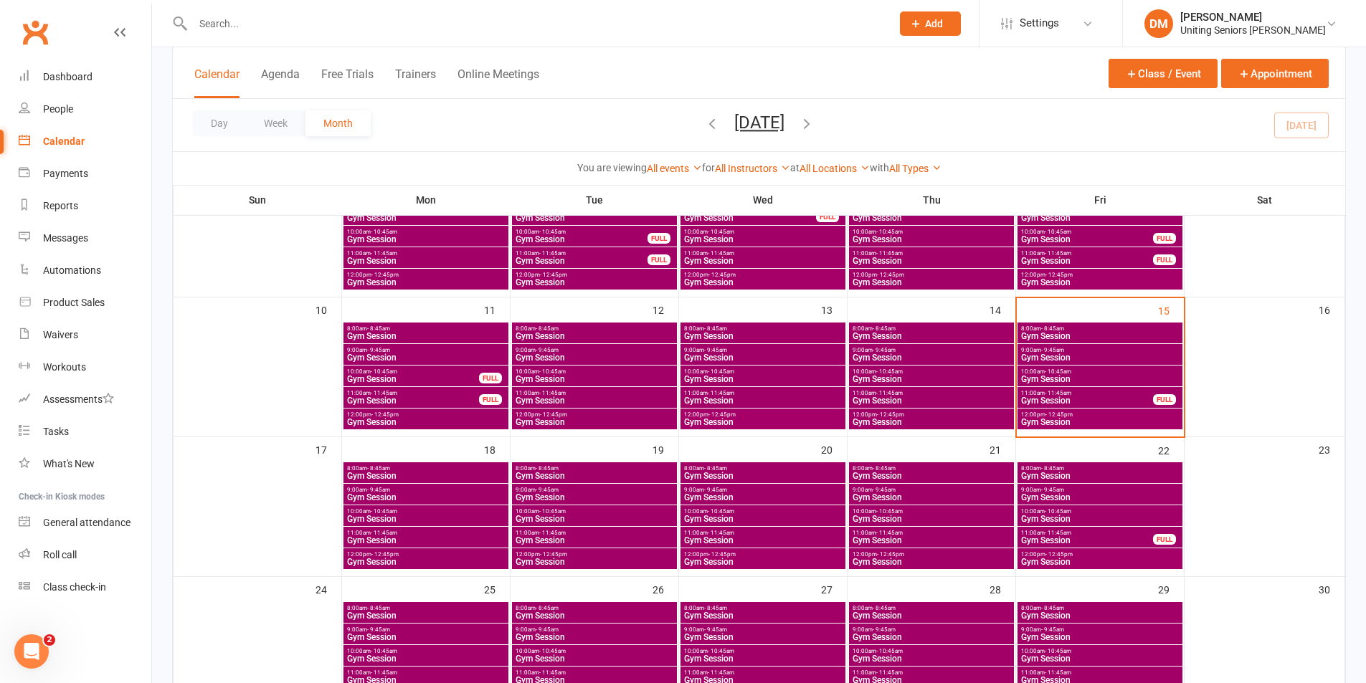
click at [1051, 371] on span "- 10:45am" at bounding box center [1057, 371] width 27 height 6
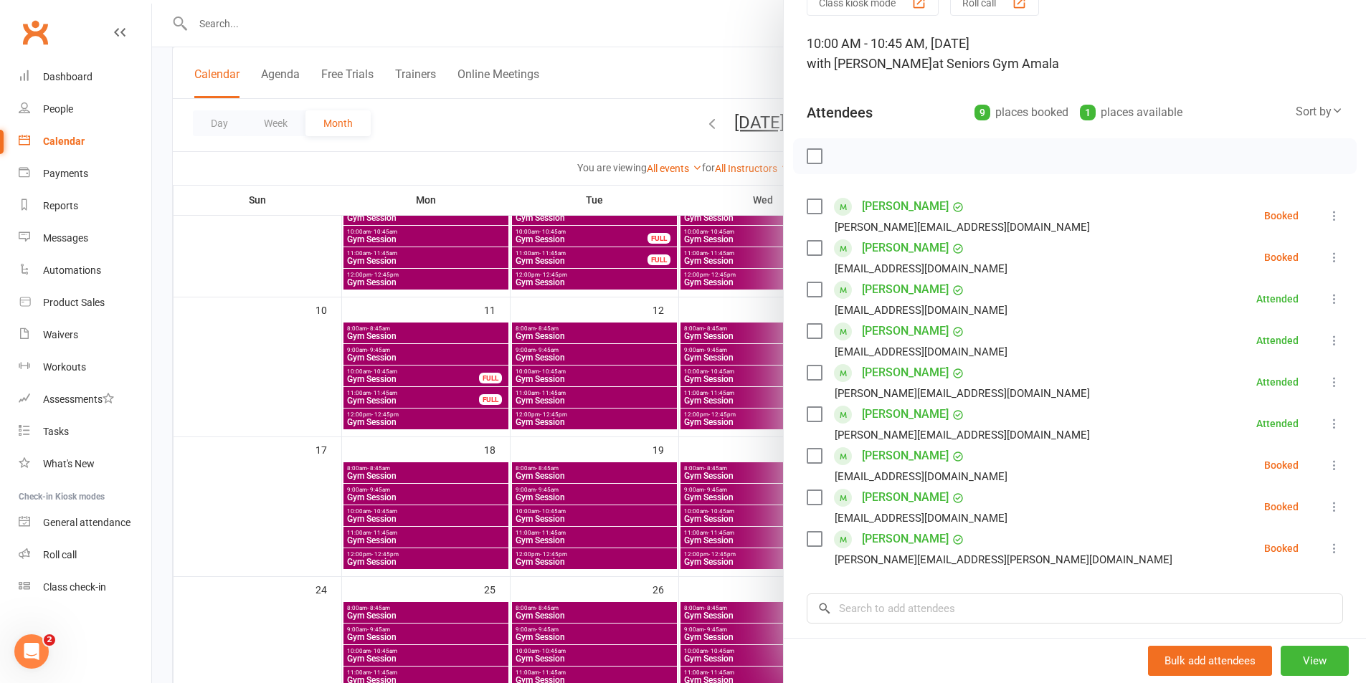
drag, startPoint x: 632, startPoint y: 72, endPoint x: 546, endPoint y: 51, distance: 89.2
click at [630, 69] on div at bounding box center [759, 341] width 1214 height 683
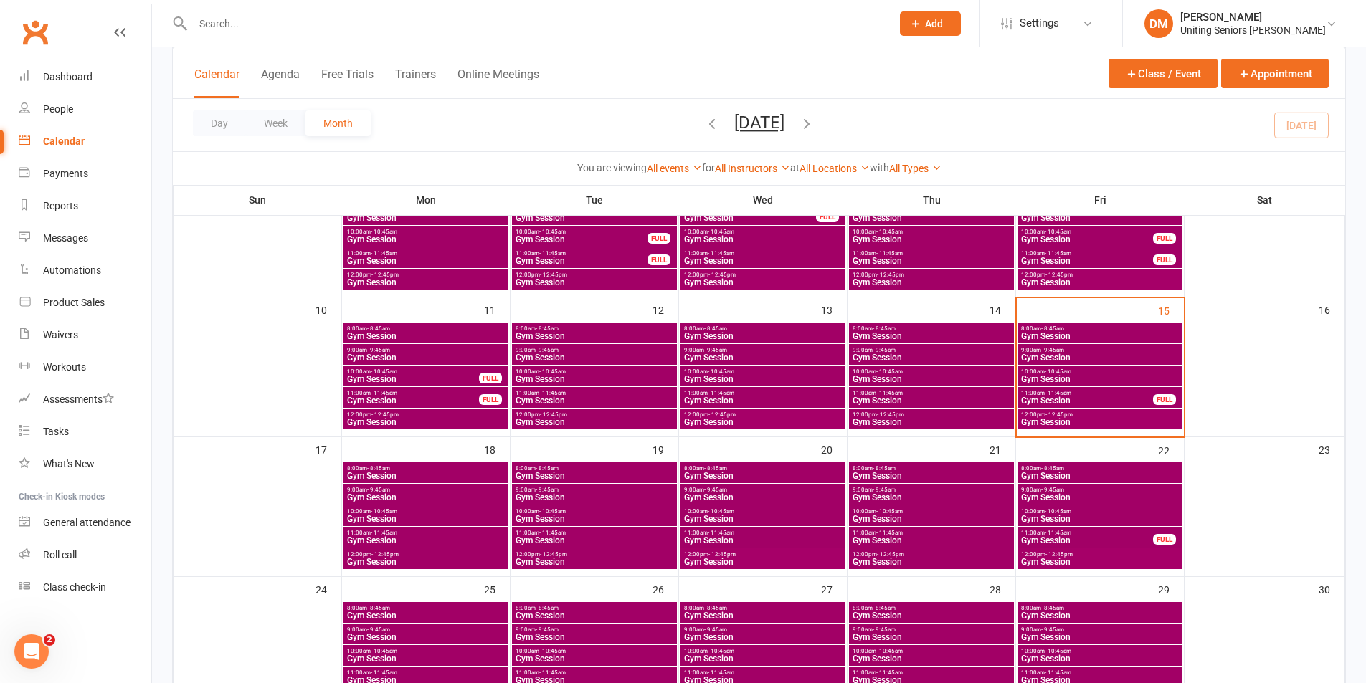
click at [1058, 375] on span "Gym Session" at bounding box center [1099, 379] width 159 height 9
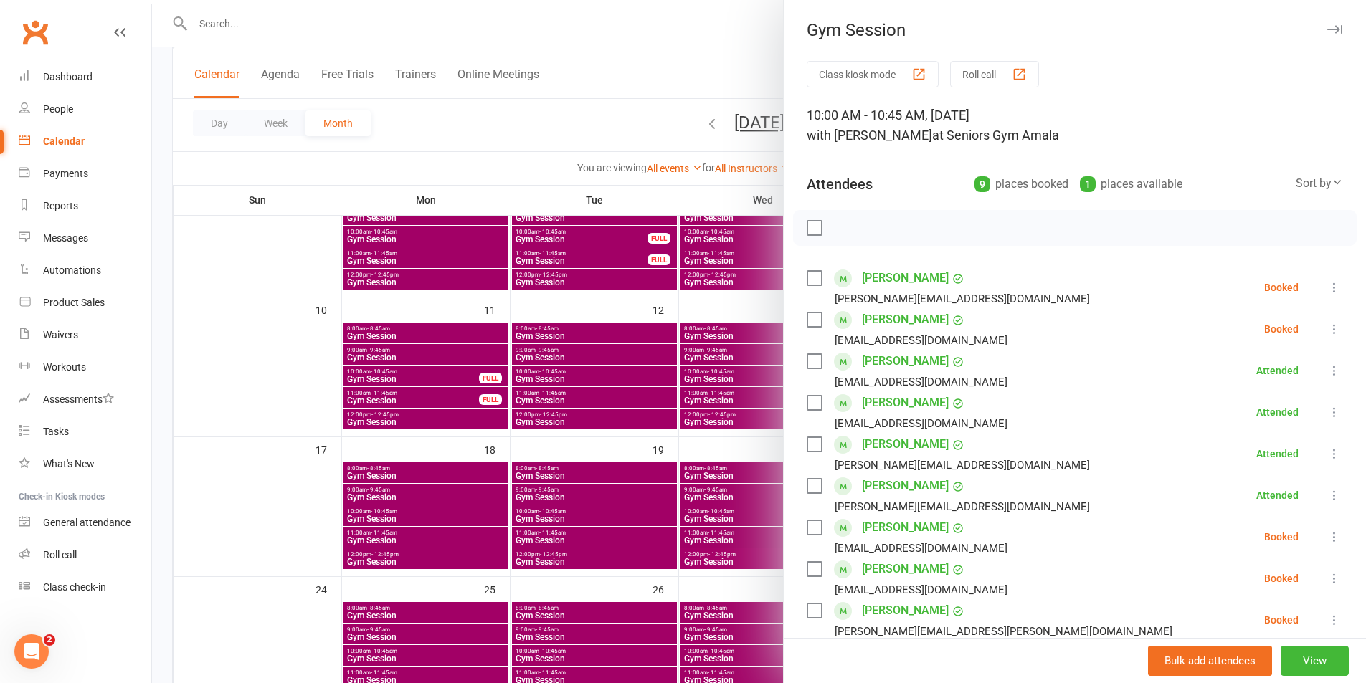
drag, startPoint x: 689, startPoint y: 51, endPoint x: 784, endPoint y: 226, distance: 199.2
click at [688, 54] on div at bounding box center [759, 341] width 1214 height 683
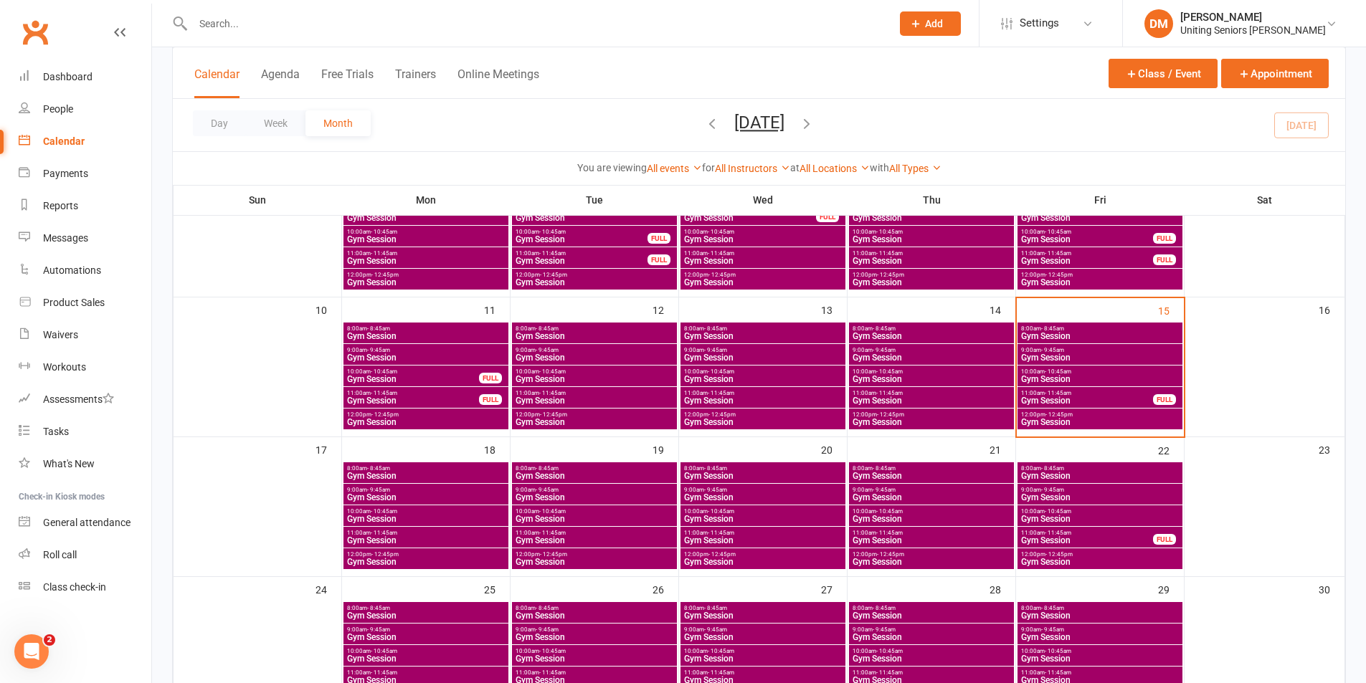
click at [1067, 392] on span "- 11:45am" at bounding box center [1057, 393] width 27 height 6
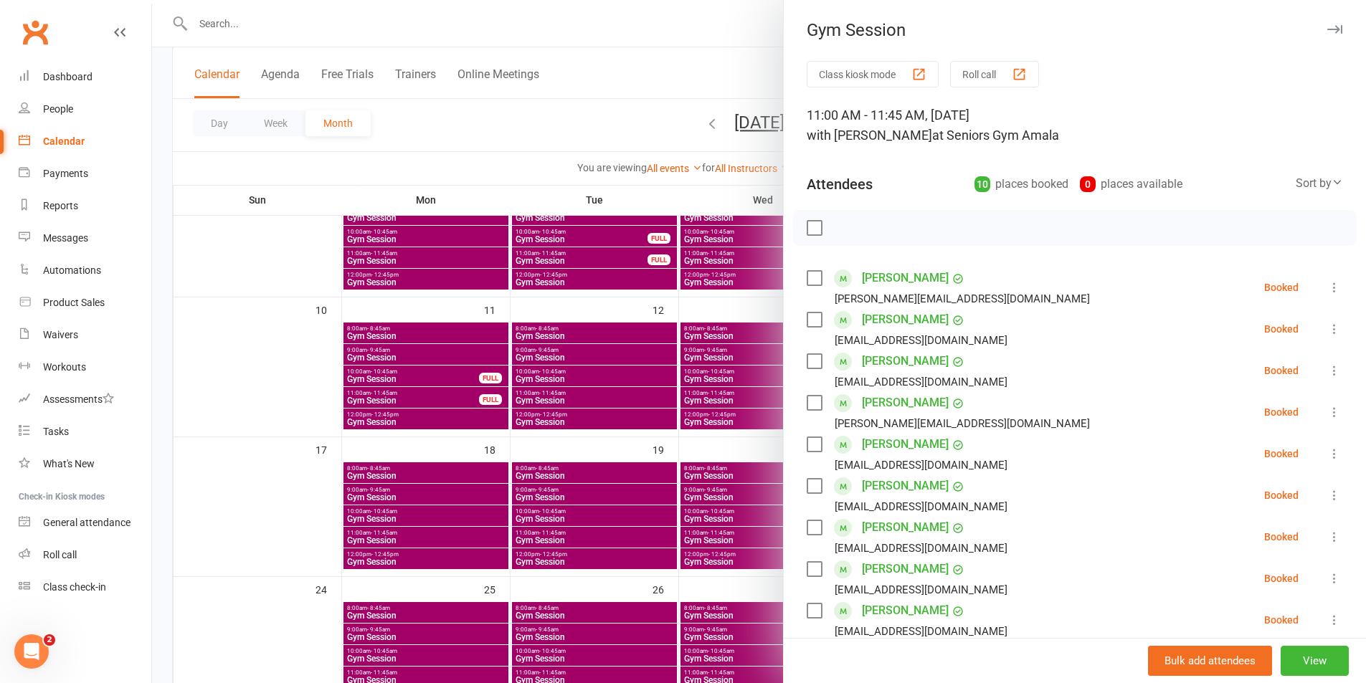
click at [1327, 324] on icon at bounding box center [1334, 329] width 14 height 14
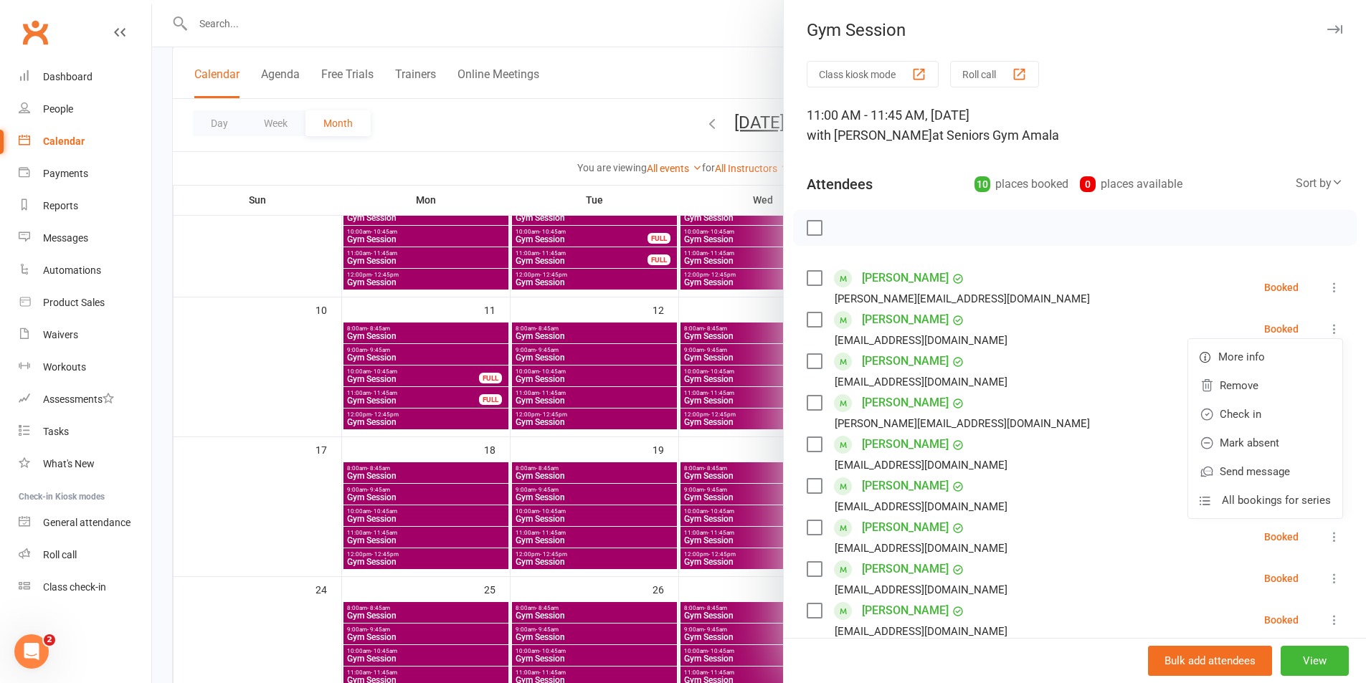
click at [691, 29] on div at bounding box center [759, 341] width 1214 height 683
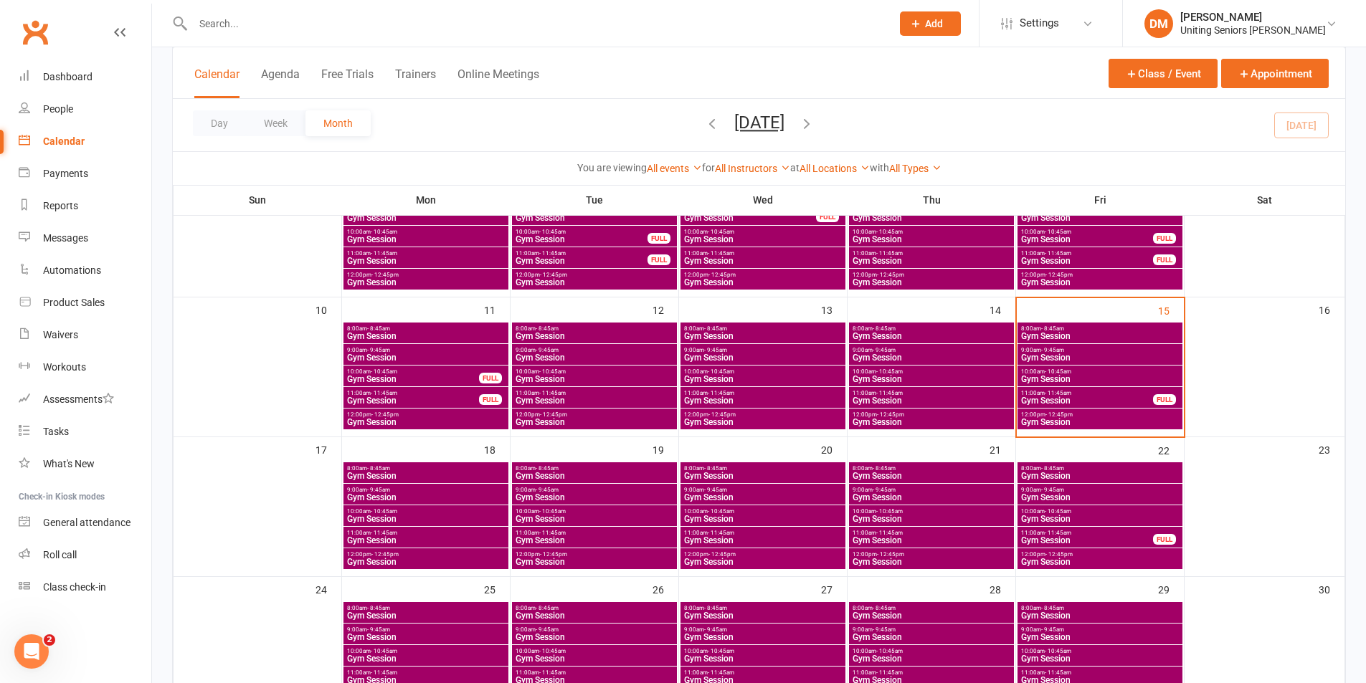
click at [1063, 376] on span "Gym Session" at bounding box center [1099, 379] width 159 height 9
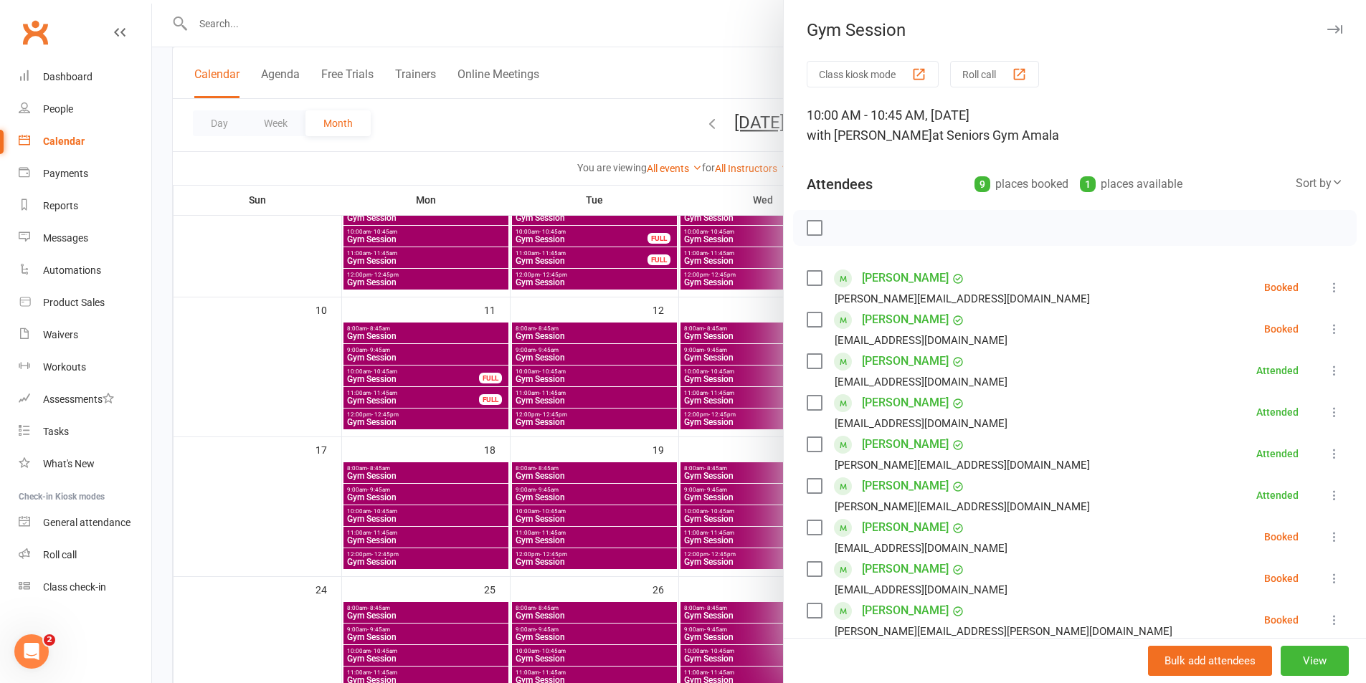
click at [630, 50] on div at bounding box center [759, 341] width 1214 height 683
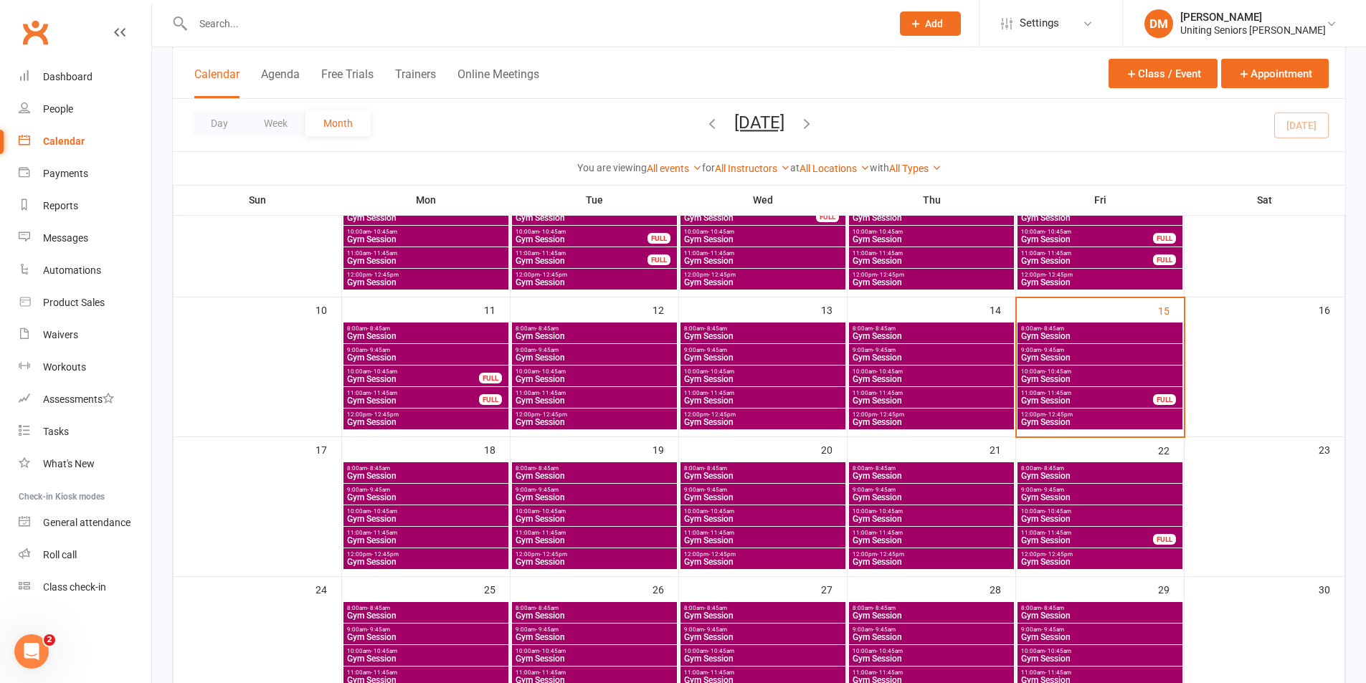
click at [1063, 394] on span "- 11:45am" at bounding box center [1057, 393] width 27 height 6
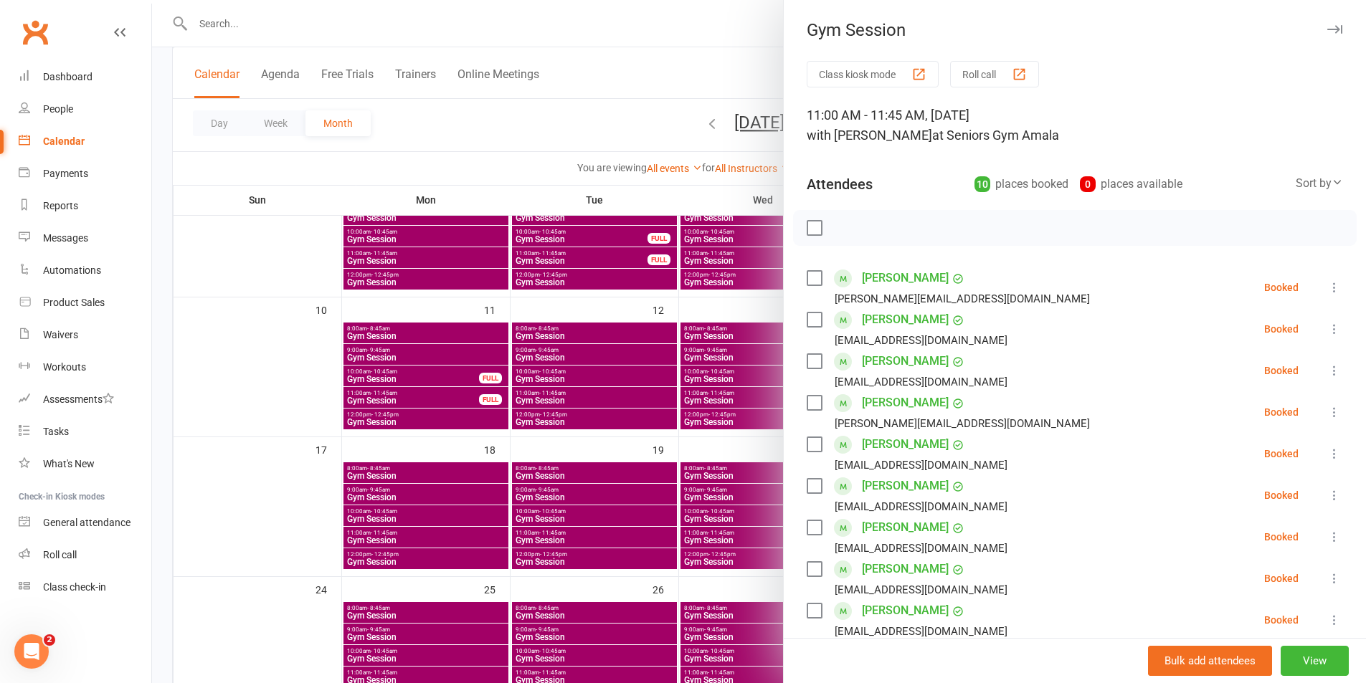
click at [1327, 330] on icon at bounding box center [1334, 329] width 14 height 14
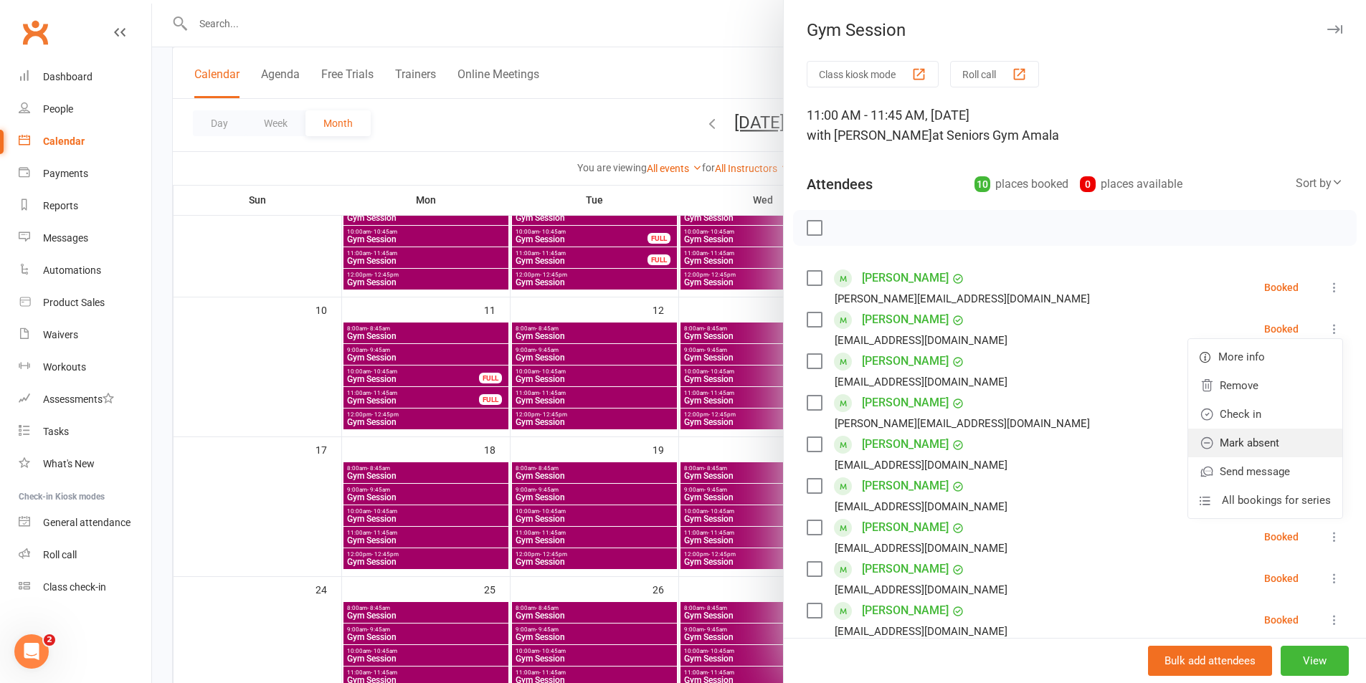
click at [1236, 436] on link "Mark absent" at bounding box center [1265, 443] width 154 height 29
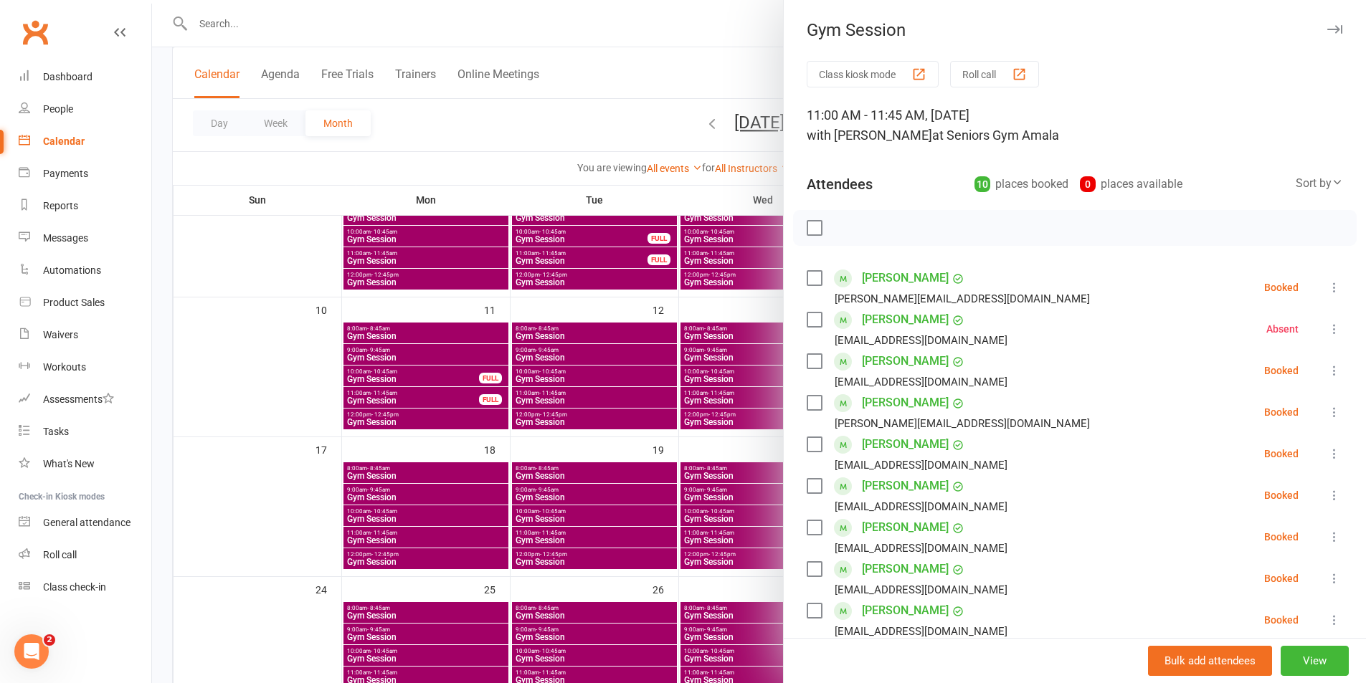
drag, startPoint x: 677, startPoint y: 62, endPoint x: 679, endPoint y: 73, distance: 11.7
click at [677, 65] on div at bounding box center [759, 341] width 1214 height 683
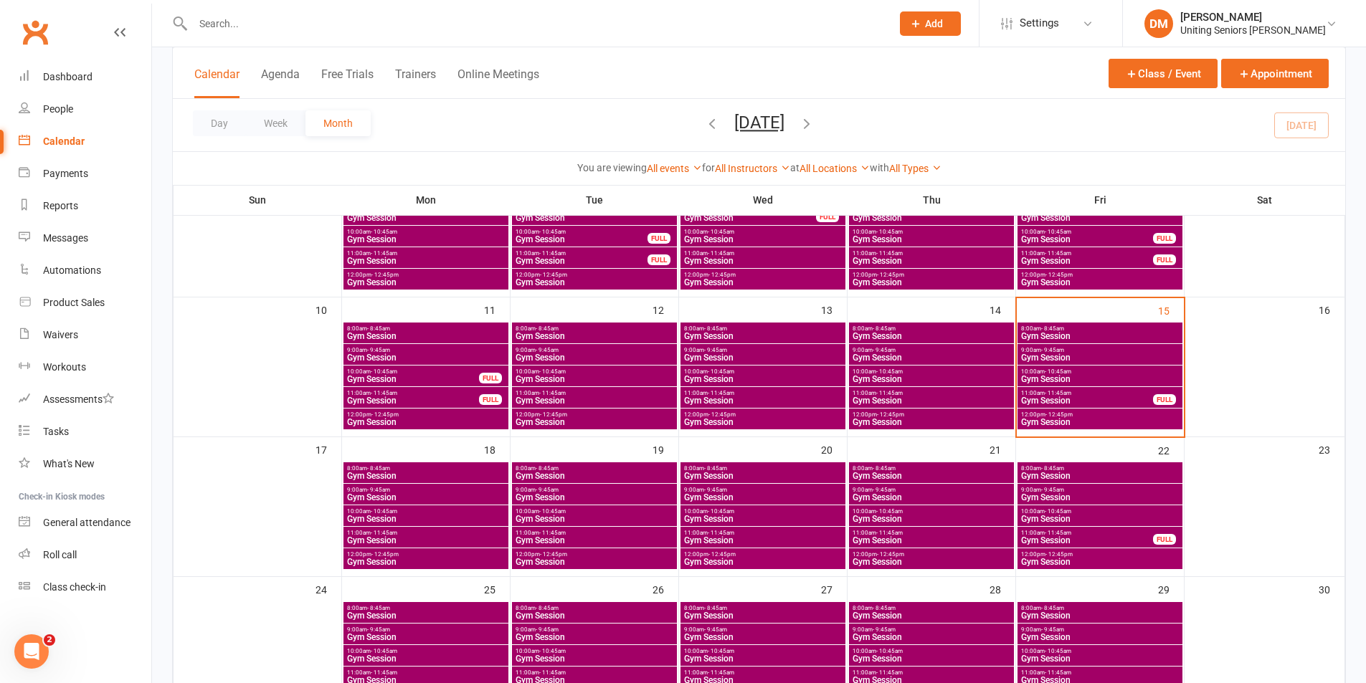
click at [1047, 375] on span "Gym Session" at bounding box center [1099, 379] width 159 height 9
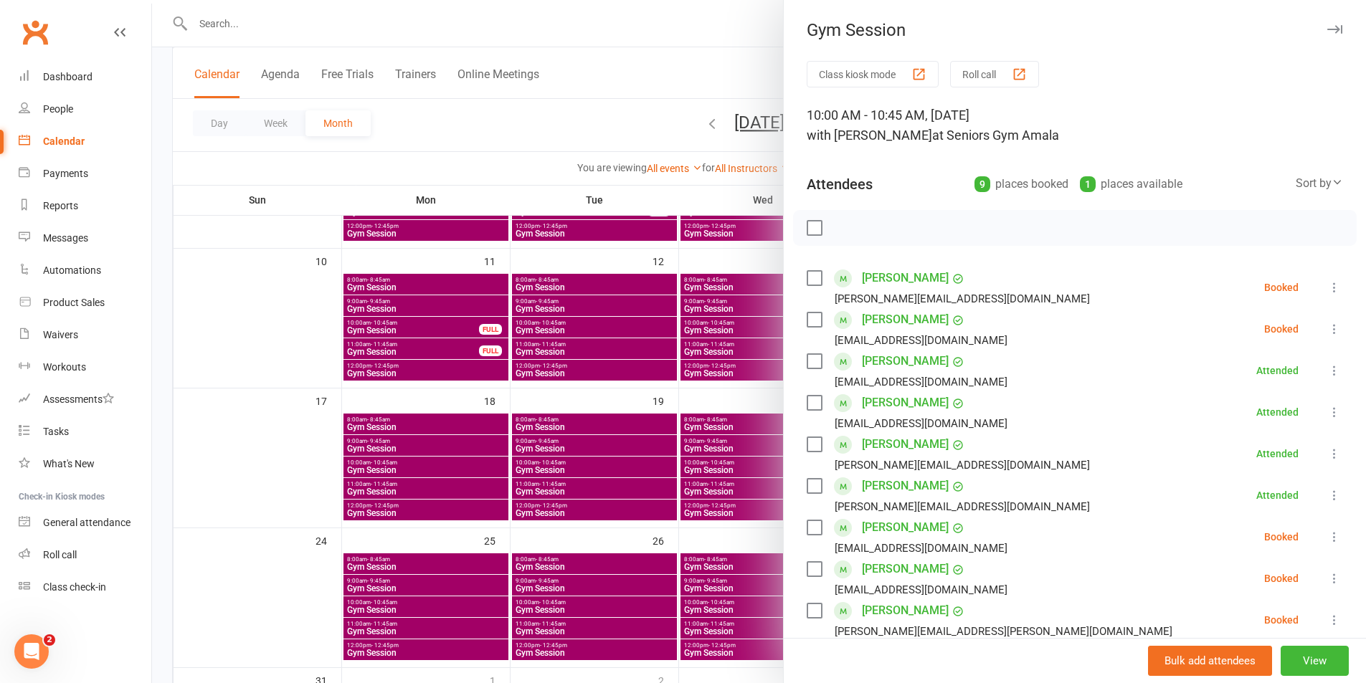
scroll to position [358, 0]
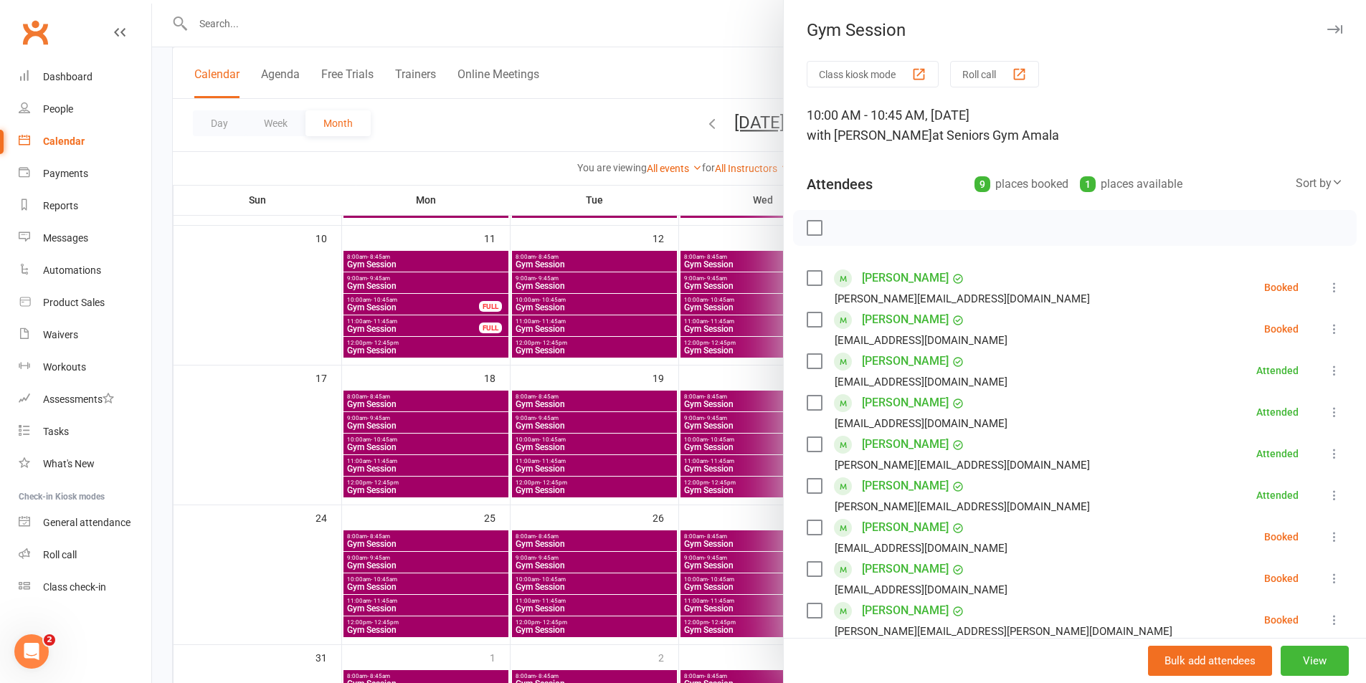
click at [695, 80] on div at bounding box center [759, 341] width 1214 height 683
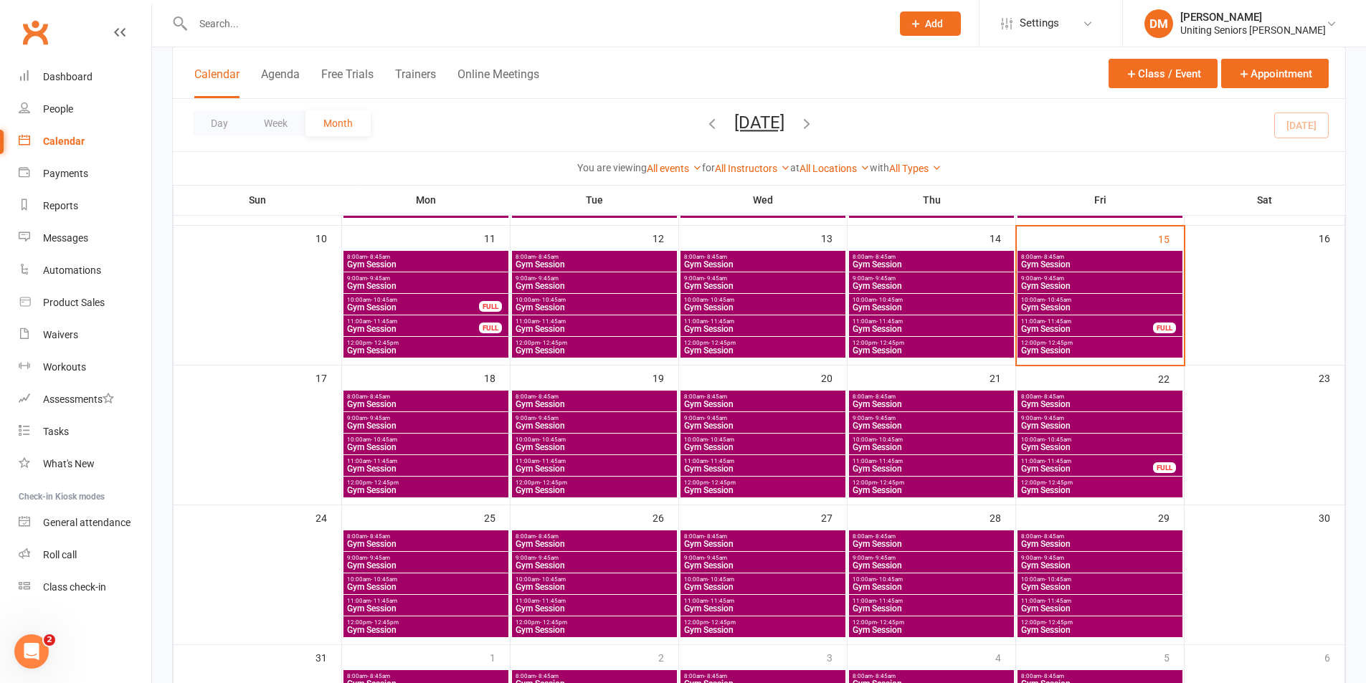
click at [1048, 441] on span "- 10:45am" at bounding box center [1057, 440] width 27 height 6
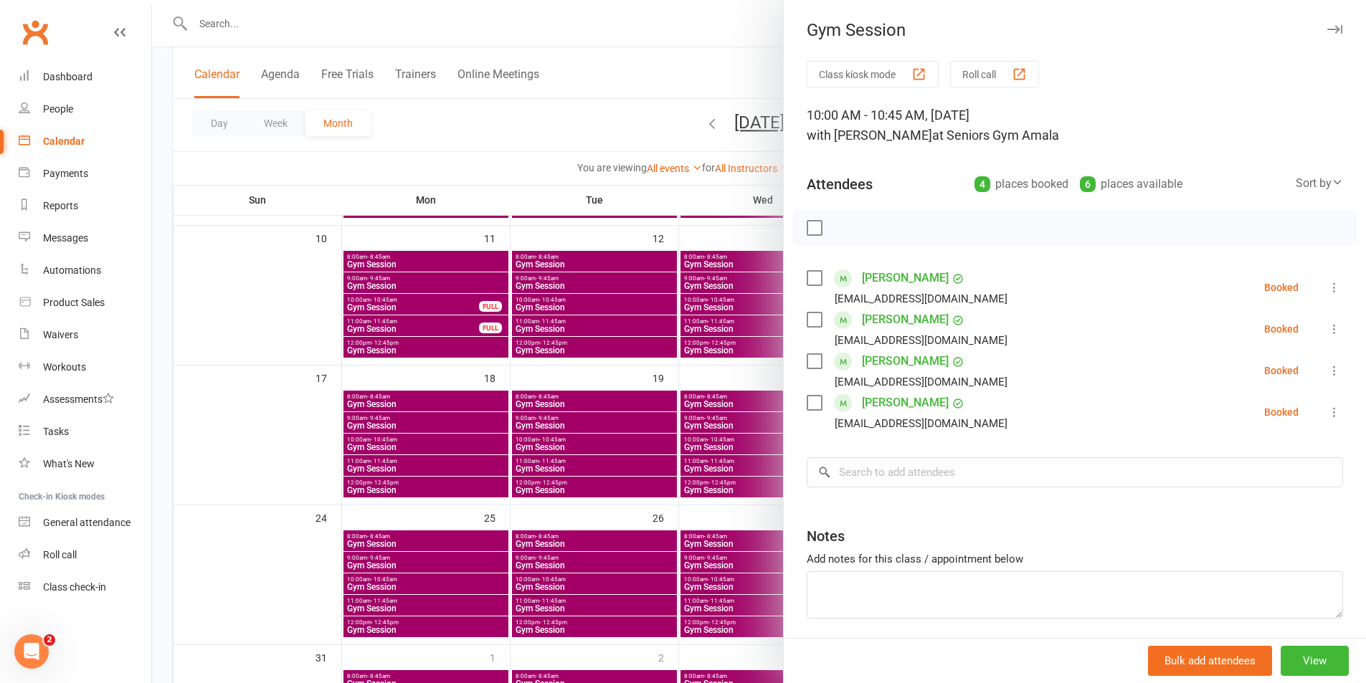
click at [720, 72] on div at bounding box center [759, 341] width 1214 height 683
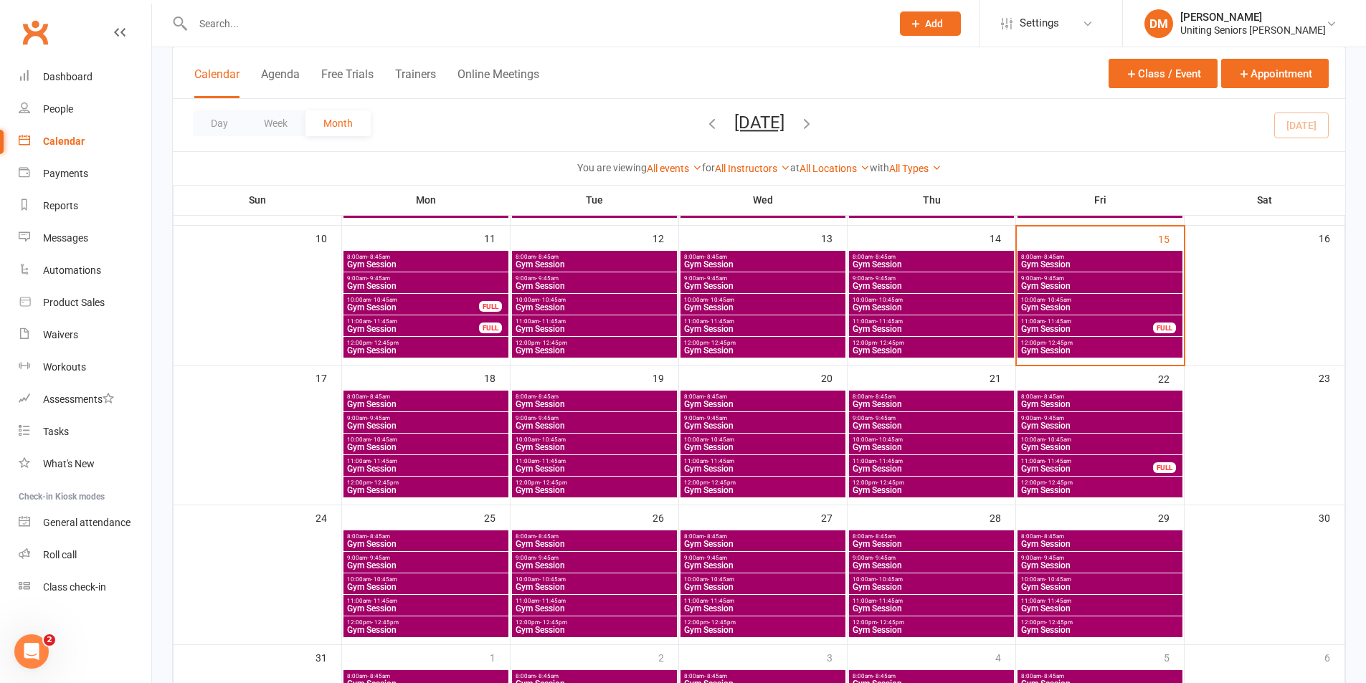
click at [1042, 304] on div "10:00am - 10:45am Gym Session" at bounding box center [1099, 304] width 165 height 21
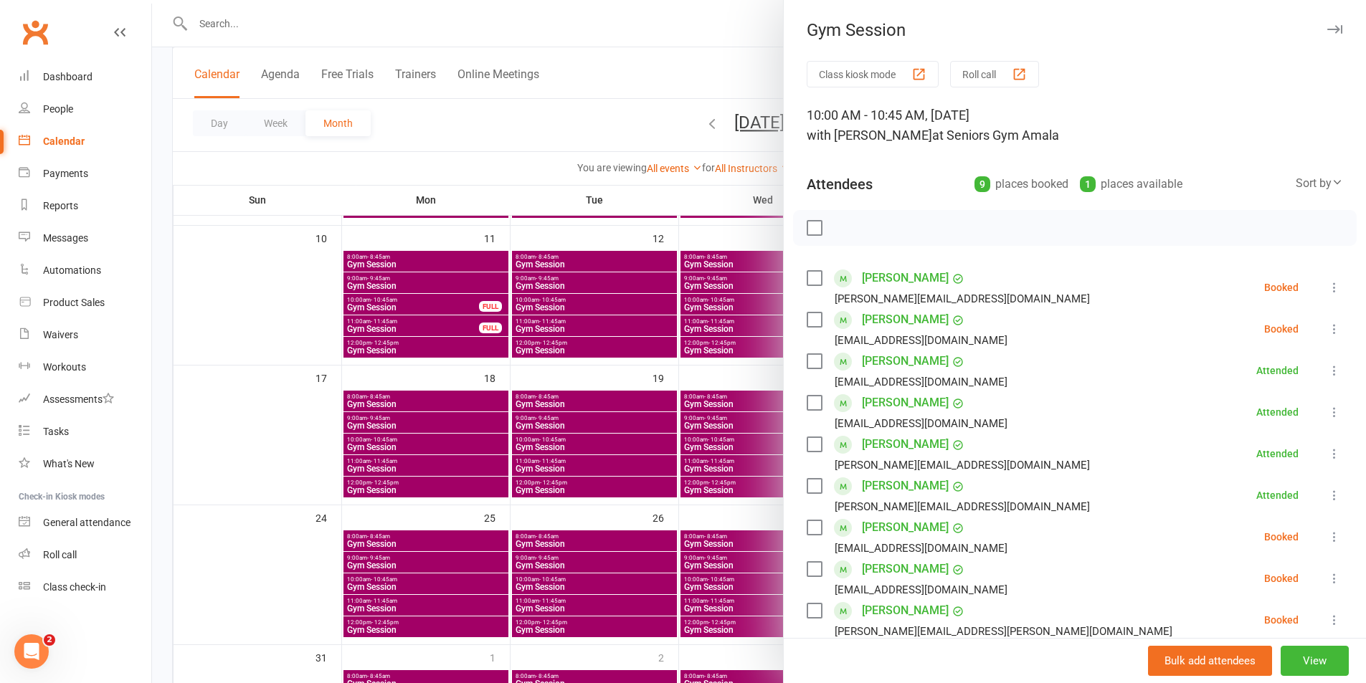
click at [1327, 287] on icon at bounding box center [1334, 287] width 14 height 14
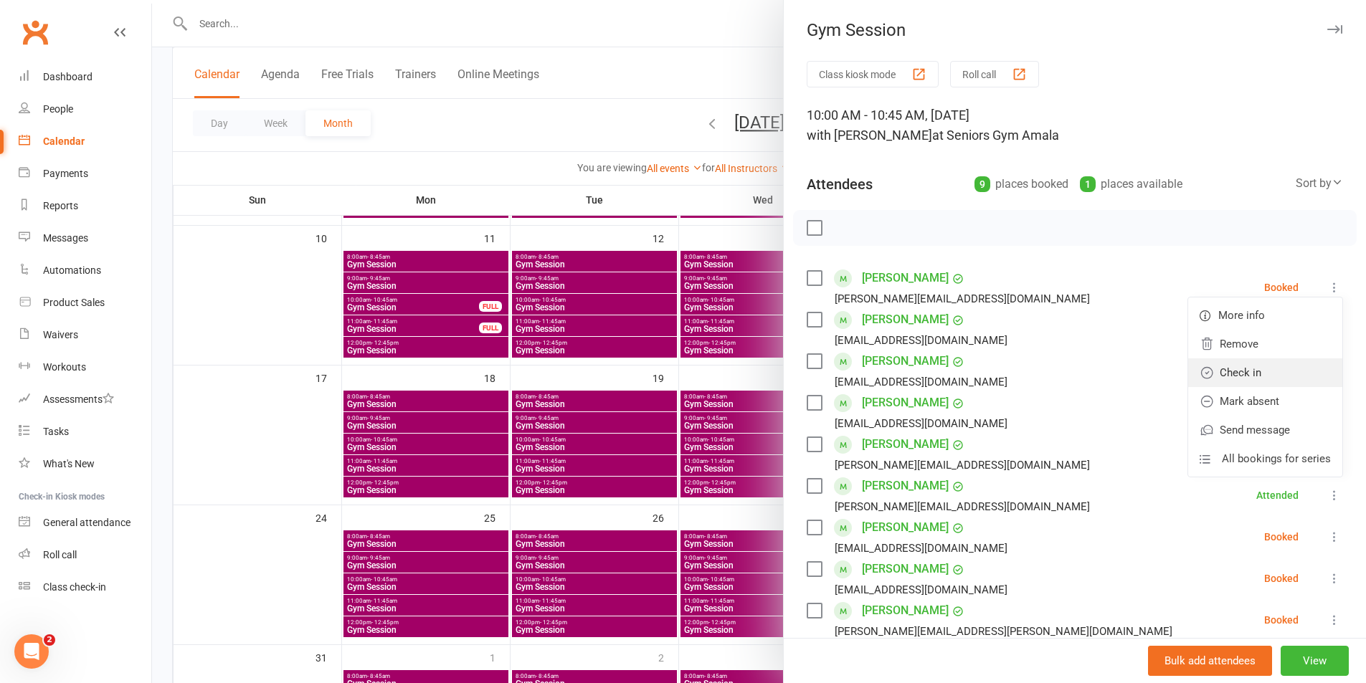
click at [1227, 377] on link "Check in" at bounding box center [1265, 372] width 154 height 29
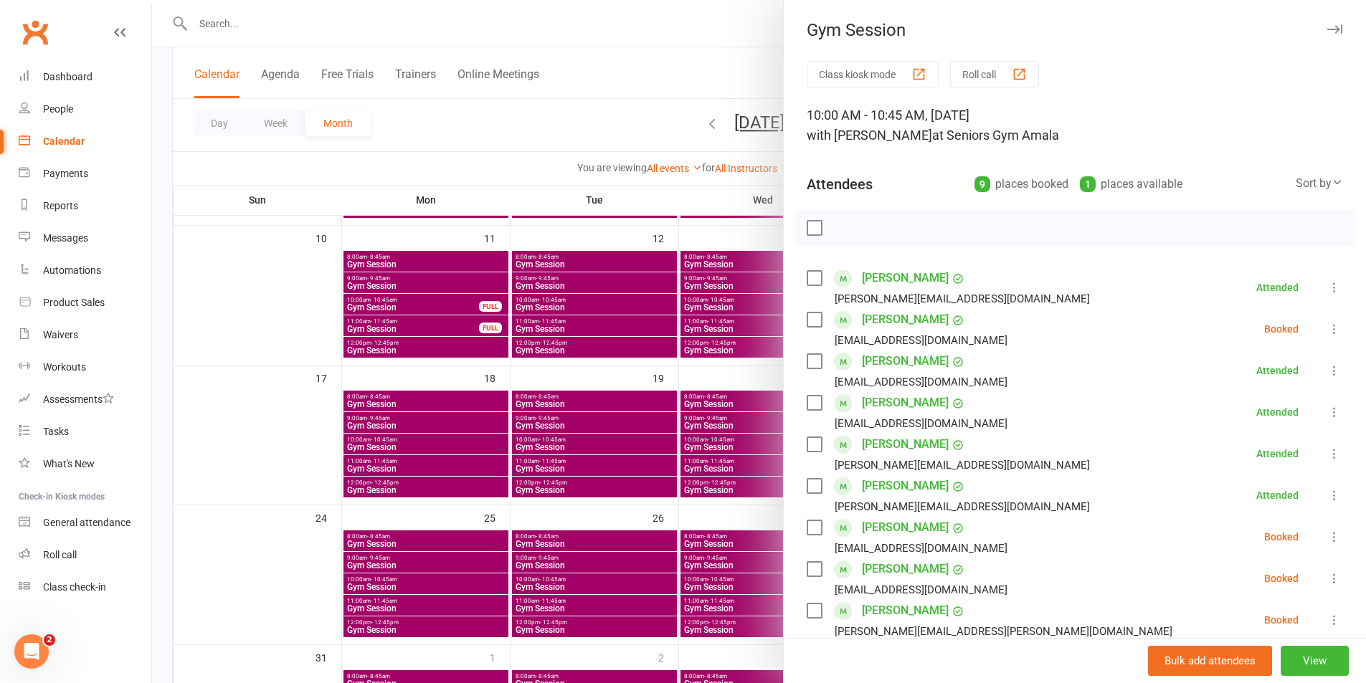
click at [1327, 328] on icon at bounding box center [1334, 329] width 14 height 14
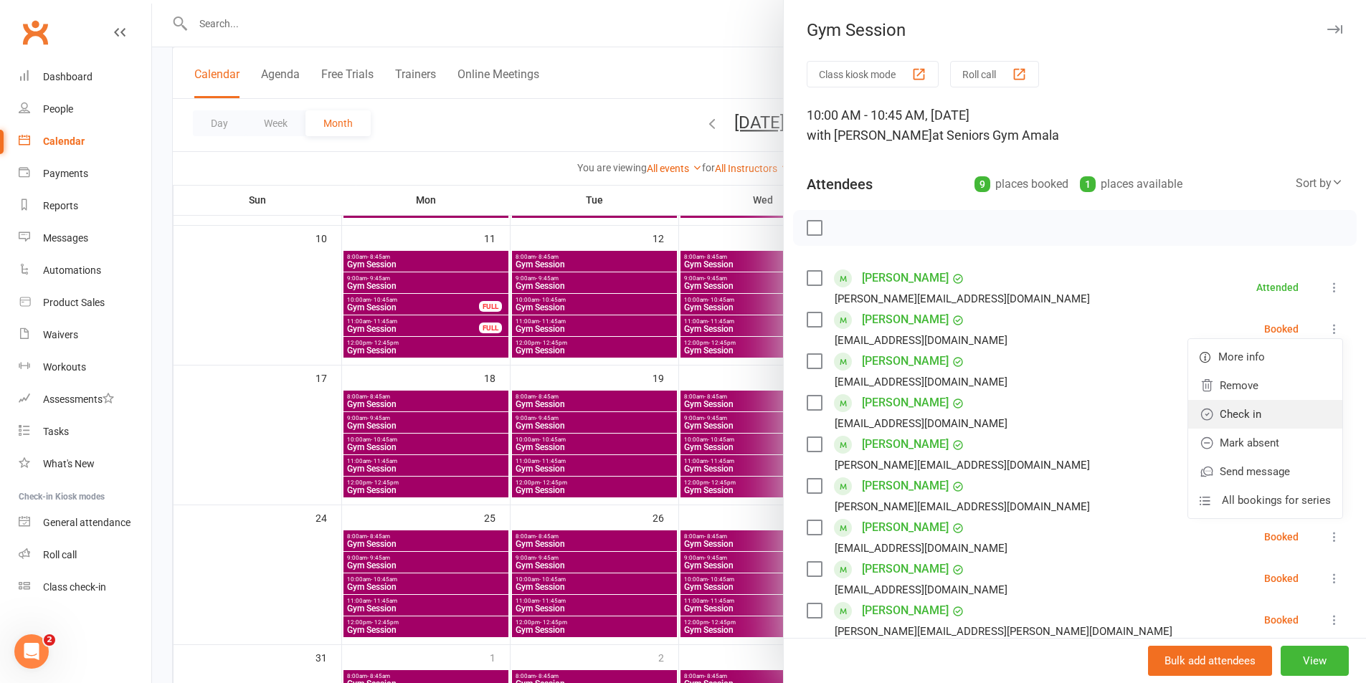
click at [1222, 417] on link "Check in" at bounding box center [1265, 414] width 154 height 29
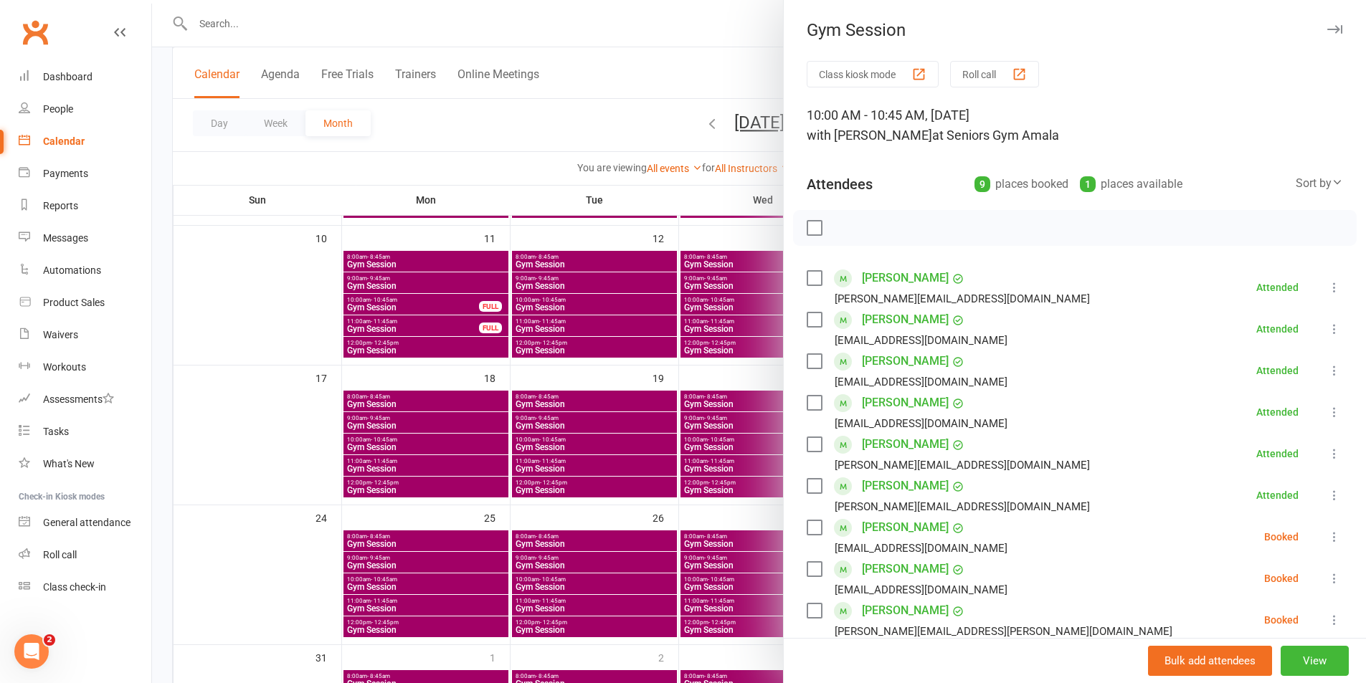
scroll to position [143, 0]
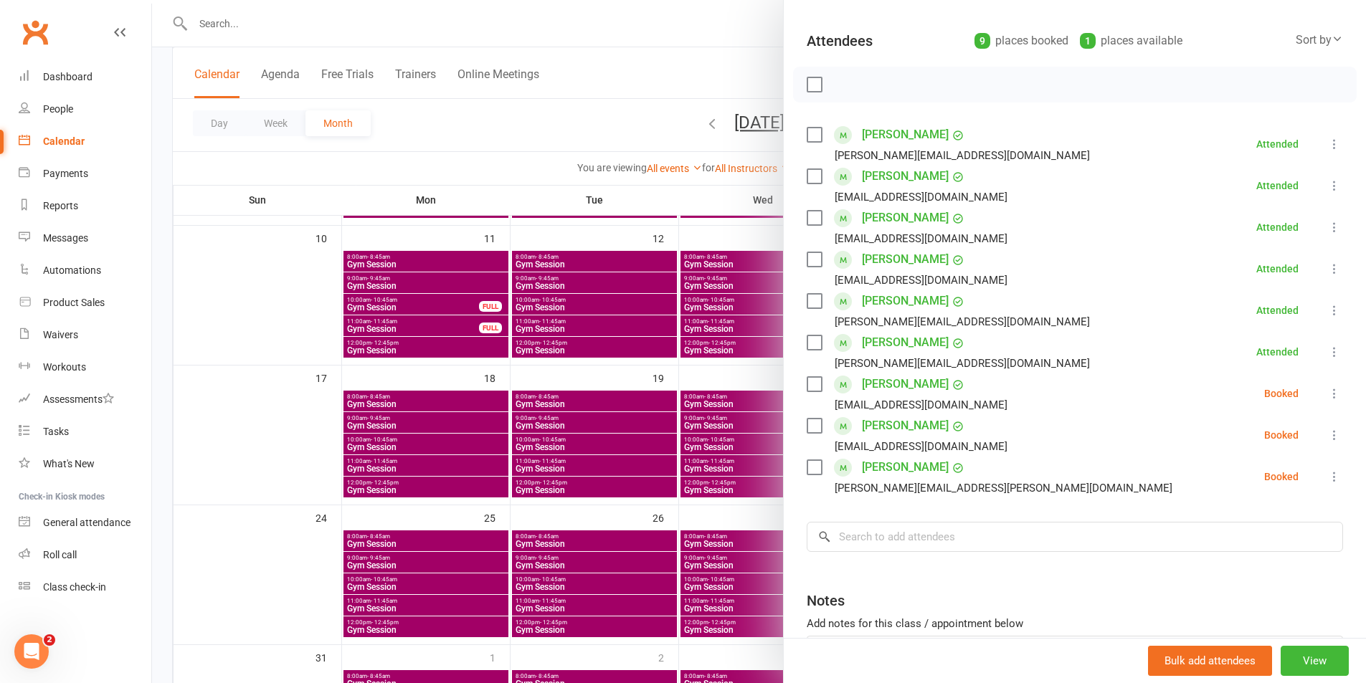
click at [1327, 433] on icon at bounding box center [1334, 435] width 14 height 14
click at [1208, 528] on link "Check in" at bounding box center [1265, 520] width 154 height 29
click at [1327, 476] on icon at bounding box center [1334, 477] width 14 height 14
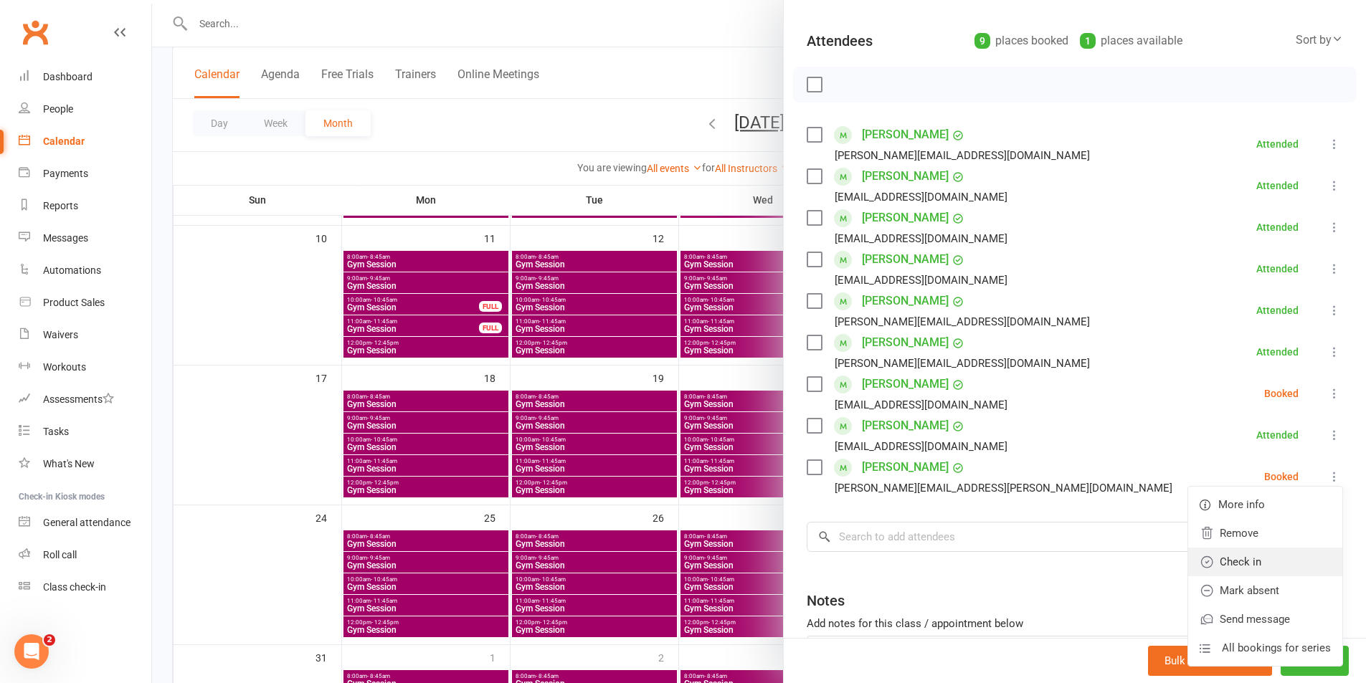
click at [1233, 564] on link "Check in" at bounding box center [1265, 562] width 154 height 29
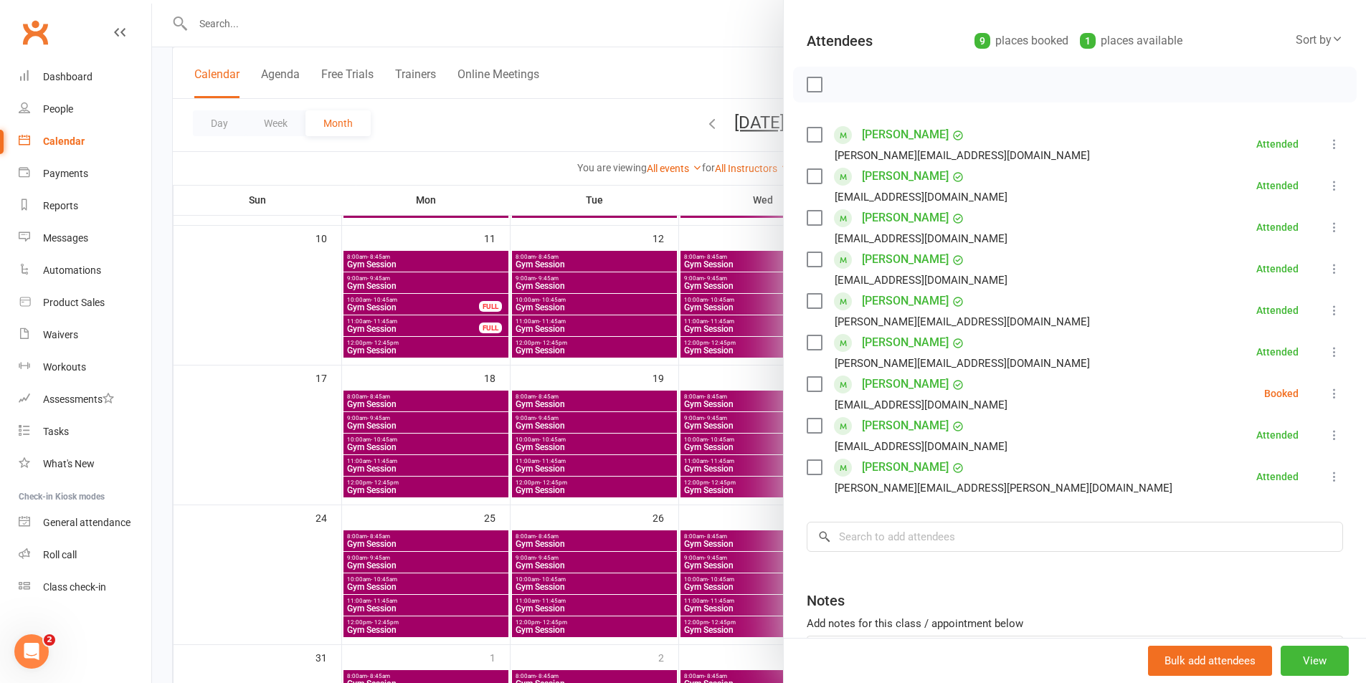
click at [626, 14] on div at bounding box center [759, 341] width 1214 height 683
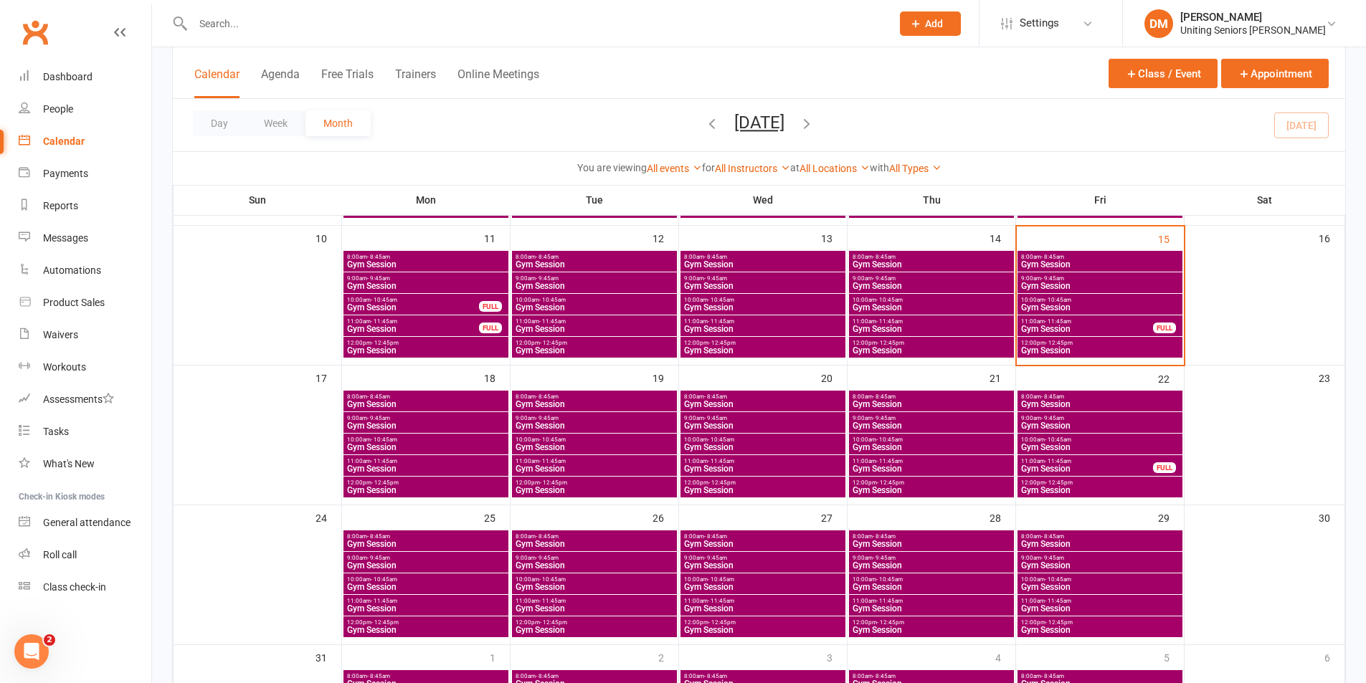
click at [1063, 462] on span "- 11:45am" at bounding box center [1057, 461] width 27 height 6
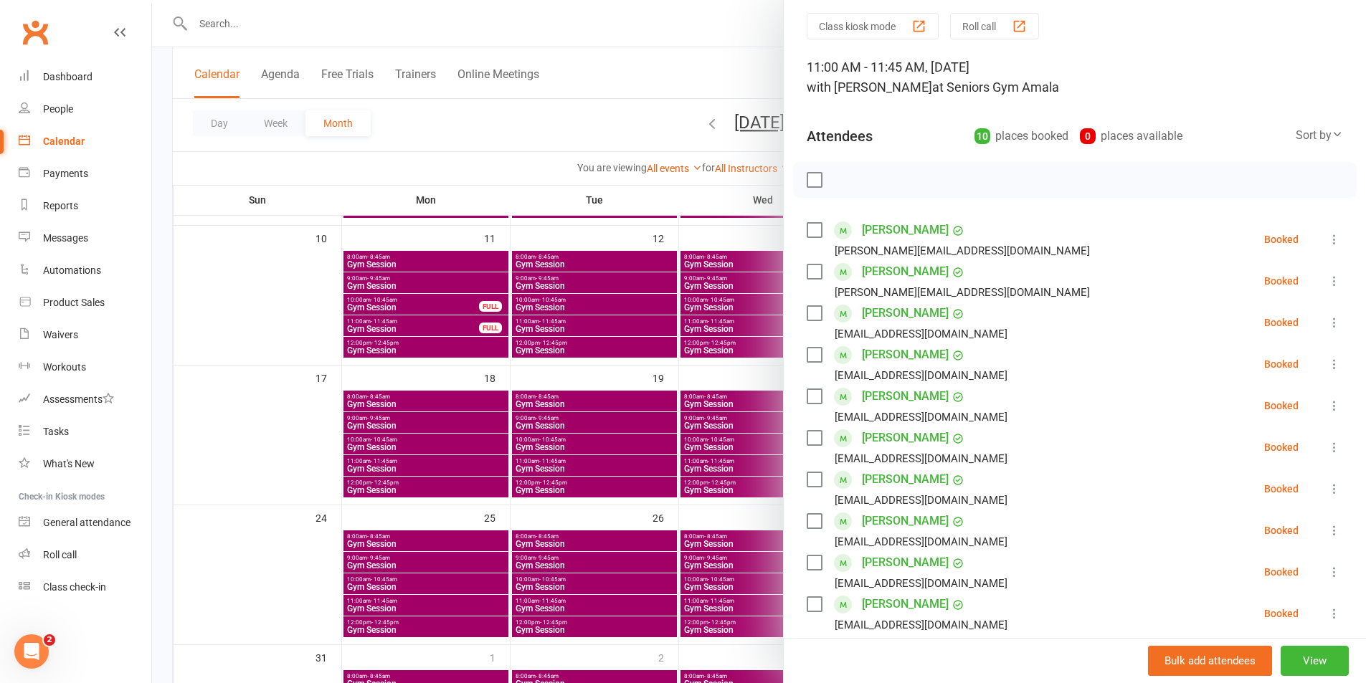
scroll to position [72, 0]
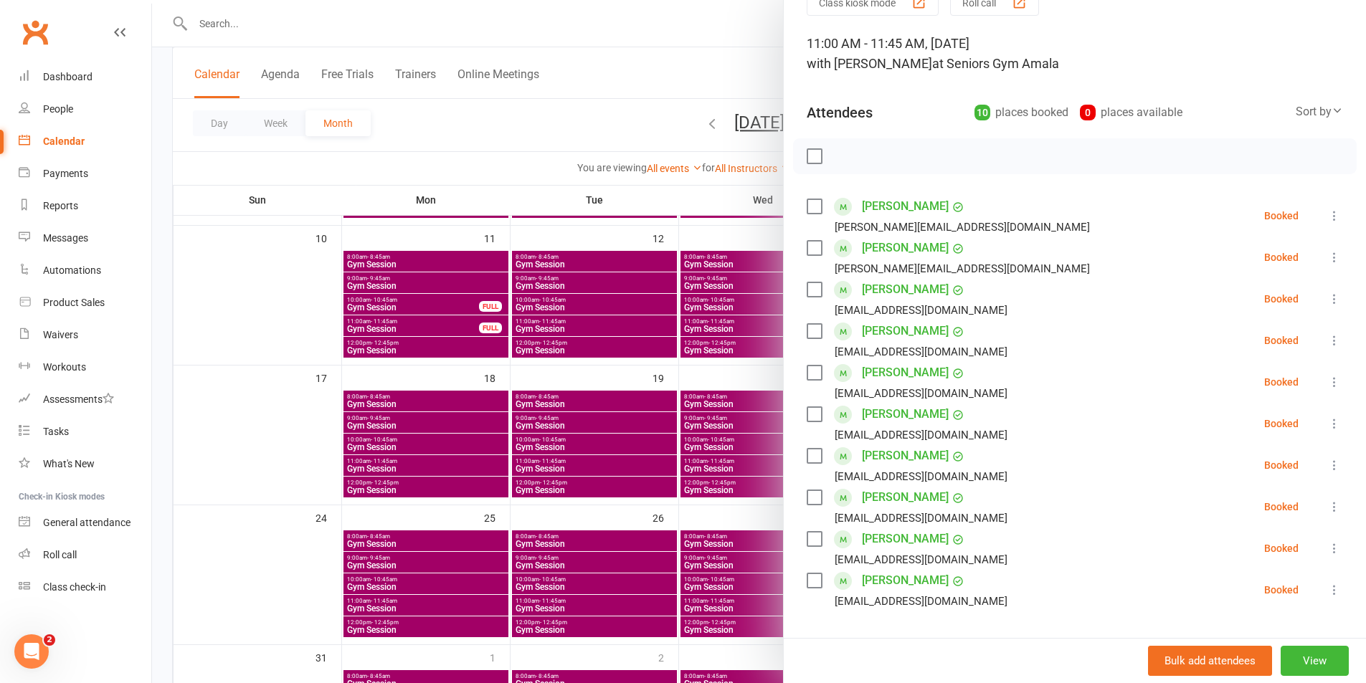
click at [693, 53] on div at bounding box center [759, 341] width 1214 height 683
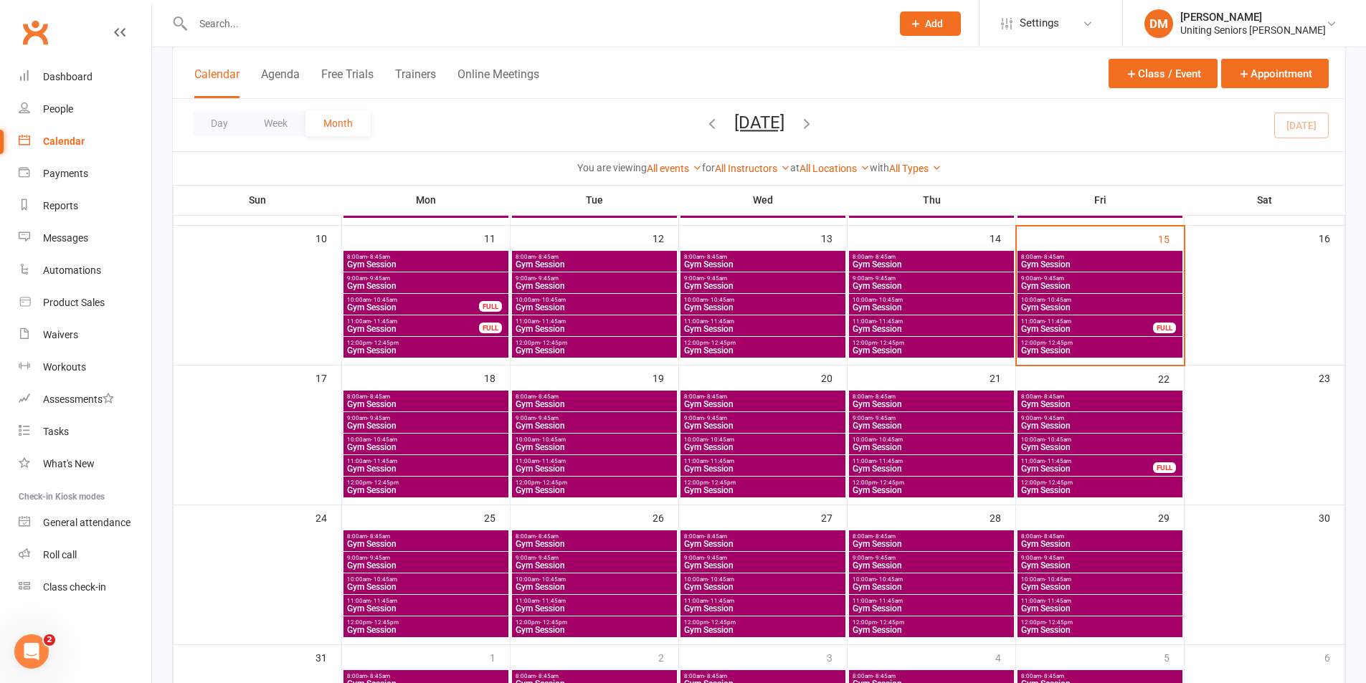
click at [1087, 321] on span "11:00am - 11:45am" at bounding box center [1086, 321] width 133 height 6
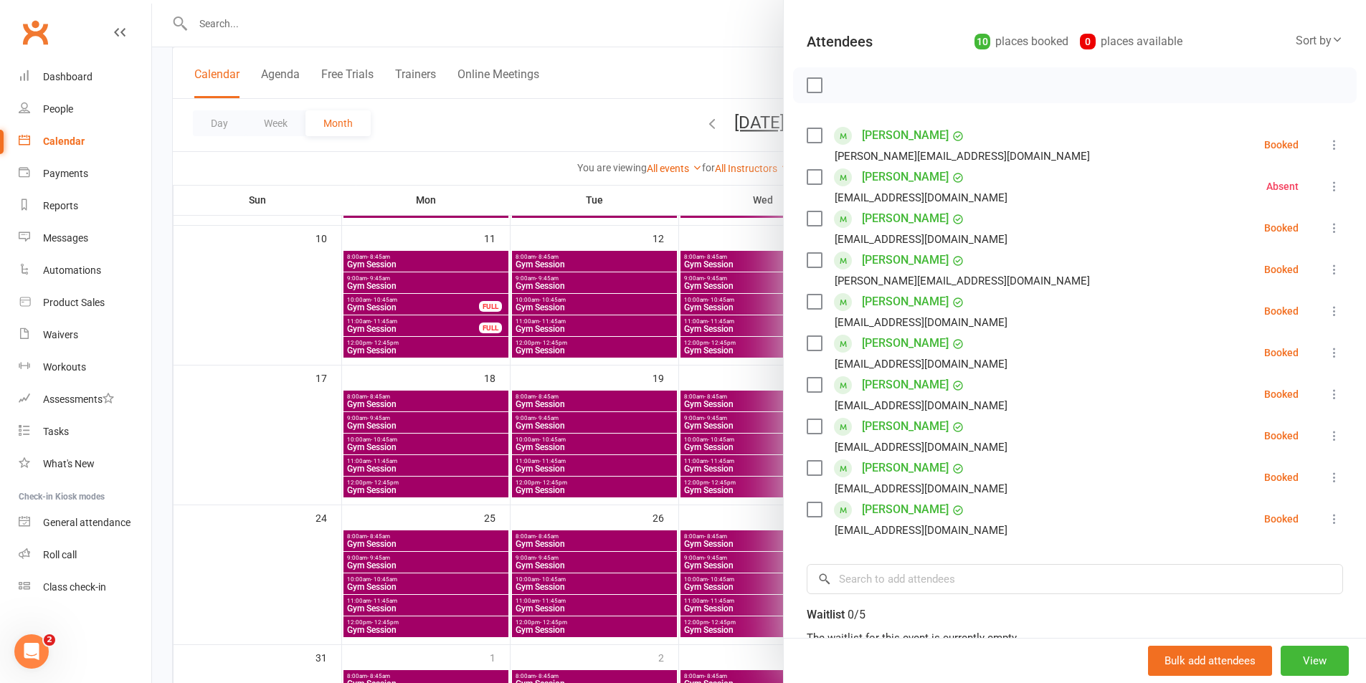
scroll to position [143, 0]
click at [692, 48] on div at bounding box center [759, 341] width 1214 height 683
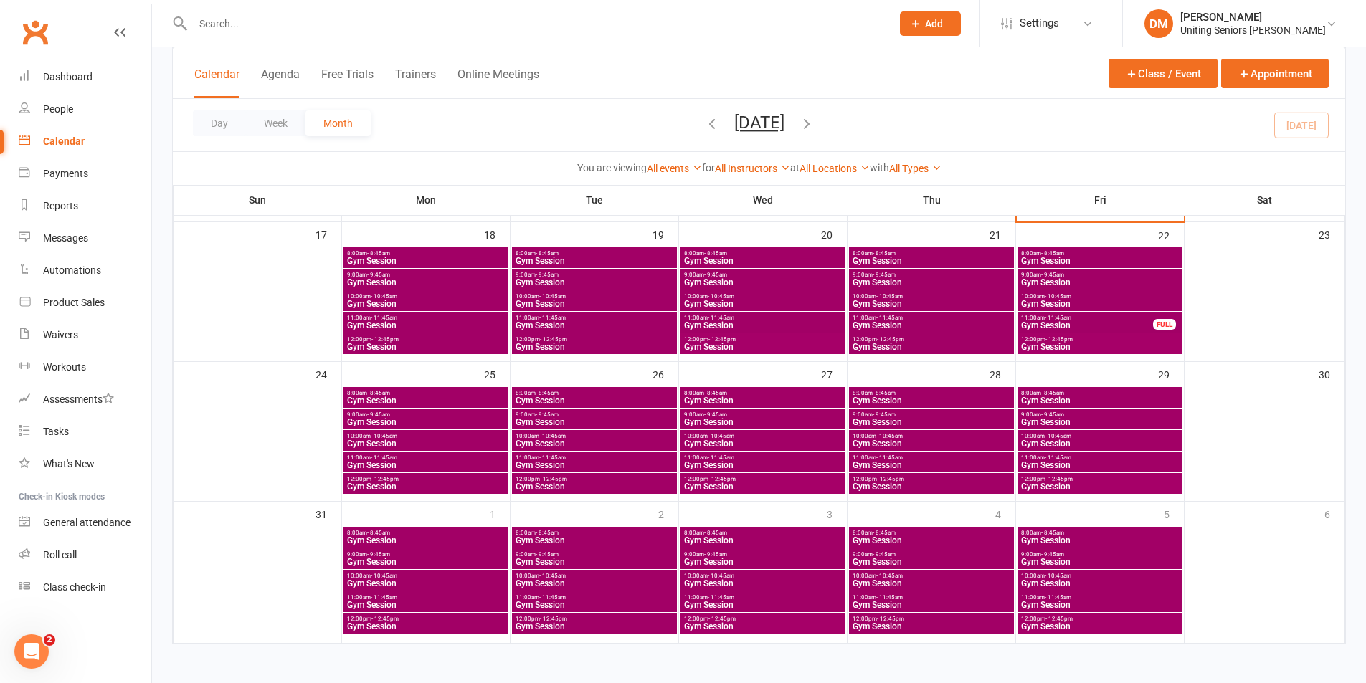
scroll to position [504, 0]
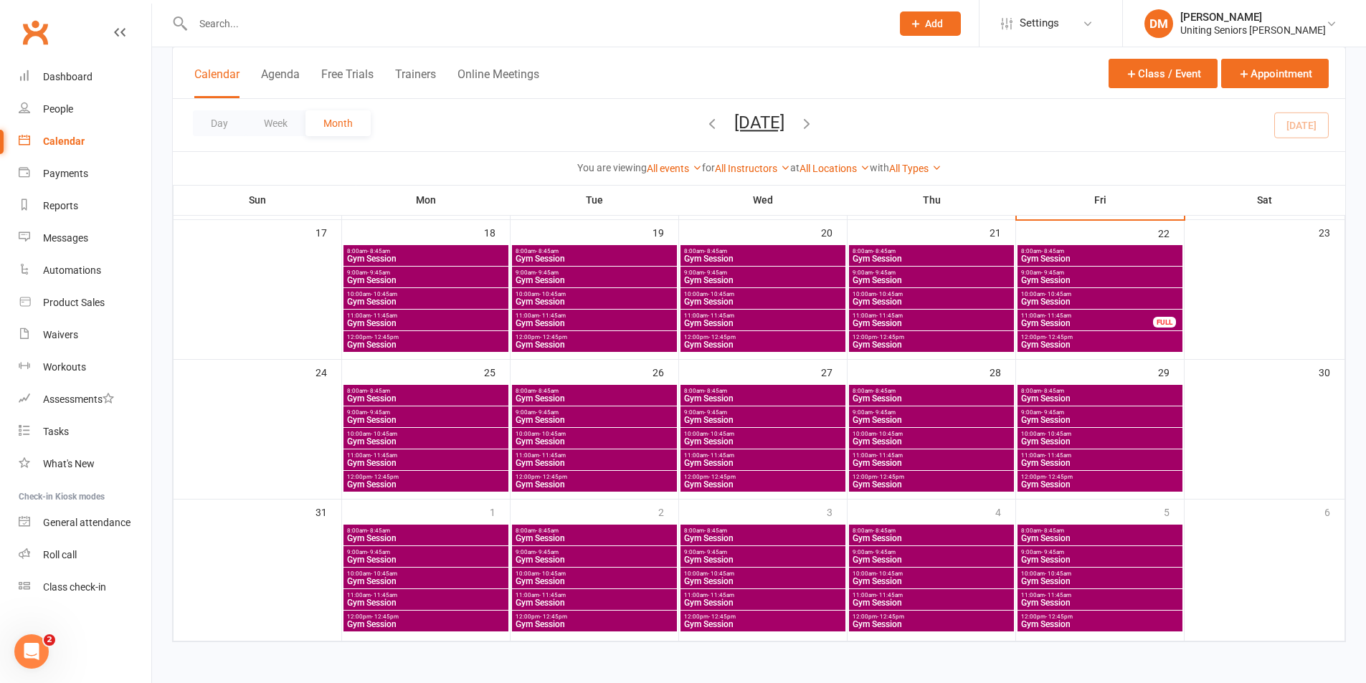
click at [1017, 643] on div "Class kiosk mode Member self check-in Roll call kiosk mode Staff check-in for m…" at bounding box center [759, 102] width 1214 height 1119
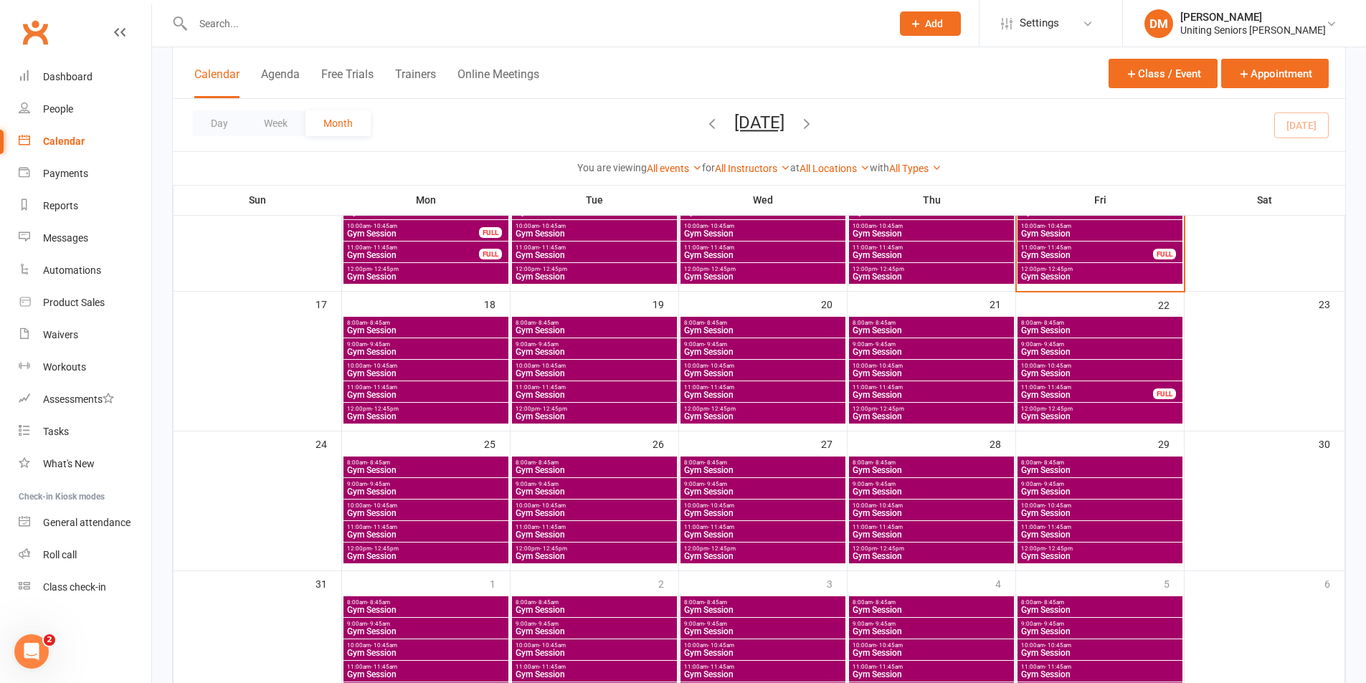
scroll to position [361, 0]
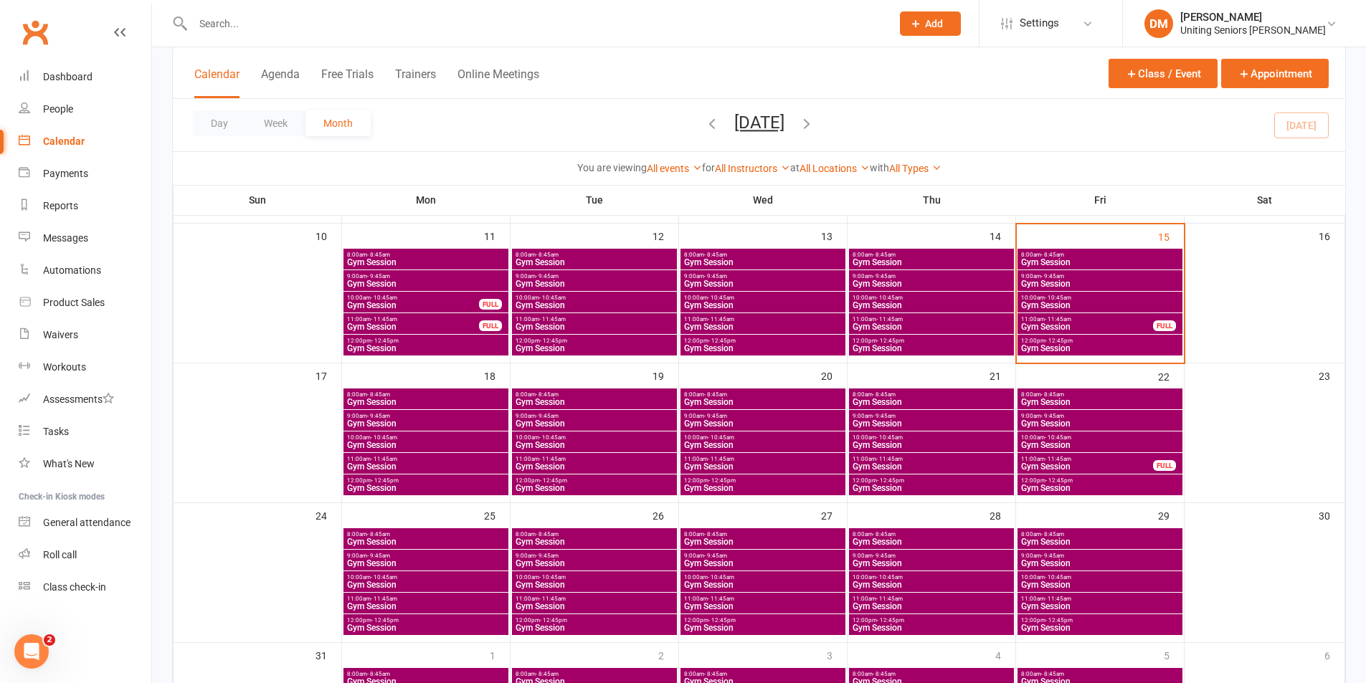
click at [1067, 316] on span "- 11:45am" at bounding box center [1057, 319] width 27 height 6
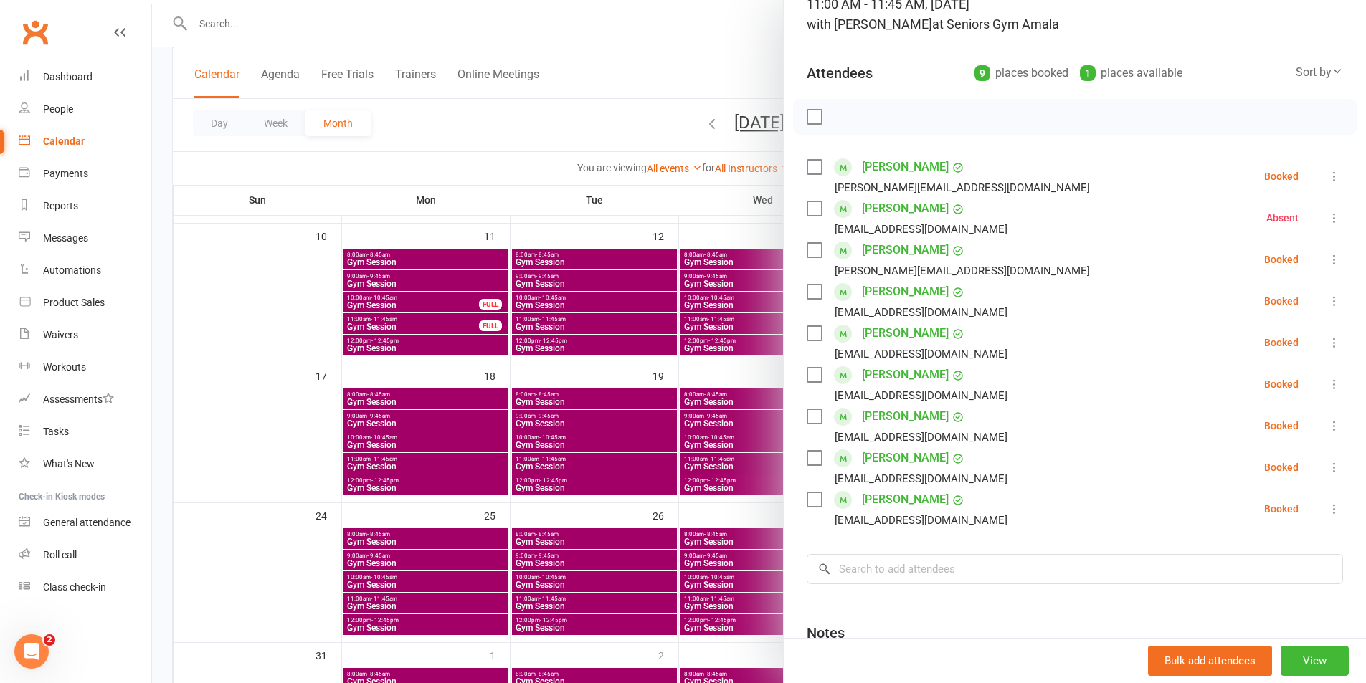
scroll to position [143, 0]
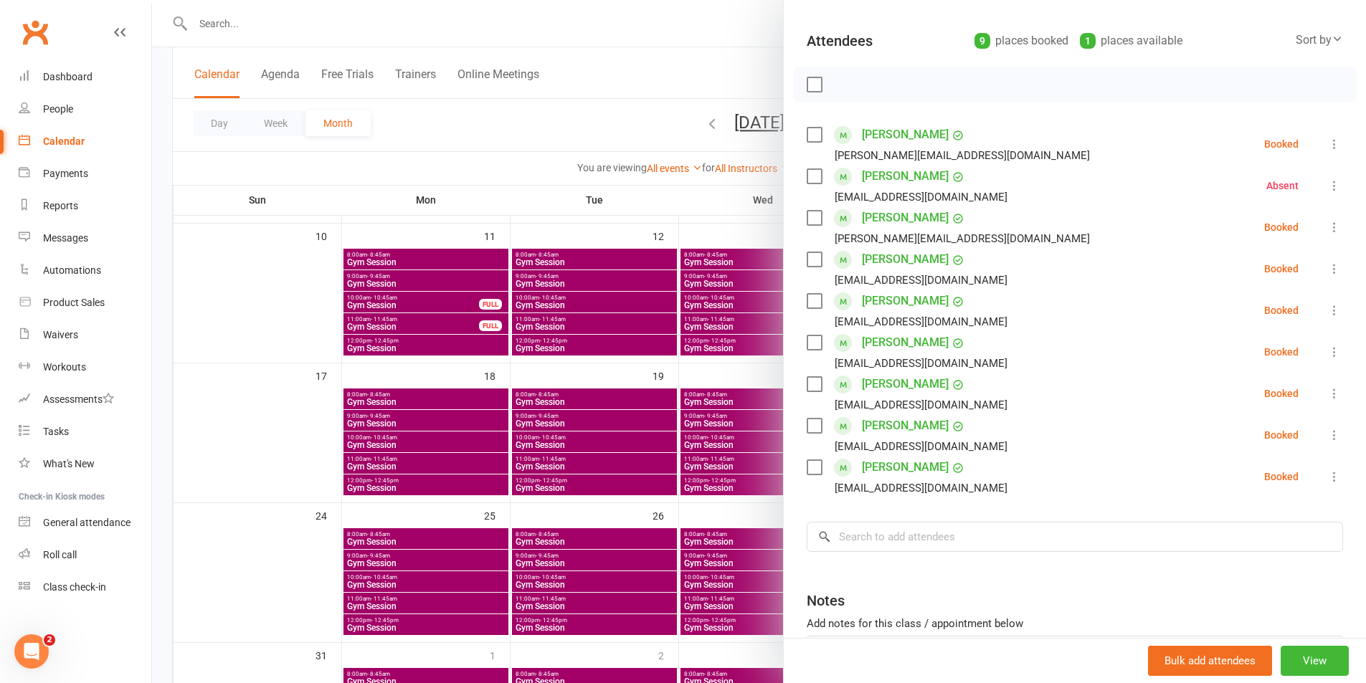
click at [590, 17] on div at bounding box center [759, 341] width 1214 height 683
